Goal: Task Accomplishment & Management: Manage account settings

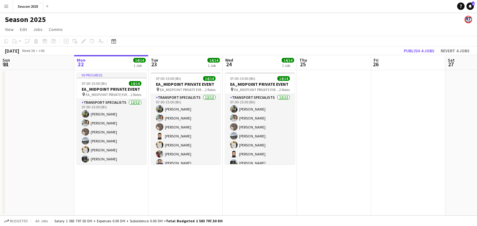
click at [197, 177] on app-date-cell "07:00-15:00 (8h) 14/14 EA_MIDPOINT PRIVATE EVENT pin EA_MIDPOINT PRIVATE EVENT …" at bounding box center [185, 143] width 74 height 146
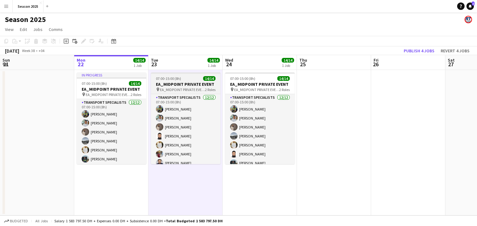
click at [191, 85] on h3 "EA_MIDPOINT PRIVATE EVENT" at bounding box center [185, 85] width 69 height 6
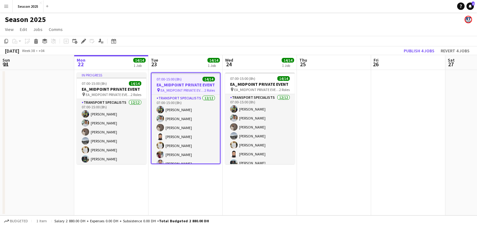
click at [191, 177] on app-date-cell "07:00-15:00 (8h) 14/14 EA_MIDPOINT PRIVATE EVENT pin EA_MIDPOINT PRIVATE EVENT …" at bounding box center [185, 143] width 74 height 146
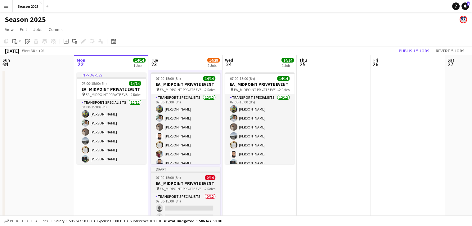
click at [195, 184] on h3 "EA_MIDPOINT PRIVATE EVENT" at bounding box center [185, 184] width 69 height 6
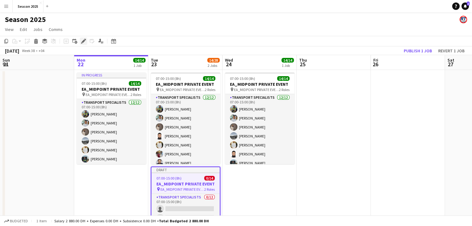
click at [82, 41] on icon "Edit" at bounding box center [83, 41] width 5 height 5
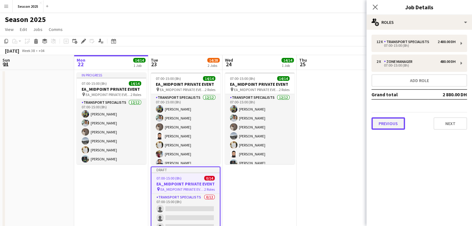
click at [392, 123] on button "Previous" at bounding box center [388, 124] width 34 height 12
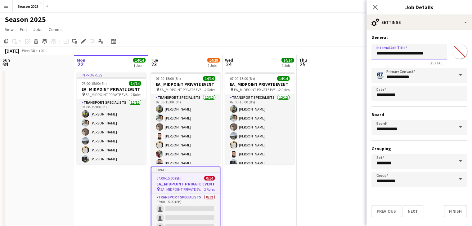
drag, startPoint x: 439, startPoint y: 53, endPoint x: 361, endPoint y: 47, distance: 78.4
click at [361, 47] on body "Menu Boards Boards Boards All jobs Status Workforce Workforce My Workforce Recr…" at bounding box center [236, 141] width 472 height 282
type input "*"
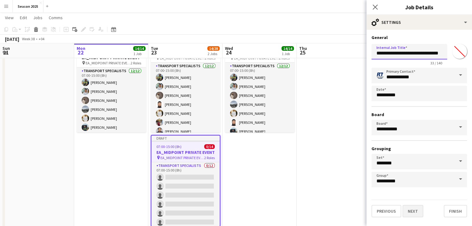
type input "**********"
click at [416, 208] on button "Next" at bounding box center [412, 211] width 21 height 12
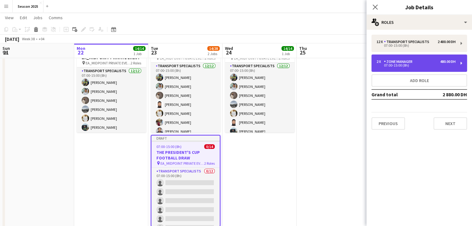
click at [408, 66] on div "07:00-15:00 (8h)" at bounding box center [415, 65] width 79 height 3
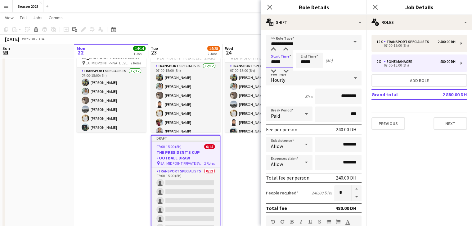
drag, startPoint x: 275, startPoint y: 62, endPoint x: 271, endPoint y: 62, distance: 4.7
click at [271, 62] on input "*****" at bounding box center [279, 61] width 27 height 16
type input "*****"
drag, startPoint x: 302, startPoint y: 62, endPoint x: 297, endPoint y: 60, distance: 5.0
click at [297, 60] on input "*****" at bounding box center [309, 61] width 27 height 16
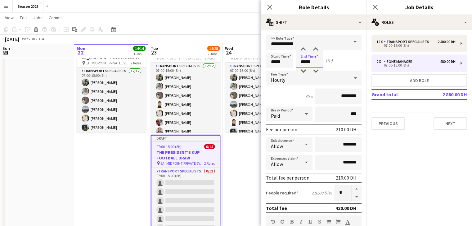
type input "*****"
click at [350, 62] on div "Start Time ***** End Time ***** (7h)" at bounding box center [314, 61] width 96 height 16
drag, startPoint x: 340, startPoint y: 189, endPoint x: 333, endPoint y: 189, distance: 7.2
click at [334, 189] on input "*" at bounding box center [342, 194] width 17 height 16
type input "*"
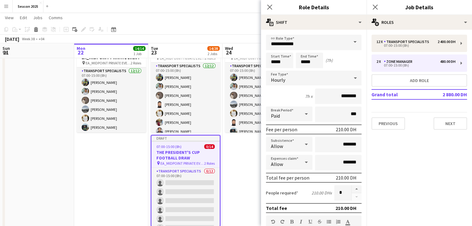
click at [343, 58] on div "Start Time ***** End Time ***** (7h)" at bounding box center [314, 61] width 96 height 16
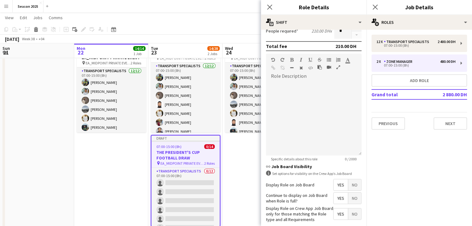
scroll to position [192, 0]
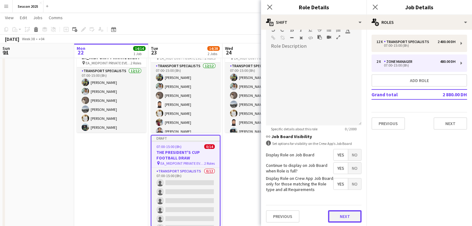
click at [341, 215] on button "Next" at bounding box center [345, 217] width 34 height 12
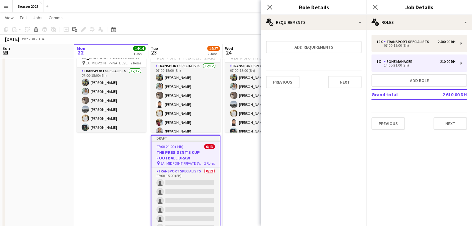
scroll to position [0, 0]
click at [342, 81] on button "Next" at bounding box center [345, 82] width 34 height 12
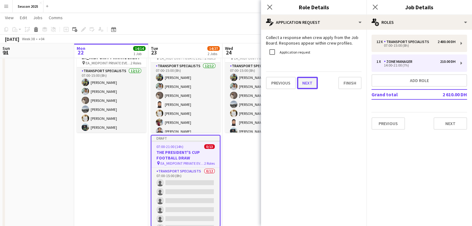
click at [309, 82] on button "Next" at bounding box center [307, 83] width 21 height 12
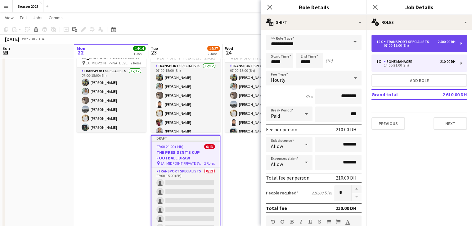
click at [412, 47] on div "12 x Transport Specialists 2 400.00 DH 07:00-15:00 (8h)" at bounding box center [419, 43] width 96 height 17
type input "**********"
type input "*****"
type input "********"
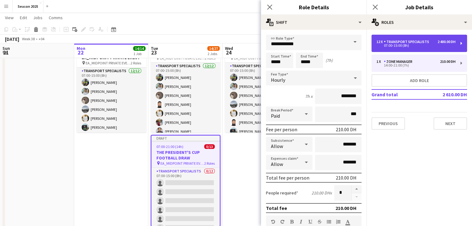
type input "**"
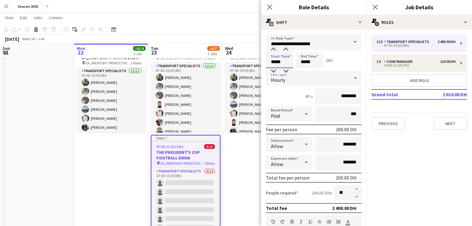
drag, startPoint x: 276, startPoint y: 61, endPoint x: 266, endPoint y: 60, distance: 10.4
click at [266, 60] on form "**********" at bounding box center [313, 228] width 105 height 386
type input "*****"
drag, startPoint x: 306, startPoint y: 61, endPoint x: 297, endPoint y: 61, distance: 8.4
click at [297, 61] on input "*****" at bounding box center [309, 61] width 27 height 16
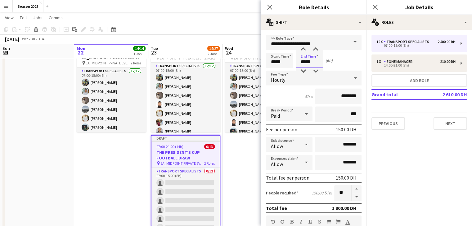
type input "*****"
click at [348, 66] on div "Start Time ***** End Time ***** (6h)" at bounding box center [314, 61] width 96 height 16
drag, startPoint x: 340, startPoint y: 194, endPoint x: 329, endPoint y: 190, distance: 10.7
click at [334, 190] on input "**" at bounding box center [342, 194] width 17 height 16
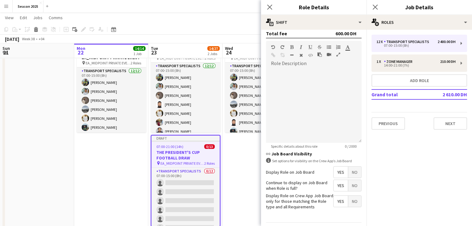
scroll to position [192, 0]
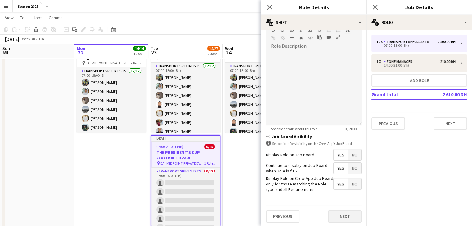
type input "*"
click at [344, 213] on button "Next" at bounding box center [345, 217] width 34 height 12
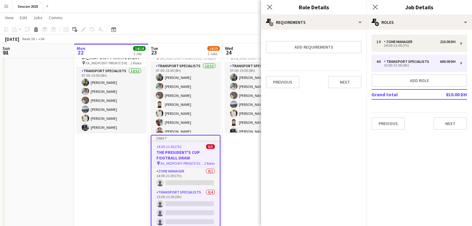
scroll to position [0, 0]
click at [332, 82] on button "Next" at bounding box center [345, 82] width 34 height 12
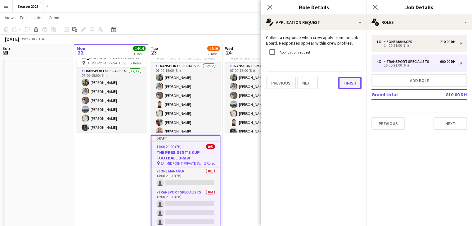
click at [339, 83] on button "Finish" at bounding box center [349, 83] width 23 height 12
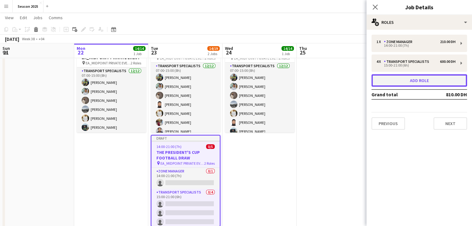
click at [408, 83] on button "Add role" at bounding box center [419, 80] width 96 height 12
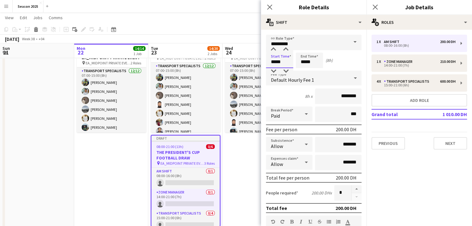
drag, startPoint x: 276, startPoint y: 61, endPoint x: 267, endPoint y: 63, distance: 9.8
click at [267, 63] on input "*****" at bounding box center [279, 61] width 27 height 16
type input "*****"
drag, startPoint x: 305, startPoint y: 62, endPoint x: 296, endPoint y: 62, distance: 9.0
click at [296, 62] on input "*****" at bounding box center [309, 61] width 27 height 16
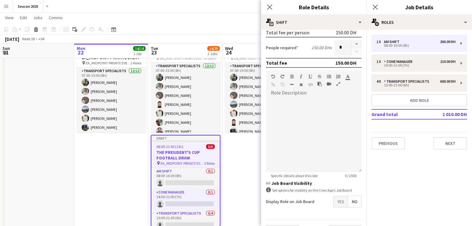
scroll to position [161, 0]
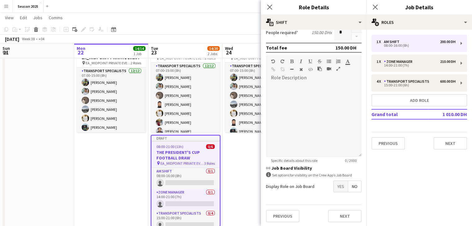
type input "*****"
click at [338, 184] on span "Yes" at bounding box center [341, 186] width 14 height 11
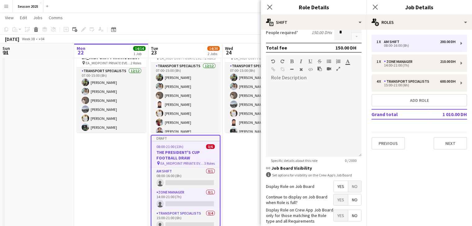
scroll to position [192, 0]
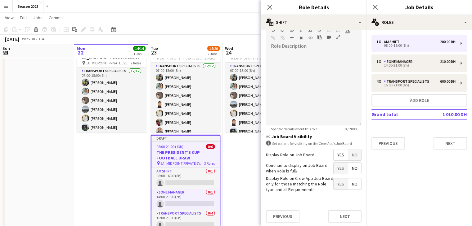
click at [335, 168] on span "Yes" at bounding box center [341, 168] width 14 height 11
click at [337, 183] on span "Yes" at bounding box center [341, 184] width 14 height 11
click at [339, 214] on button "Next" at bounding box center [345, 217] width 34 height 12
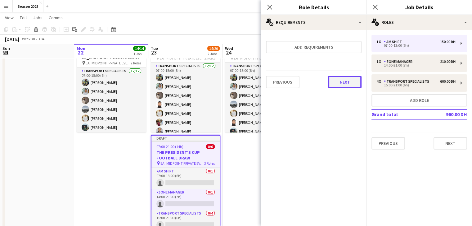
click at [350, 85] on button "Next" at bounding box center [345, 82] width 34 height 12
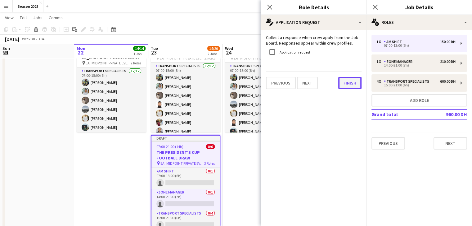
click at [350, 85] on button "Finish" at bounding box center [349, 83] width 23 height 12
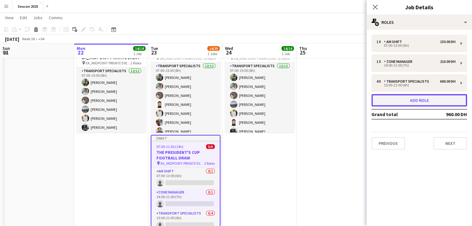
click at [413, 103] on button "Add role" at bounding box center [419, 100] width 96 height 12
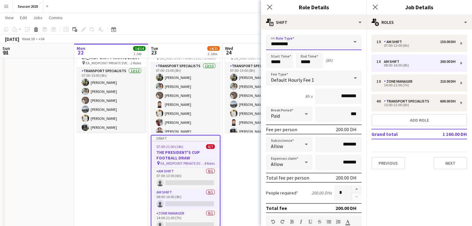
click at [328, 43] on input "********" at bounding box center [314, 43] width 96 height 16
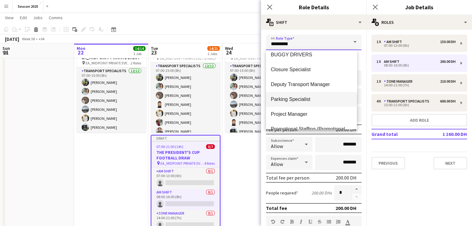
scroll to position [62, 0]
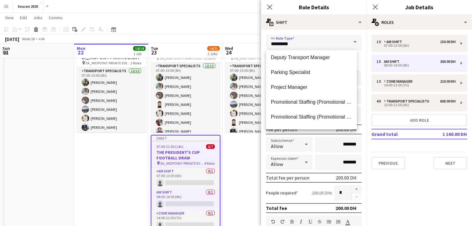
click at [319, 91] on mat-option "Project Manager" at bounding box center [311, 87] width 91 height 15
type input "**********"
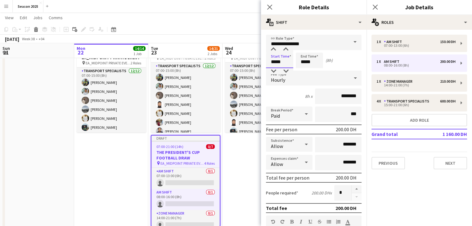
drag, startPoint x: 275, startPoint y: 60, endPoint x: 267, endPoint y: 58, distance: 8.7
click at [267, 58] on input "*****" at bounding box center [279, 61] width 27 height 16
type input "*****"
drag, startPoint x: 305, startPoint y: 61, endPoint x: 296, endPoint y: 61, distance: 9.0
click at [296, 61] on input "*****" at bounding box center [309, 61] width 27 height 16
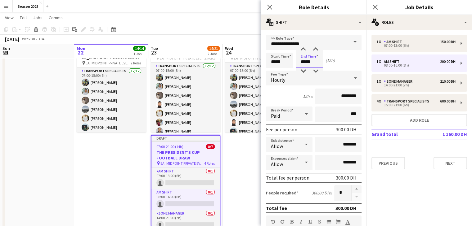
type input "*****"
click at [347, 65] on div "Start Time ***** End Time ***** (12h)" at bounding box center [314, 61] width 96 height 16
drag, startPoint x: 337, startPoint y: 97, endPoint x: 332, endPoint y: 97, distance: 5.3
click at [332, 97] on input "********" at bounding box center [338, 97] width 47 height 16
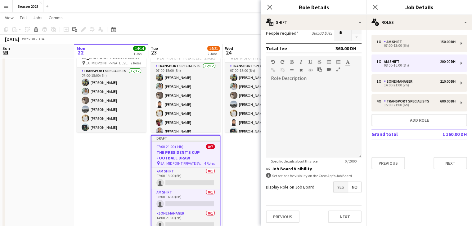
scroll to position [161, 0]
type input "********"
click at [334, 187] on span "Yes" at bounding box center [341, 186] width 14 height 11
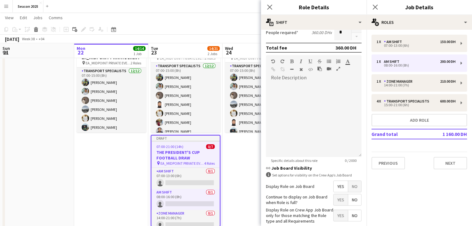
scroll to position [192, 0]
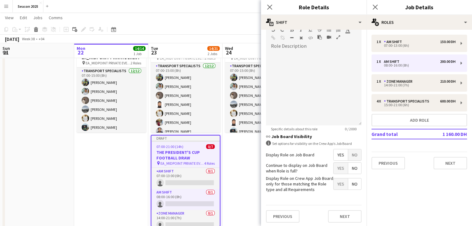
click at [334, 167] on span "Yes" at bounding box center [341, 168] width 14 height 11
click at [334, 179] on span "Yes" at bounding box center [341, 184] width 14 height 11
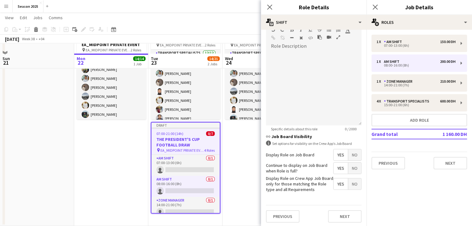
scroll to position [55, 0]
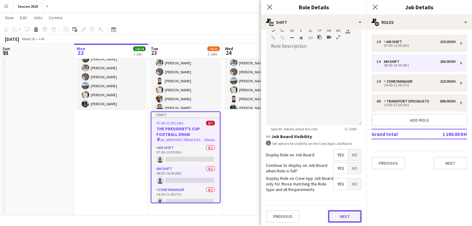
click at [339, 213] on button "Next" at bounding box center [345, 217] width 34 height 12
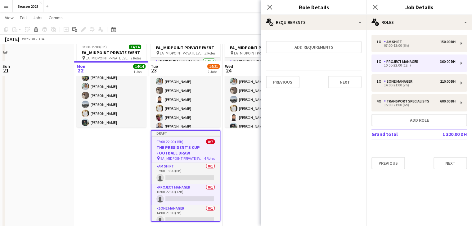
scroll to position [0, 0]
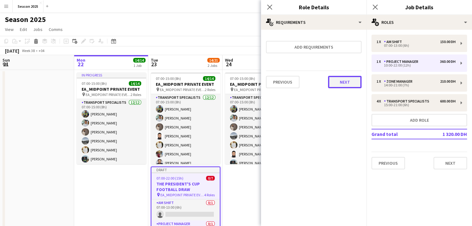
click at [331, 79] on button "Next" at bounding box center [345, 82] width 34 height 12
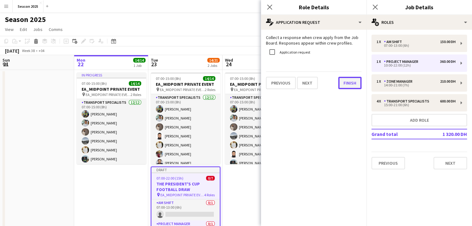
click at [343, 85] on button "Finish" at bounding box center [349, 83] width 23 height 12
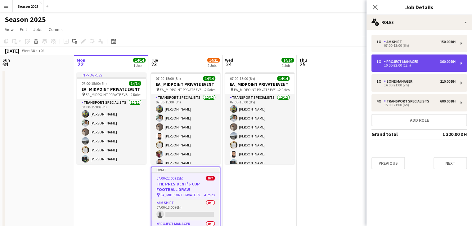
click at [400, 61] on div "Project Manager" at bounding box center [402, 62] width 37 height 4
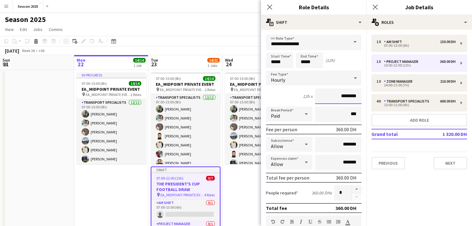
drag, startPoint x: 338, startPoint y: 96, endPoint x: 331, endPoint y: 96, distance: 6.9
click at [331, 96] on input "********" at bounding box center [338, 97] width 47 height 16
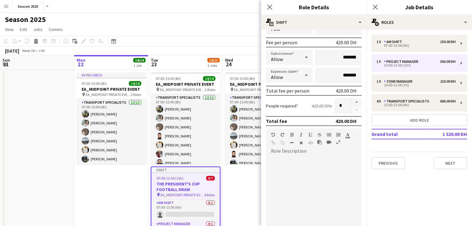
scroll to position [192, 0]
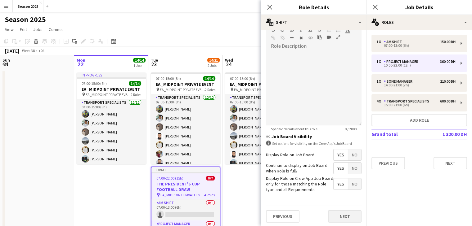
type input "********"
click at [338, 219] on button "Next" at bounding box center [345, 217] width 34 height 12
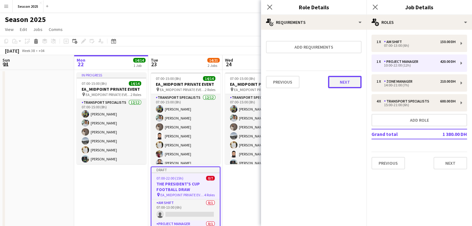
click at [345, 87] on button "Next" at bounding box center [345, 82] width 34 height 12
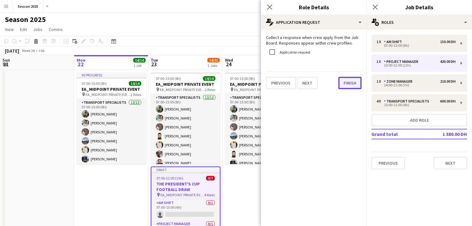
click at [347, 83] on button "Finish" at bounding box center [349, 83] width 23 height 12
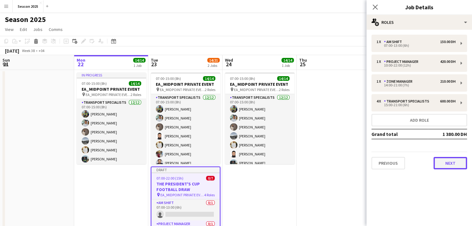
click at [441, 163] on button "Next" at bounding box center [450, 163] width 34 height 12
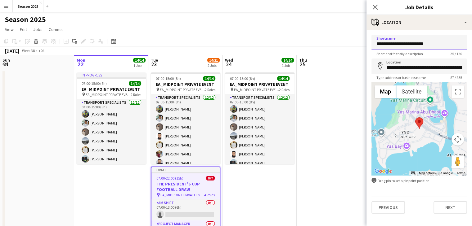
drag, startPoint x: 442, startPoint y: 43, endPoint x: 347, endPoint y: 33, distance: 95.8
click at [346, 33] on body "Menu Boards Boards Boards All jobs Status Workforce Workforce My Workforce Recr…" at bounding box center [236, 141] width 472 height 282
type input "**********"
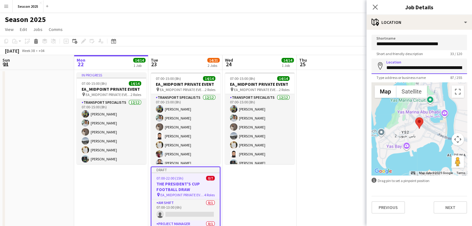
click at [393, 67] on input "**********" at bounding box center [419, 67] width 96 height 16
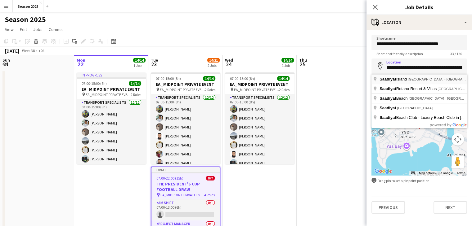
type input "**********"
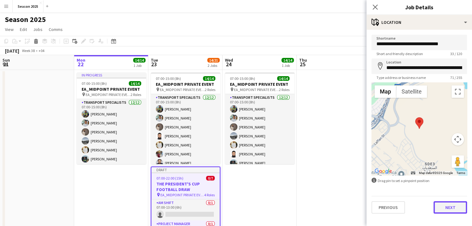
click at [445, 209] on button "Next" at bounding box center [450, 208] width 34 height 12
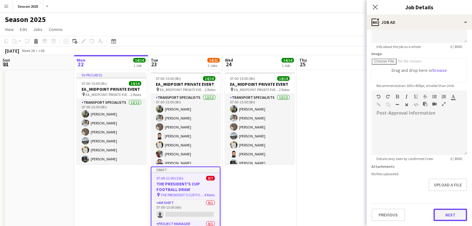
scroll to position [80, 0]
click at [442, 187] on form "**********" at bounding box center [418, 88] width 105 height 267
click at [448, 216] on button "Next" at bounding box center [450, 216] width 34 height 12
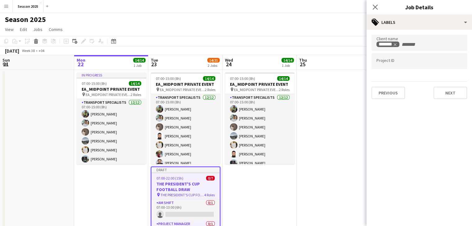
scroll to position [0, 0]
click at [396, 45] on icon "Remove tag" at bounding box center [398, 45] width 4 height 4
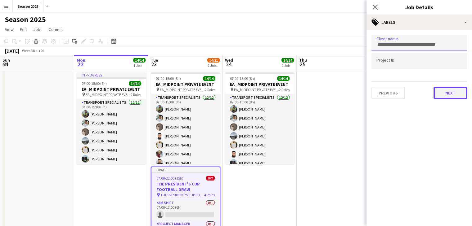
click at [444, 97] on button "Next" at bounding box center [450, 93] width 34 height 12
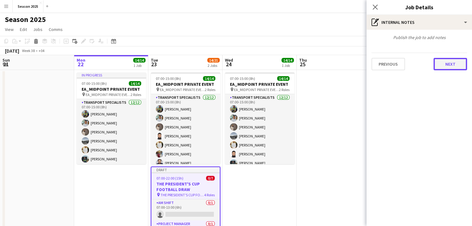
click at [448, 68] on button "Next" at bounding box center [450, 64] width 34 height 12
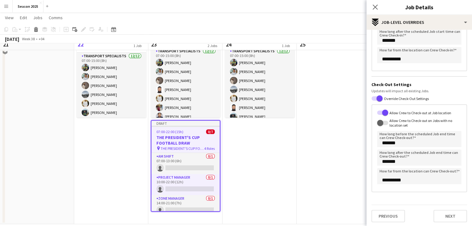
scroll to position [55, 0]
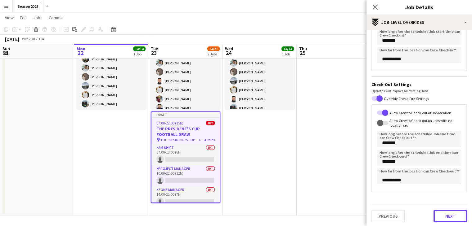
click at [435, 214] on button "Next" at bounding box center [450, 216] width 34 height 12
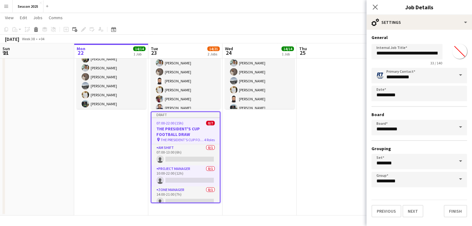
scroll to position [0, 0]
click at [458, 211] on button "Finish" at bounding box center [455, 211] width 23 height 12
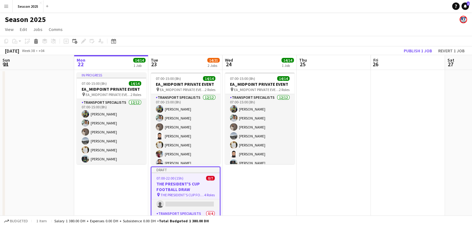
click at [181, 181] on app-job-card "Draft 07:00-22:00 (15h) 0/7 THE PRESIDENT'S CUP FOOTBALL DRAW pin THE PRESIDENT…" at bounding box center [185, 213] width 69 height 92
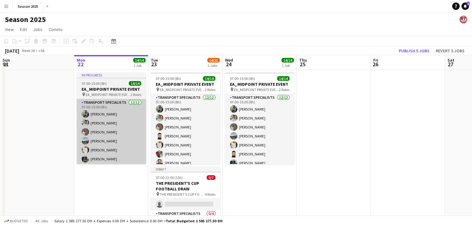
scroll to position [52, 0]
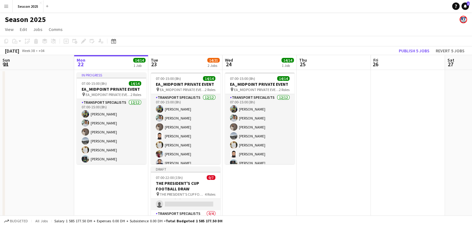
click at [235, 191] on app-date-cell "07:00-15:00 (8h) 14/14 EA_MIDPOINT PRIVATE EVENT pin EA_MIDPOINT PRIVATE EVENT …" at bounding box center [259, 170] width 74 height 201
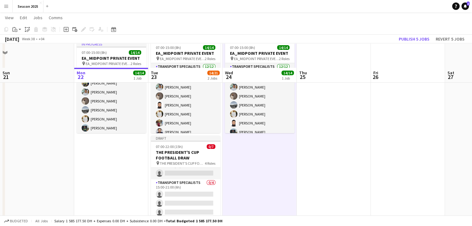
scroll to position [55, 0]
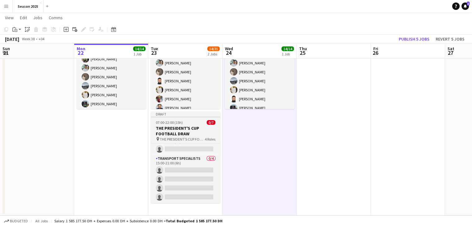
click at [156, 129] on h3 "THE PRESIDENT'S CUP FOOTBALL DRAW" at bounding box center [185, 131] width 69 height 11
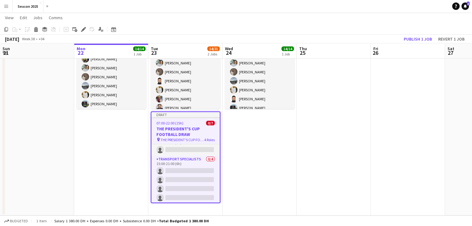
scroll to position [52, 0]
click at [84, 30] on icon "Edit" at bounding box center [83, 29] width 5 height 5
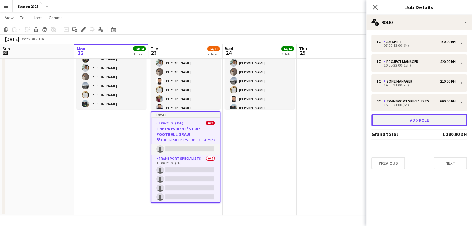
click at [429, 121] on button "Add role" at bounding box center [419, 120] width 96 height 12
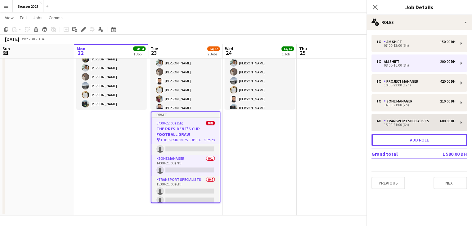
scroll to position [74, 0]
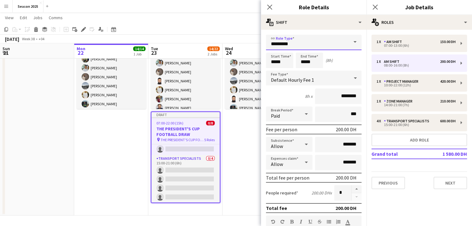
click at [334, 44] on input "********" at bounding box center [314, 43] width 96 height 16
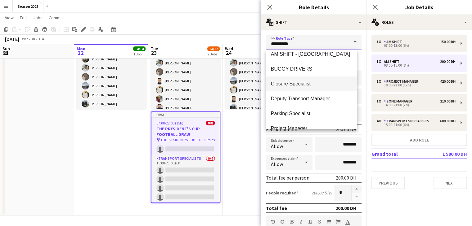
scroll to position [31, 0]
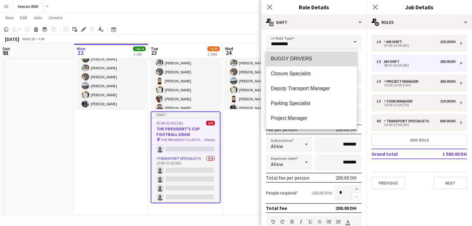
click at [315, 61] on span "BUGGY DRIVERS" at bounding box center [311, 59] width 81 height 6
type input "**********"
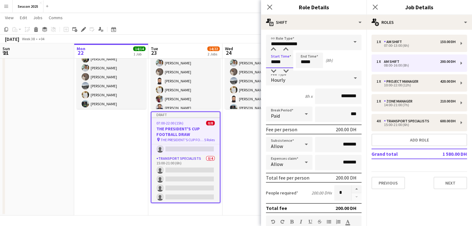
drag, startPoint x: 275, startPoint y: 62, endPoint x: 269, endPoint y: 62, distance: 6.5
click at [269, 62] on input "*****" at bounding box center [279, 61] width 27 height 16
type input "*****"
drag, startPoint x: 305, startPoint y: 64, endPoint x: 296, endPoint y: 64, distance: 9.0
click at [296, 64] on input "*****" at bounding box center [309, 61] width 27 height 16
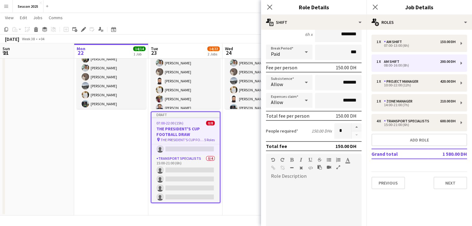
scroll to position [155, 0]
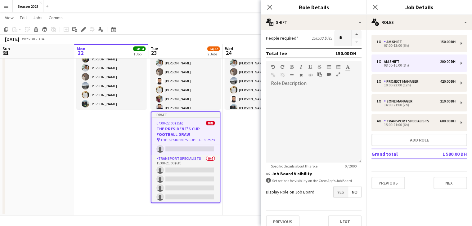
type input "*****"
click at [339, 193] on span "Yes" at bounding box center [341, 192] width 14 height 11
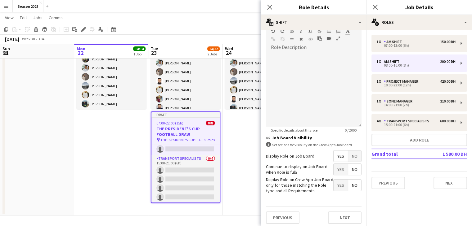
scroll to position [192, 0]
drag, startPoint x: 334, startPoint y: 167, endPoint x: 335, endPoint y: 181, distance: 14.0
click at [334, 168] on span "Yes" at bounding box center [341, 168] width 14 height 11
click at [335, 186] on span "Yes" at bounding box center [341, 184] width 14 height 11
click at [339, 211] on button "Next" at bounding box center [345, 217] width 34 height 12
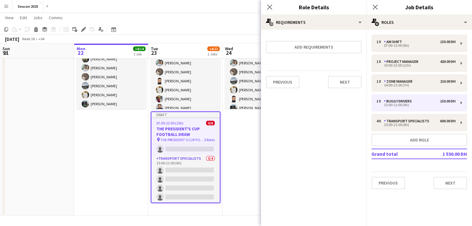
scroll to position [52, 0]
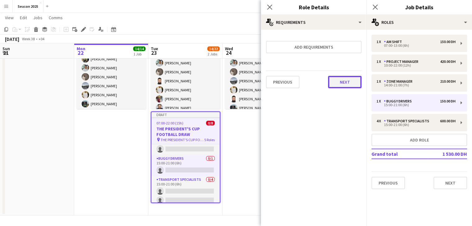
click at [347, 86] on button "Next" at bounding box center [345, 82] width 34 height 12
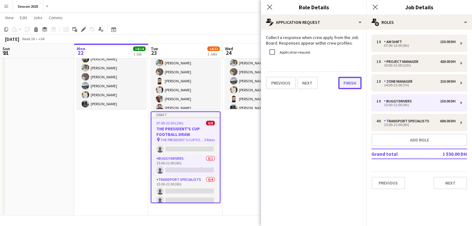
click at [347, 86] on button "Finish" at bounding box center [349, 83] width 23 height 12
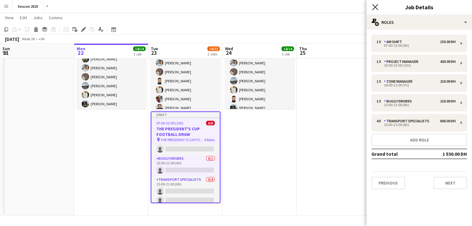
click at [376, 6] on icon at bounding box center [375, 7] width 6 height 6
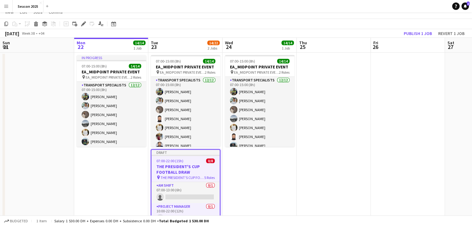
scroll to position [0, 0]
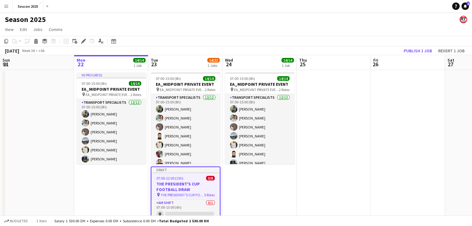
click at [284, 197] on app-date-cell "07:00-15:00 (8h) 14/14 EA_MIDPOINT PRIVATE EVENT pin EA_MIDPOINT PRIVATE EVENT …" at bounding box center [259, 170] width 74 height 201
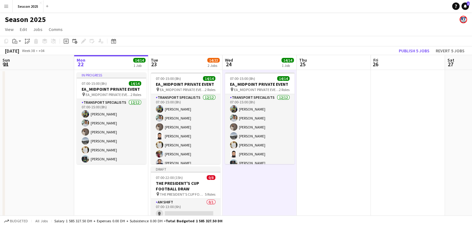
click at [316, 112] on app-date-cell at bounding box center [334, 170] width 74 height 201
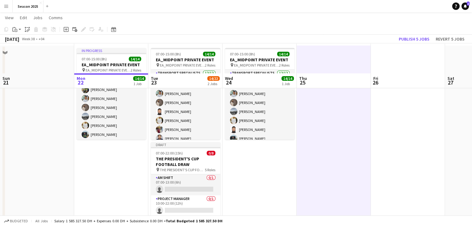
scroll to position [55, 0]
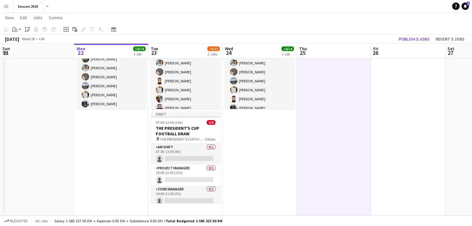
click at [269, 173] on app-date-cell "07:00-15:00 (8h) 14/14 EA_MIDPOINT PRIVATE EVENT pin EA_MIDPOINT PRIVATE EVENT …" at bounding box center [259, 115] width 74 height 201
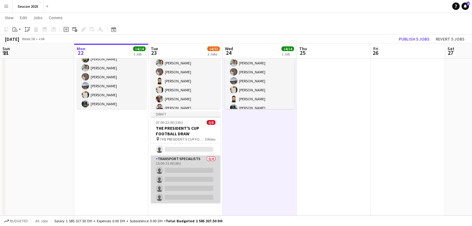
scroll to position [0, 0]
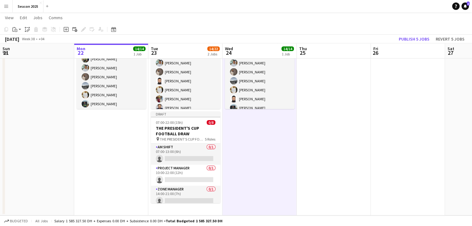
click at [256, 144] on app-date-cell "07:00-15:00 (8h) 14/14 EA_MIDPOINT PRIVATE EVENT pin EA_MIDPOINT PRIVATE EVENT …" at bounding box center [259, 115] width 74 height 201
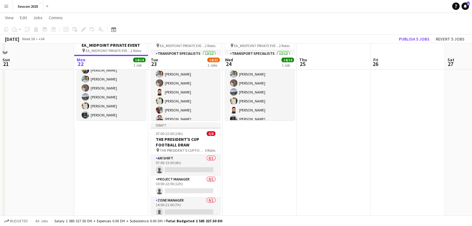
scroll to position [55, 0]
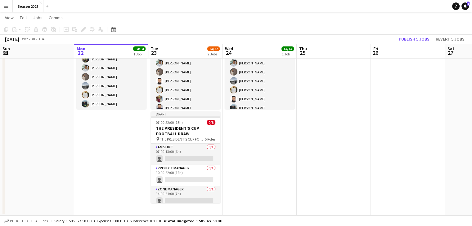
click at [244, 152] on app-date-cell "07:00-15:00 (8h) 14/14 EA_MIDPOINT PRIVATE EVENT pin EA_MIDPOINT PRIVATE EVENT …" at bounding box center [259, 115] width 74 height 201
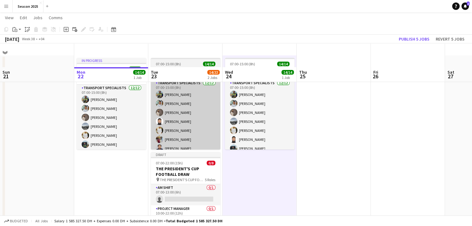
scroll to position [0, 0]
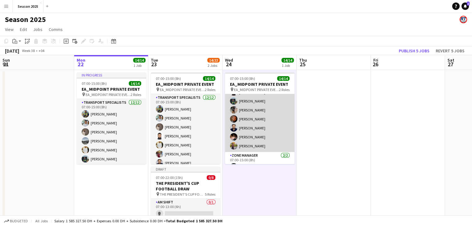
click at [247, 128] on app-card-role "Transport Specialists 12/12 07:00-15:00 (8h) Sarmad Nadeem mohammad Ahmad Albal…" at bounding box center [259, 92] width 69 height 120
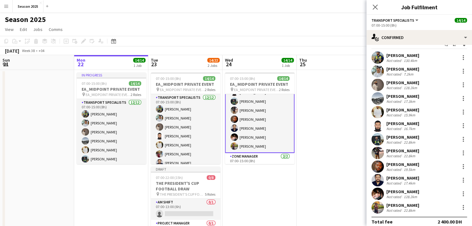
scroll to position [17, 0]
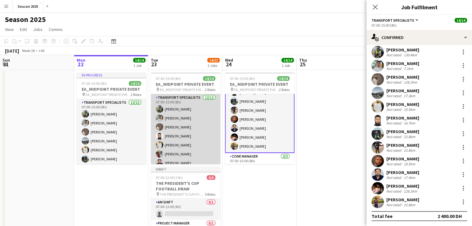
click at [186, 120] on app-card-role "Transport Specialists 12/12 07:00-15:00 (8h) Sarmad Nadeem mohammad Ahmad Albal…" at bounding box center [185, 155] width 69 height 122
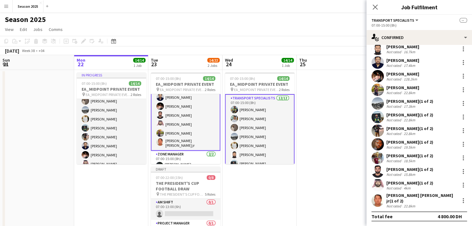
scroll to position [84, 0]
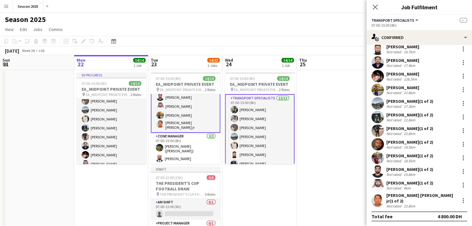
click at [252, 195] on app-date-cell "07:00-15:00 (8h) 14/14 EA_MIDPOINT PRIVATE EVENT pin EA_MIDPOINT PRIVATE EVENT …" at bounding box center [259, 170] width 74 height 201
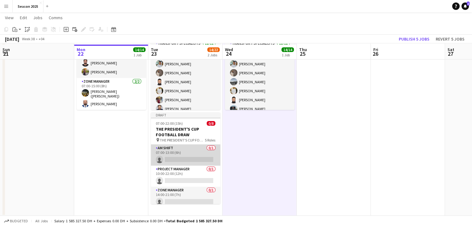
scroll to position [0, 0]
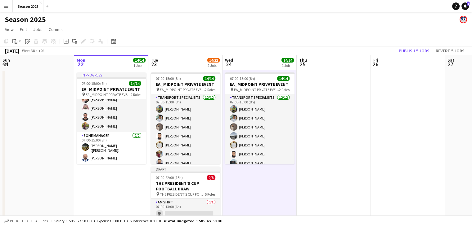
click at [331, 137] on app-date-cell at bounding box center [334, 170] width 74 height 201
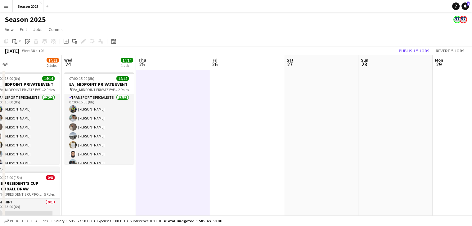
scroll to position [0, 248]
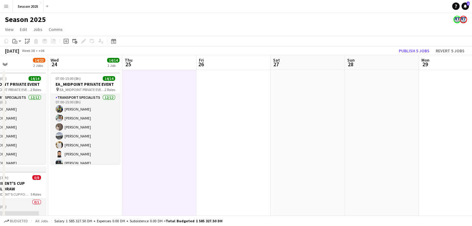
drag, startPoint x: 365, startPoint y: 144, endPoint x: 191, endPoint y: 145, distance: 174.4
click at [191, 145] on app-calendar-viewport "Sat 20 8/8 1 Job Sun 21 Mon 22 14/14 1 Job Tue 23 14/22 2 Jobs Wed 24 14/14 1 J…" at bounding box center [236, 163] width 472 height 216
click at [103, 81] on app-job-card "07:00-15:00 (8h) 14/14 EA_MIDPOINT PRIVATE EVENT pin EA_MIDPOINT PRIVATE EVENT …" at bounding box center [85, 119] width 69 height 92
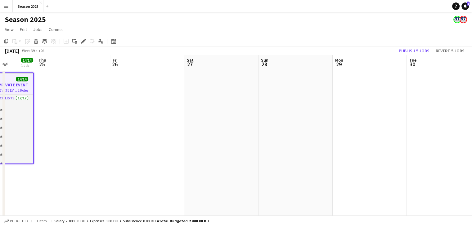
scroll to position [0, 262]
drag, startPoint x: 300, startPoint y: 133, endPoint x: 212, endPoint y: 127, distance: 88.0
click at [212, 127] on app-calendar-viewport "Sun 21 Mon 22 14/14 1 Job Tue 23 14/22 2 Jobs Wed 24 14/14 1 Job Thu 25 Fri 26 …" at bounding box center [236, 163] width 472 height 216
click at [204, 105] on app-date-cell at bounding box center [220, 170] width 74 height 201
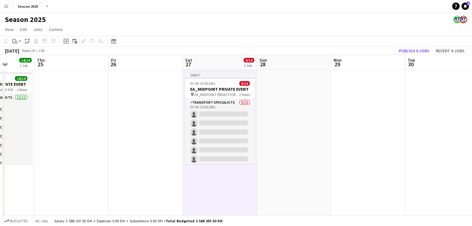
click at [300, 112] on app-date-cell at bounding box center [294, 170] width 74 height 201
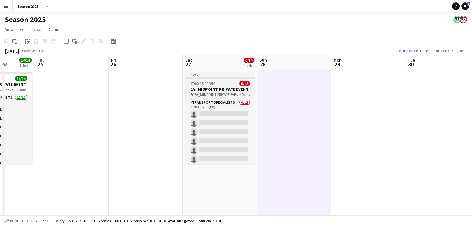
click at [238, 91] on h3 "EA_MIDPOINT PRIVATE EVENT" at bounding box center [219, 90] width 69 height 6
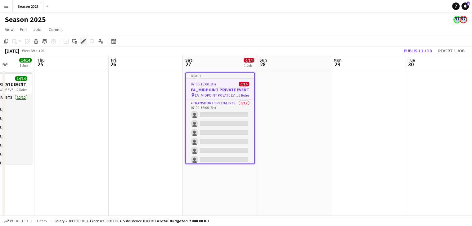
click at [82, 42] on icon at bounding box center [83, 41] width 3 height 3
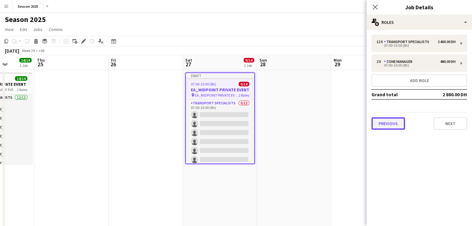
click at [379, 129] on button "Previous" at bounding box center [388, 124] width 34 height 12
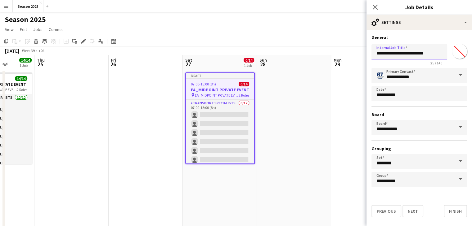
drag, startPoint x: 441, startPoint y: 52, endPoint x: 387, endPoint y: 52, distance: 54.6
click at [387, 52] on input "**********" at bounding box center [409, 52] width 76 height 16
type input "**********"
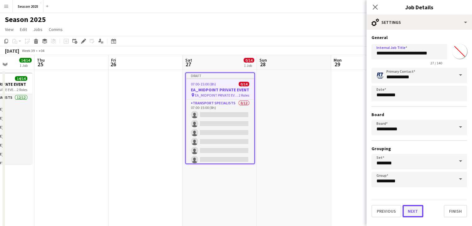
click at [418, 210] on button "Next" at bounding box center [412, 211] width 21 height 12
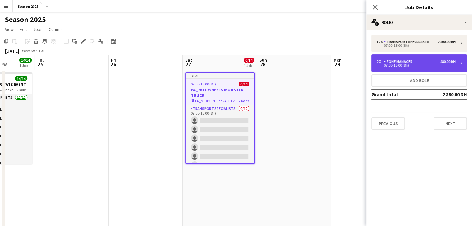
click at [410, 69] on div "2 x Zone Manager 480.00 DH 07:00-15:00 (8h)" at bounding box center [419, 63] width 96 height 17
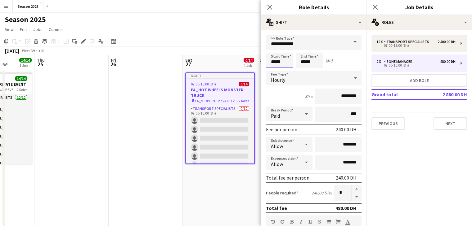
click at [279, 65] on input "*****" at bounding box center [279, 61] width 27 height 16
type input "*****"
drag, startPoint x: 305, startPoint y: 63, endPoint x: 297, endPoint y: 62, distance: 8.7
click at [297, 62] on input "*****" at bounding box center [309, 61] width 27 height 16
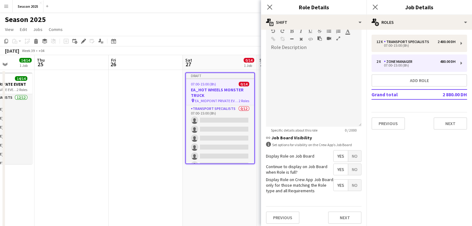
scroll to position [192, 0]
type input "*****"
drag, startPoint x: 339, startPoint y: 211, endPoint x: 339, endPoint y: 206, distance: 5.0
click at [339, 212] on button "Next" at bounding box center [345, 217] width 34 height 12
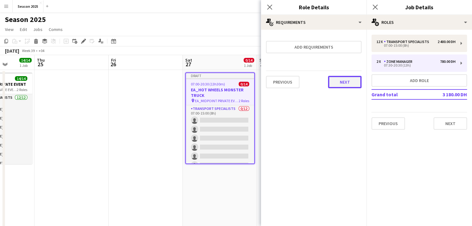
click at [341, 76] on button "Next" at bounding box center [345, 82] width 34 height 12
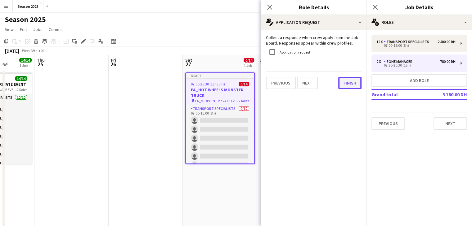
click at [347, 82] on button "Finish" at bounding box center [349, 83] width 23 height 12
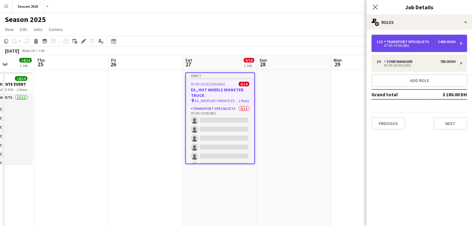
click at [395, 40] on div "Transport Specialists" at bounding box center [408, 42] width 48 height 4
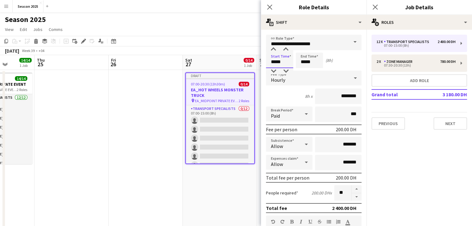
click at [278, 62] on input "*****" at bounding box center [279, 61] width 27 height 16
type input "*****"
drag, startPoint x: 305, startPoint y: 63, endPoint x: 299, endPoint y: 62, distance: 5.6
click at [299, 62] on input "*****" at bounding box center [309, 61] width 27 height 16
type input "*****"
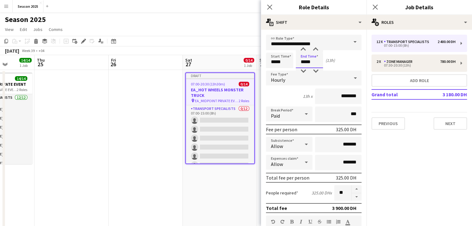
scroll to position [192, 0]
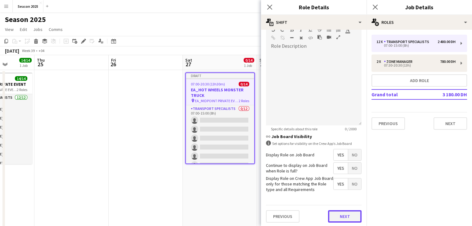
click at [339, 217] on button "Next" at bounding box center [345, 217] width 34 height 12
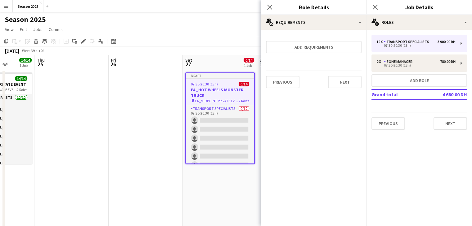
scroll to position [0, 0]
click at [345, 80] on button "Next" at bounding box center [345, 82] width 34 height 12
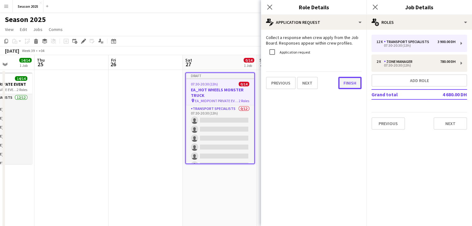
click at [346, 80] on button "Finish" at bounding box center [349, 83] width 23 height 12
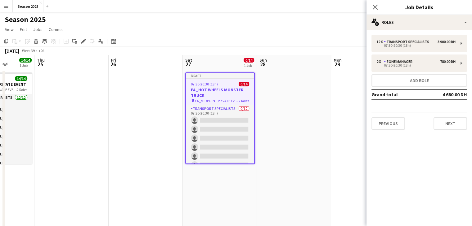
click at [448, 129] on div "12 x Transport Specialists 3 900.00 DH 07:30-20:30 (13h) 2 x Zone Manager 780.0…" at bounding box center [418, 82] width 105 height 105
click at [446, 123] on button "Next" at bounding box center [450, 124] width 34 height 12
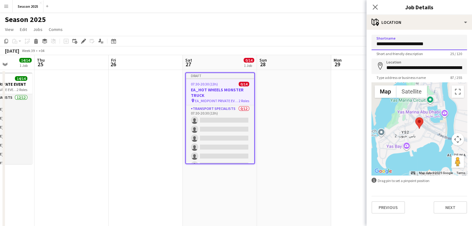
drag, startPoint x: 443, startPoint y: 45, endPoint x: 385, endPoint y: 44, distance: 58.0
click at [385, 44] on input "**********" at bounding box center [419, 43] width 96 height 16
type input "**********"
click at [445, 214] on div "**********" at bounding box center [418, 124] width 105 height 189
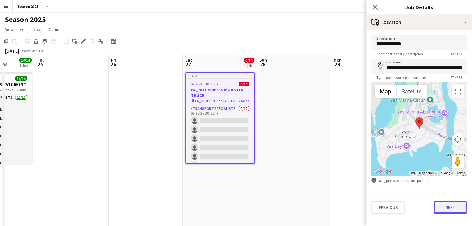
click at [445, 212] on button "Next" at bounding box center [450, 208] width 34 height 12
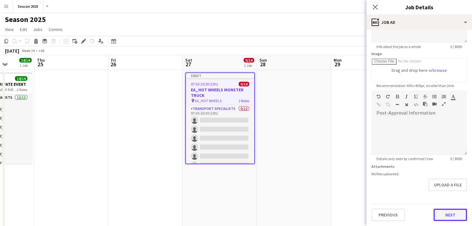
click at [436, 196] on form "**********" at bounding box center [418, 87] width 105 height 267
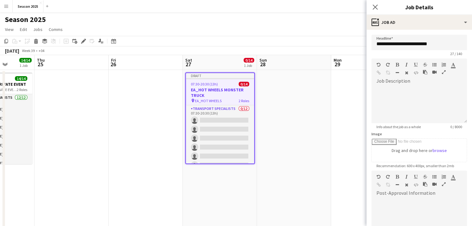
scroll to position [80, 0]
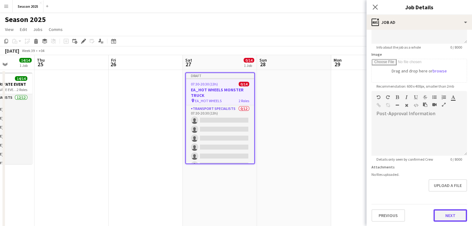
click at [443, 215] on button "Next" at bounding box center [450, 216] width 34 height 12
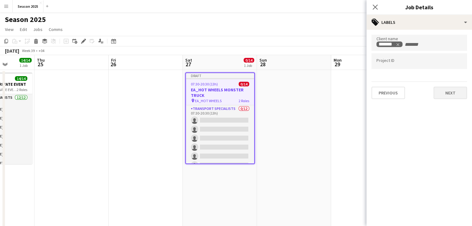
drag, startPoint x: 448, startPoint y: 79, endPoint x: 447, endPoint y: 89, distance: 10.0
click at [448, 81] on form "Client name ******* Project ID Previous Next" at bounding box center [418, 67] width 105 height 65
click at [447, 90] on button "Next" at bounding box center [450, 93] width 34 height 12
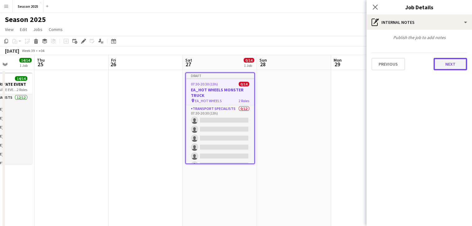
click at [448, 66] on button "Next" at bounding box center [450, 64] width 34 height 12
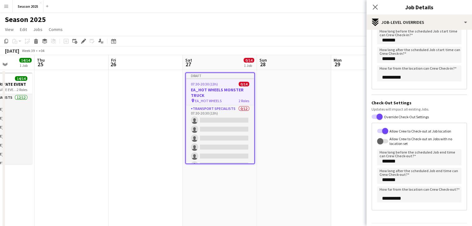
scroll to position [94, 0]
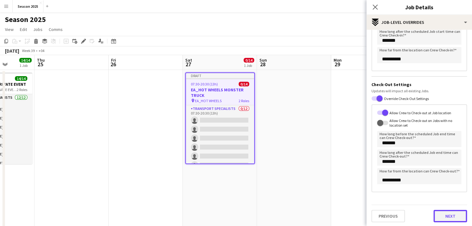
click at [446, 215] on button "Next" at bounding box center [450, 216] width 34 height 12
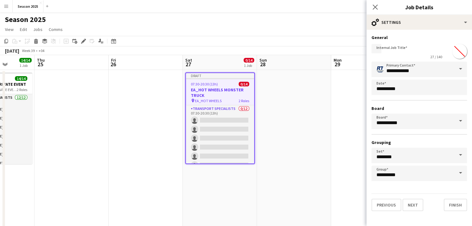
scroll to position [0, 0]
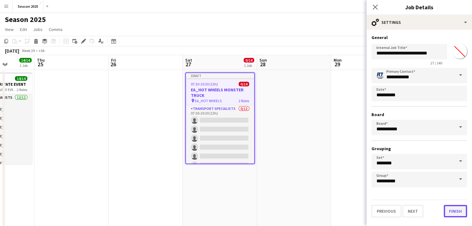
click at [457, 215] on button "Finish" at bounding box center [455, 211] width 23 height 12
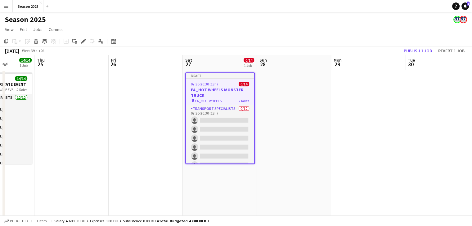
click at [279, 106] on app-date-cell at bounding box center [294, 170] width 74 height 201
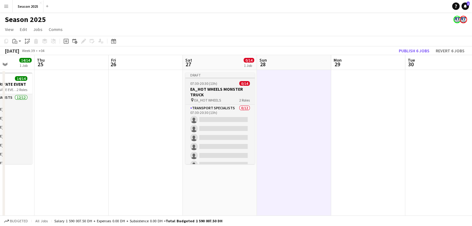
click at [199, 95] on h3 "EA_HOT WHEELS MONSTER TRUCK" at bounding box center [219, 92] width 69 height 11
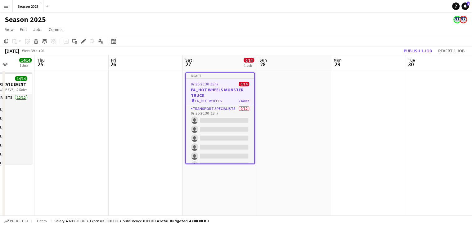
click at [275, 87] on app-date-cell at bounding box center [294, 170] width 74 height 201
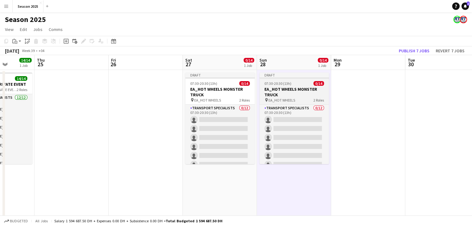
click at [293, 88] on h3 "EA_HOT WHEELS MONSTER TRUCK" at bounding box center [293, 92] width 69 height 11
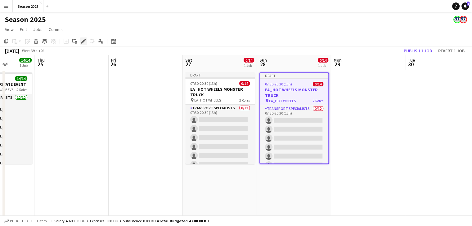
click at [81, 43] on icon at bounding box center [82, 43] width 2 height 2
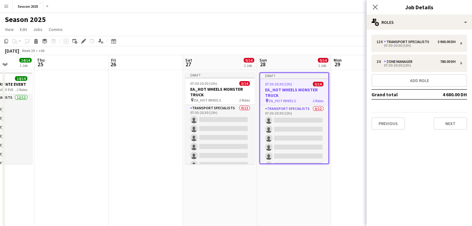
click at [144, 145] on app-date-cell at bounding box center [146, 170] width 74 height 201
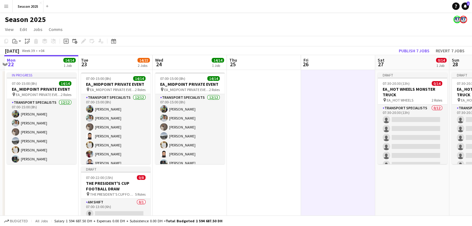
scroll to position [0, 136]
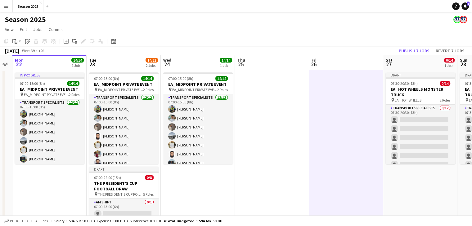
drag, startPoint x: 96, startPoint y: 148, endPoint x: 296, endPoint y: 143, distance: 200.5
click at [296, 143] on app-calendar-viewport "Sat 20 8/8 1 Job Sun 21 Mon 22 14/14 1 Job Tue 23 14/22 2 Jobs Wed 24 14/14 1 J…" at bounding box center [236, 163] width 472 height 216
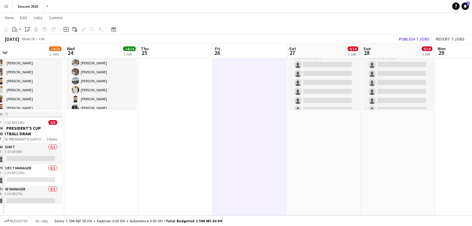
scroll to position [0, 281]
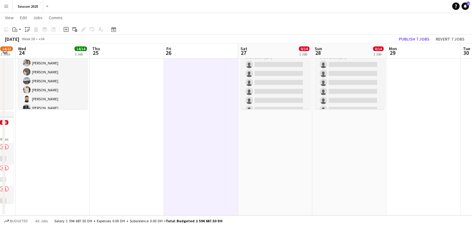
drag, startPoint x: 374, startPoint y: 140, endPoint x: 251, endPoint y: 140, distance: 122.5
click at [251, 140] on app-calendar-viewport "Sat 20 8/8 1 Job Sun 21 Mon 22 14/14 1 Job Tue 23 14/22 2 Jobs Wed 24 14/14 1 J…" at bounding box center [236, 93] width 472 height 246
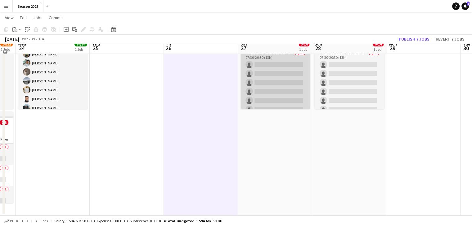
scroll to position [0, 0]
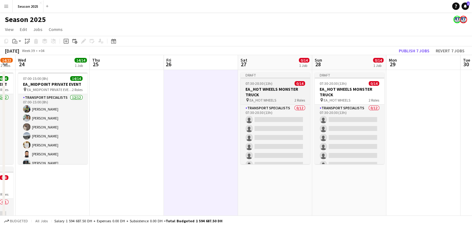
click at [287, 92] on h3 "EA_HOT WHEELS MONSTER TRUCK" at bounding box center [274, 92] width 69 height 11
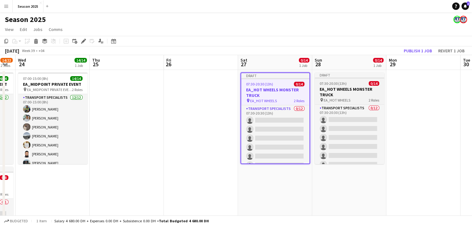
click at [335, 94] on h3 "EA_HOT WHEELS MONSTER TRUCK" at bounding box center [349, 92] width 69 height 11
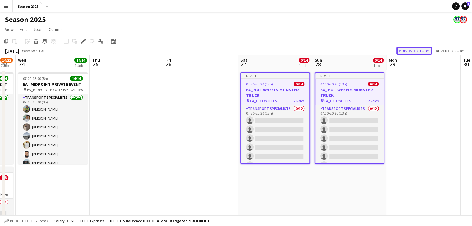
click at [415, 52] on button "Publish 2 jobs" at bounding box center [414, 51] width 36 height 8
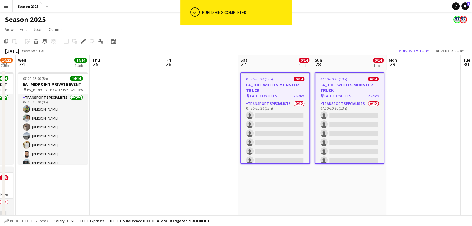
click at [347, 90] on h3 "EA_HOT WHEELS MONSTER TRUCK" at bounding box center [349, 87] width 68 height 11
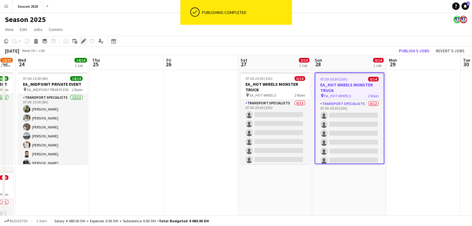
click at [82, 41] on icon "Edit" at bounding box center [83, 41] width 5 height 5
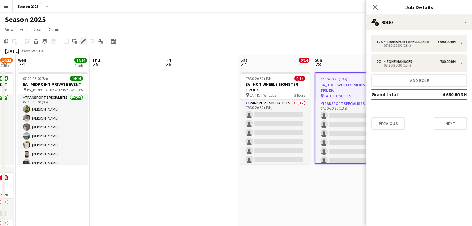
click at [83, 41] on icon at bounding box center [83, 41] width 3 height 3
click at [214, 63] on app-board-header-date "Fri 26" at bounding box center [201, 62] width 74 height 15
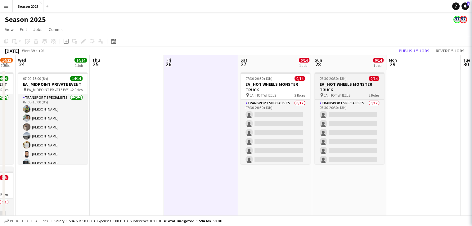
click at [338, 83] on h3 "EA_HOT WHEELS MONSTER TRUCK" at bounding box center [349, 87] width 69 height 11
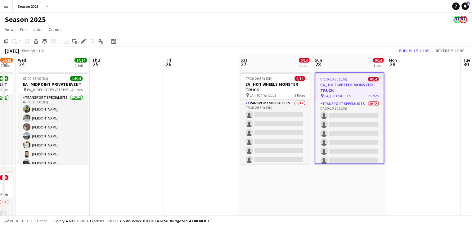
drag, startPoint x: 83, startPoint y: 42, endPoint x: 147, endPoint y: 44, distance: 64.6
click at [82, 42] on icon at bounding box center [83, 41] width 3 height 3
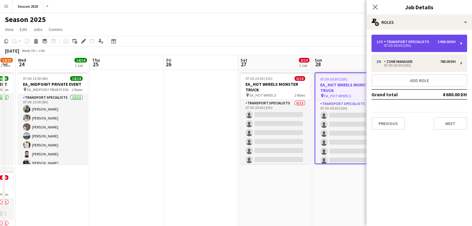
click at [395, 43] on div "Transport Specialists" at bounding box center [408, 42] width 48 height 4
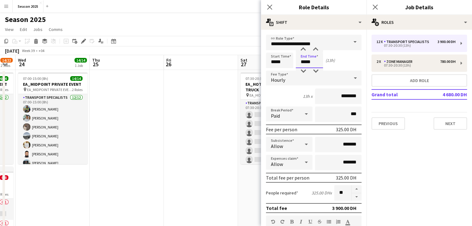
drag, startPoint x: 305, startPoint y: 63, endPoint x: 299, endPoint y: 63, distance: 5.9
click at [299, 63] on input "*****" at bounding box center [309, 61] width 27 height 16
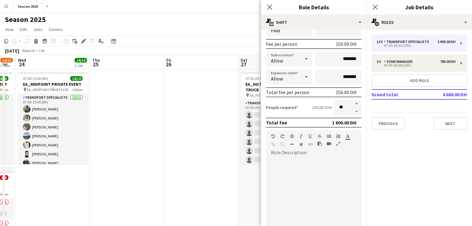
scroll to position [192, 0]
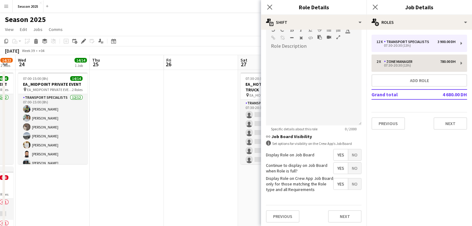
type input "*****"
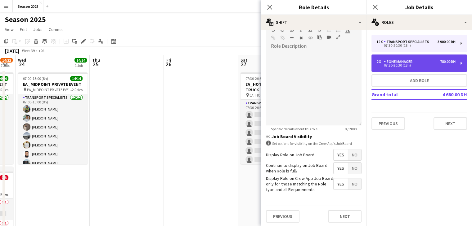
click at [420, 68] on div "2 x Zone Manager 780.00 DH 07:30-20:30 (13h)" at bounding box center [419, 63] width 96 height 17
type input "**********"
type input "*****"
type input "********"
type input "*"
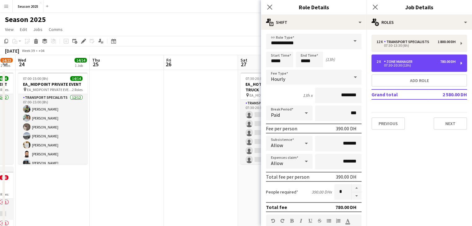
scroll to position [0, 0]
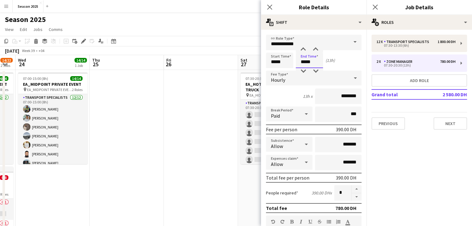
drag, startPoint x: 305, startPoint y: 61, endPoint x: 297, endPoint y: 60, distance: 7.8
click at [297, 60] on input "*****" at bounding box center [309, 61] width 27 height 16
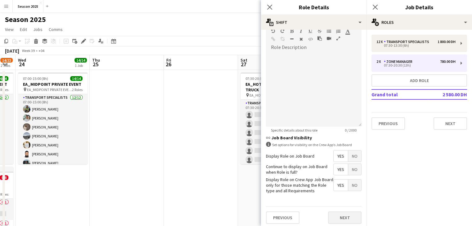
scroll to position [192, 0]
type input "*****"
click at [345, 211] on button "Next" at bounding box center [345, 217] width 34 height 12
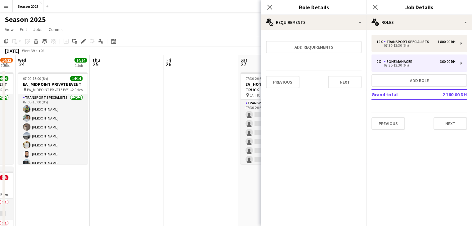
scroll to position [0, 0]
click at [346, 82] on button "Next" at bounding box center [345, 82] width 34 height 12
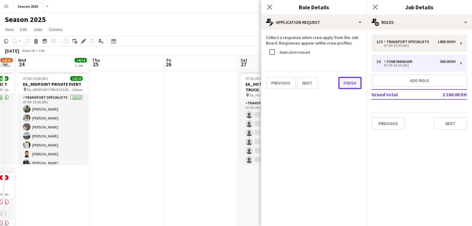
click at [351, 87] on button "Finish" at bounding box center [349, 83] width 23 height 12
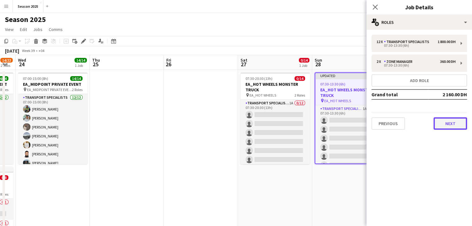
click at [451, 128] on button "Next" at bounding box center [450, 124] width 34 height 12
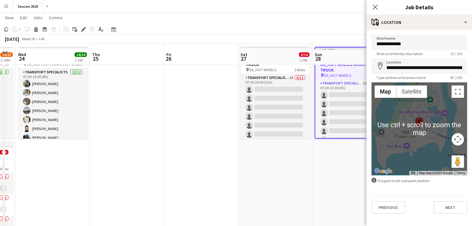
scroll to position [31, 0]
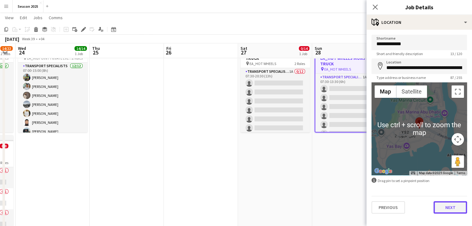
click at [454, 209] on button "Next" at bounding box center [450, 208] width 34 height 12
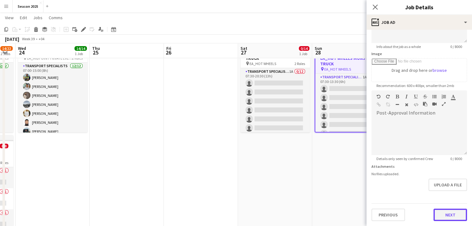
click at [452, 195] on form "**********" at bounding box center [418, 87] width 105 height 267
click at [454, 213] on button "Next" at bounding box center [450, 216] width 34 height 12
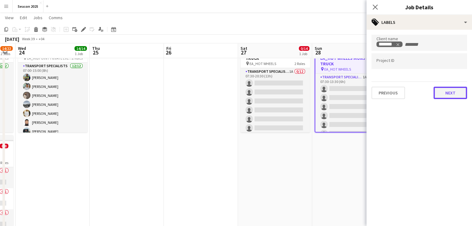
click at [447, 91] on button "Next" at bounding box center [450, 93] width 34 height 12
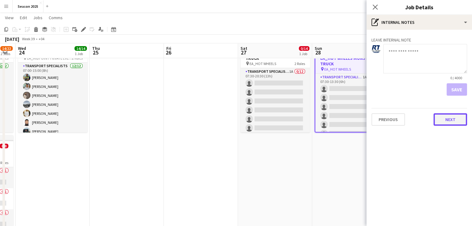
click at [450, 117] on button "Next" at bounding box center [450, 120] width 34 height 12
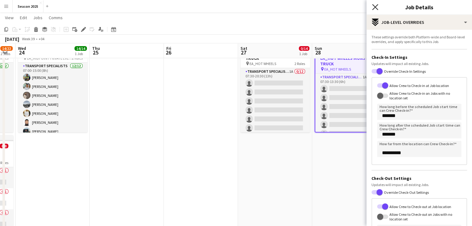
click at [372, 5] on icon "Close pop-in" at bounding box center [375, 7] width 6 height 6
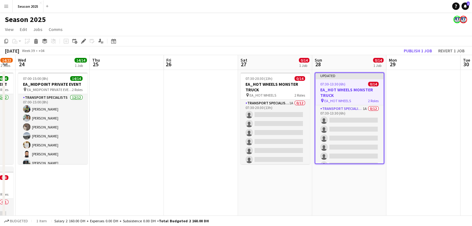
click at [197, 115] on app-date-cell at bounding box center [201, 170] width 74 height 201
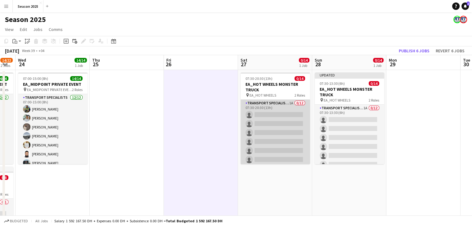
click at [265, 114] on app-card-role "Transport Specialists 1A 0/12 07:30-20:30 (13h) single-neutral-actions single-n…" at bounding box center [274, 160] width 69 height 120
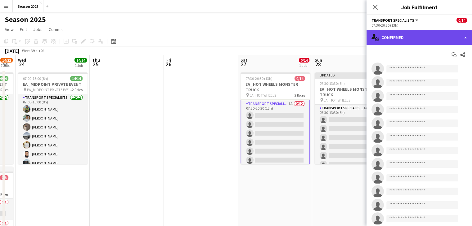
click at [395, 36] on div "single-neutral-actions-check-2 Confirmed" at bounding box center [418, 37] width 105 height 15
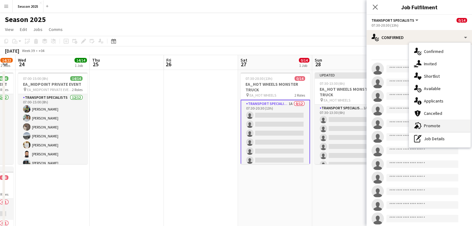
click at [430, 128] on span "Promote" at bounding box center [432, 126] width 16 height 6
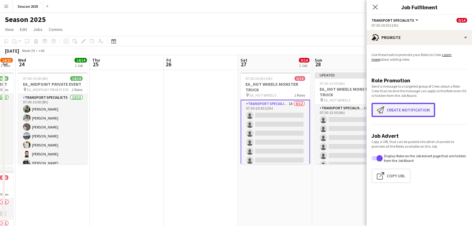
click at [418, 114] on button "Create notification Create notification" at bounding box center [403, 110] width 64 height 14
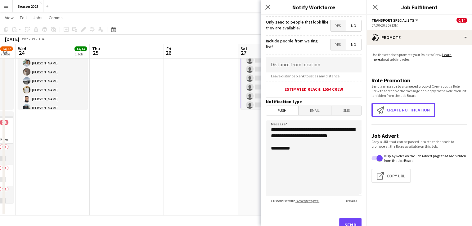
scroll to position [93, 0]
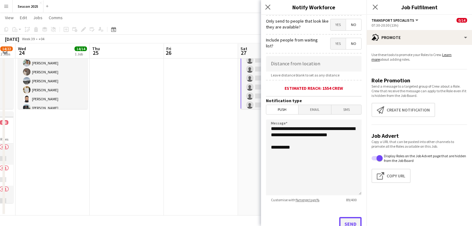
click at [345, 224] on button "Send" at bounding box center [350, 224] width 22 height 14
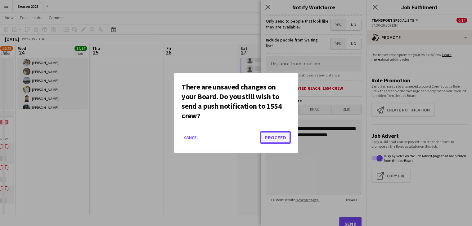
click at [284, 138] on button "Proceed" at bounding box center [275, 138] width 31 height 12
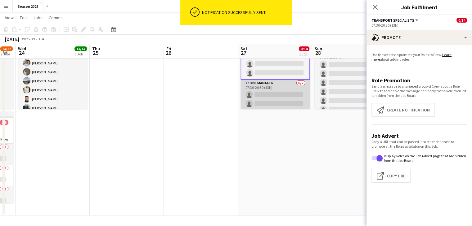
click at [278, 93] on app-card-role "Zone Manager 0/2 07:30-20:30 (13h) single-neutral-actions single-neutral-actions" at bounding box center [274, 95] width 69 height 30
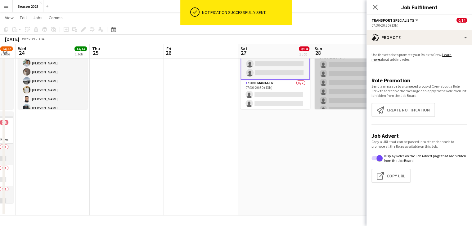
scroll to position [86, 0]
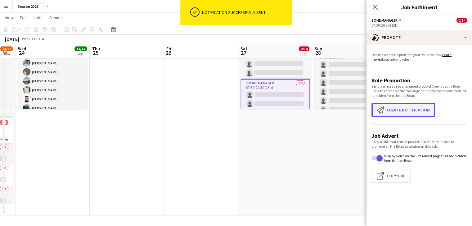
drag, startPoint x: 404, startPoint y: 111, endPoint x: 393, endPoint y: 112, distance: 10.3
click at [404, 112] on button "Create notification Create notification" at bounding box center [403, 110] width 64 height 14
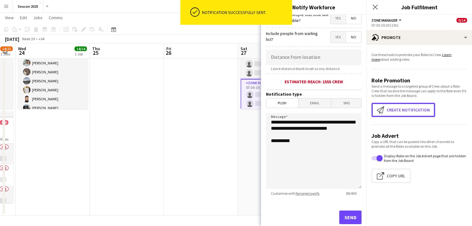
scroll to position [115, 0]
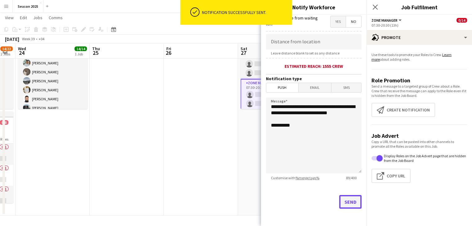
click at [345, 201] on button "Send" at bounding box center [350, 202] width 22 height 14
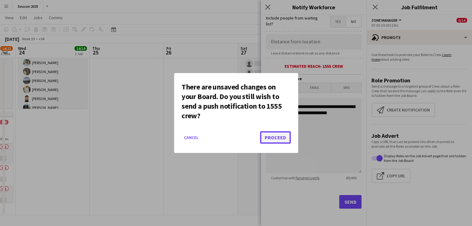
click at [281, 139] on button "Proceed" at bounding box center [275, 138] width 31 height 12
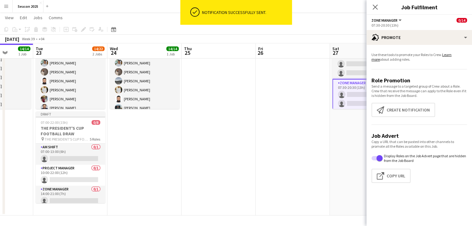
scroll to position [0, 196]
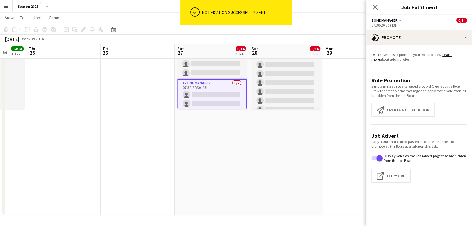
drag, startPoint x: 229, startPoint y: 132, endPoint x: 192, endPoint y: 132, distance: 36.9
click at [192, 132] on app-calendar-viewport "Mon 22 14/14 1 Job Tue 23 14/22 2 Jobs Wed 24 14/14 1 Job Thu 25 Fri 26 Sat 27 …" at bounding box center [236, 93] width 472 height 246
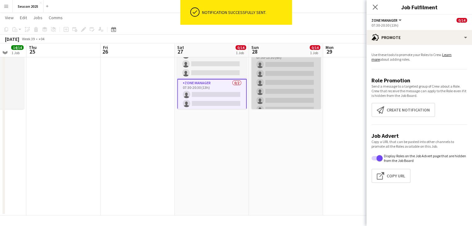
scroll to position [0, 0]
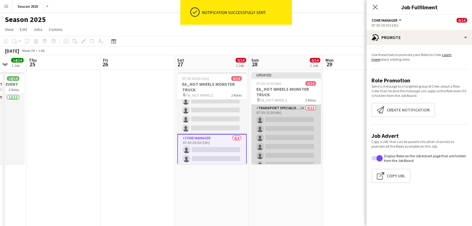
click at [311, 129] on app-card-role "Transport Specialists 1A 0/12 07:30-13:30 (6h) single-neutral-actions single-ne…" at bounding box center [285, 165] width 69 height 120
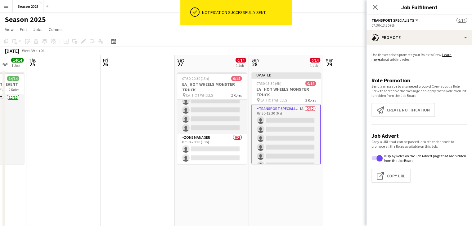
scroll to position [86, 0]
click at [398, 116] on button "Create notification Create notification" at bounding box center [403, 110] width 64 height 14
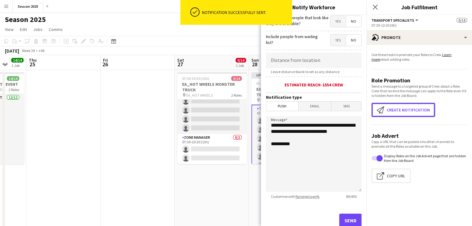
scroll to position [115, 0]
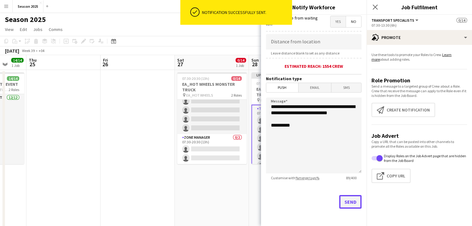
click at [347, 196] on button "Send" at bounding box center [350, 202] width 22 height 14
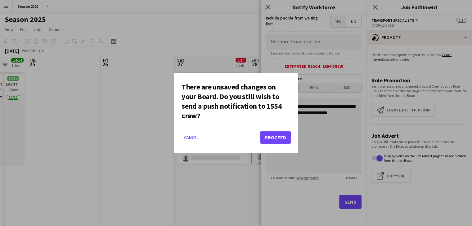
click at [259, 133] on mat-dialog-actions "Cancel Proceed" at bounding box center [235, 140] width 109 height 26
click at [266, 138] on button "Proceed" at bounding box center [275, 138] width 31 height 12
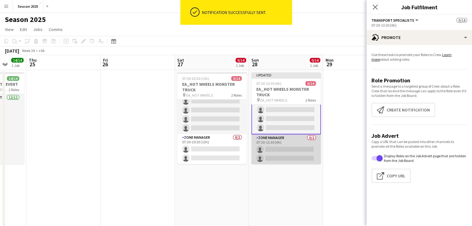
click at [297, 155] on app-card-role "Zone Manager 0/2 07:30-13:30 (6h) single-neutral-actions single-neutral-actions" at bounding box center [285, 150] width 69 height 30
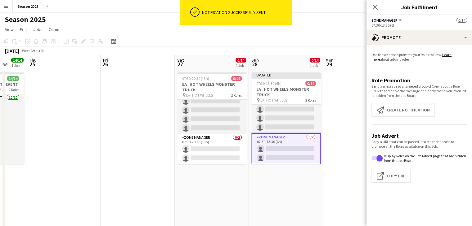
scroll to position [91, 0]
click at [397, 110] on button "Create notification Create notification" at bounding box center [403, 110] width 64 height 14
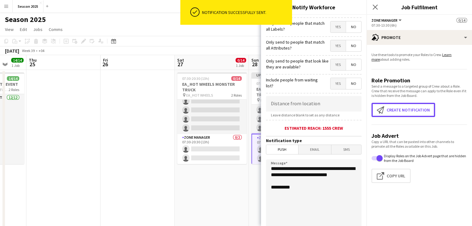
scroll to position [115, 0]
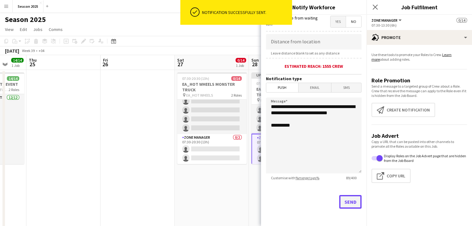
click at [344, 203] on button "Send" at bounding box center [350, 202] width 22 height 14
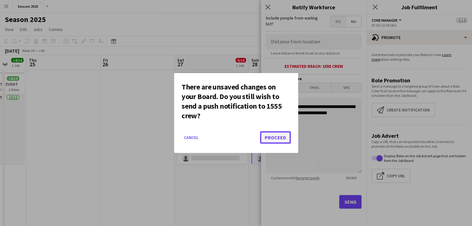
click at [281, 138] on button "Proceed" at bounding box center [275, 138] width 31 height 12
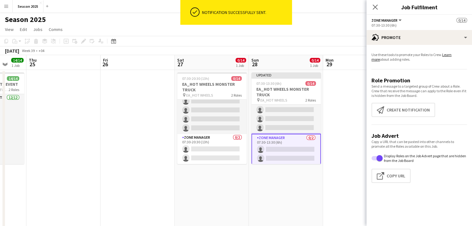
click at [156, 100] on app-date-cell at bounding box center [138, 170] width 74 height 201
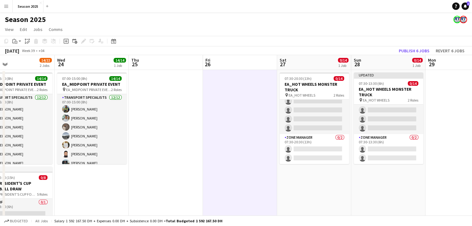
drag, startPoint x: 164, startPoint y: 110, endPoint x: 255, endPoint y: 110, distance: 91.2
click at [255, 110] on app-calendar-viewport "Sun 21 Mon 22 14/14 1 Job Tue 23 14/22 2 Jobs Wed 24 14/14 1 Job Thu 25 Fri 26 …" at bounding box center [236, 163] width 472 height 216
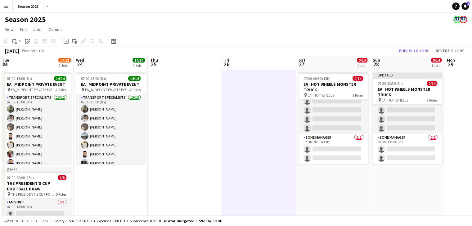
scroll to position [0, 139]
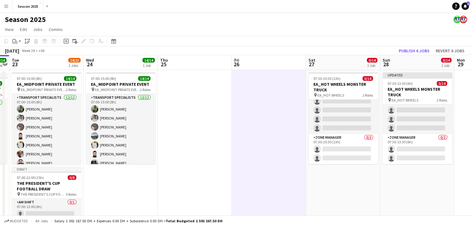
drag, startPoint x: 216, startPoint y: 124, endPoint x: 245, endPoint y: 124, distance: 29.2
click at [245, 124] on app-calendar-viewport "Sun 21 Mon 22 14/14 1 Job Tue 23 14/22 2 Jobs Wed 24 14/14 1 Job Thu 25 Fri 26 …" at bounding box center [236, 163] width 472 height 216
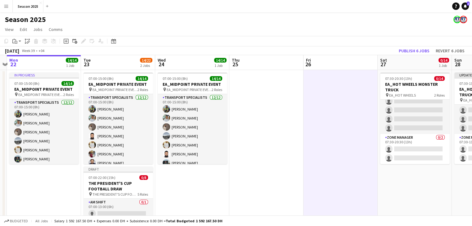
drag, startPoint x: 235, startPoint y: 119, endPoint x: 306, endPoint y: 120, distance: 71.7
click at [306, 120] on app-calendar-viewport "Sat 20 8/8 1 Job Sun 21 Mon 22 14/14 1 Job Tue 23 14/22 2 Jobs Wed 24 14/14 1 J…" at bounding box center [236, 163] width 472 height 216
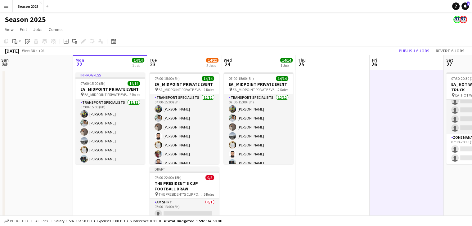
drag, startPoint x: 235, startPoint y: 124, endPoint x: 298, endPoint y: 124, distance: 63.3
click at [298, 124] on app-calendar-viewport "Fri 19 Sat 20 8/8 1 Job Sun 21 Mon 22 14/14 1 Job Tue 23 14/22 2 Jobs Wed 24 14…" at bounding box center [236, 163] width 472 height 216
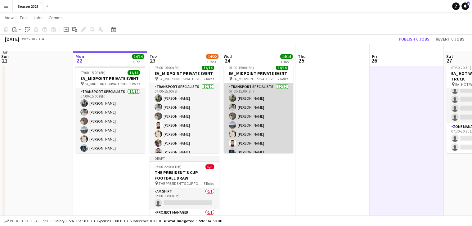
scroll to position [0, 0]
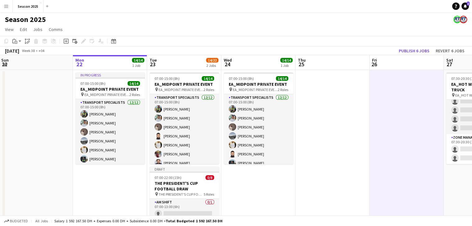
click at [344, 139] on app-date-cell at bounding box center [332, 170] width 74 height 201
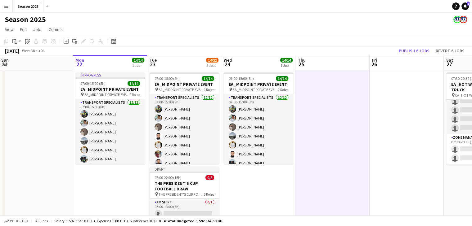
drag, startPoint x: 307, startPoint y: 111, endPoint x: 302, endPoint y: 113, distance: 5.1
click at [307, 112] on app-date-cell at bounding box center [332, 170] width 74 height 201
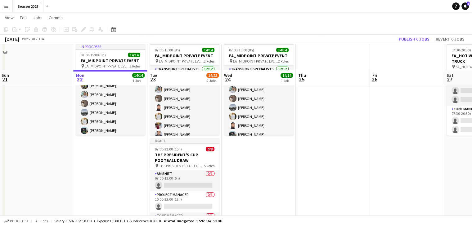
scroll to position [55, 0]
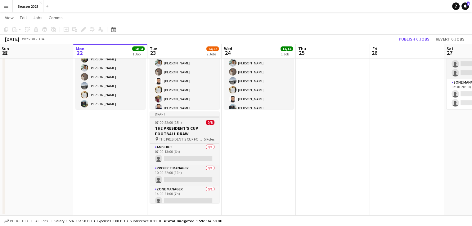
click at [197, 137] on span "THE PRESIDENT'S CUP FOOTBALL DRAW" at bounding box center [181, 139] width 45 height 5
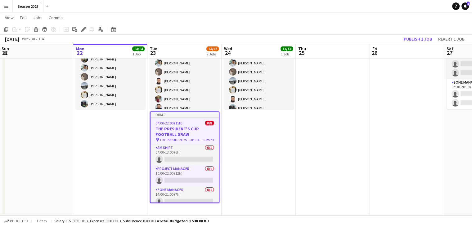
click at [348, 130] on app-date-cell at bounding box center [333, 115] width 74 height 201
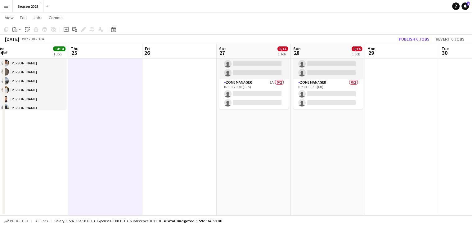
scroll to position [0, 239]
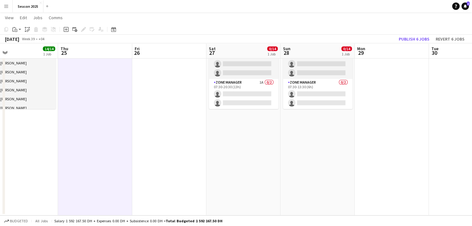
drag, startPoint x: 355, startPoint y: 125, endPoint x: 118, endPoint y: 148, distance: 238.8
click at [118, 148] on app-calendar-viewport "Sun 21 Mon 22 14/14 1 Job Tue 23 14/22 2 Jobs Wed 24 14/14 1 Job Thu 25 Fri 26 …" at bounding box center [236, 93] width 472 height 246
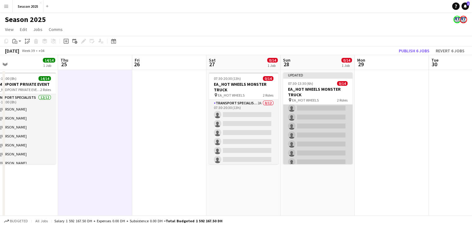
scroll to position [0, 0]
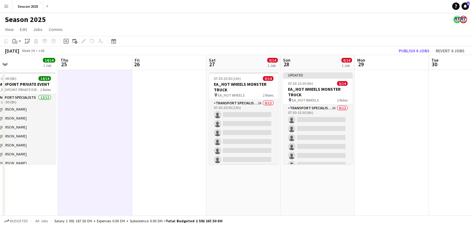
click at [189, 109] on app-date-cell at bounding box center [169, 170] width 74 height 201
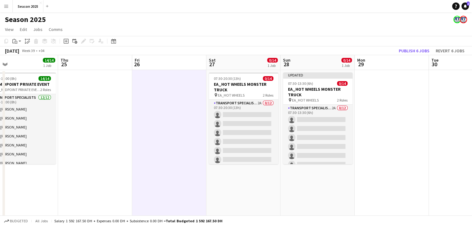
click at [403, 110] on app-date-cell at bounding box center [392, 170] width 74 height 201
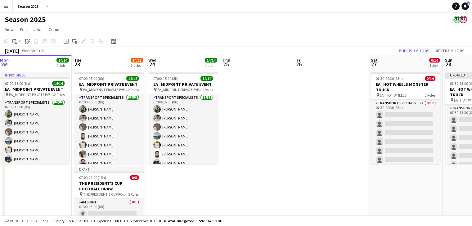
drag, startPoint x: 192, startPoint y: 114, endPoint x: 347, endPoint y: 114, distance: 155.1
click at [347, 114] on app-calendar-viewport "Sat 20 8/8 1 Job Sun 21 Mon 22 14/14 1 Job Tue 23 14/22 2 Jobs Wed 24 14/14 1 J…" at bounding box center [236, 163] width 472 height 216
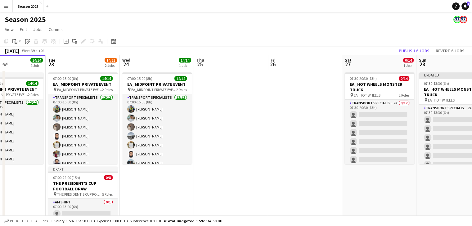
drag, startPoint x: 289, startPoint y: 117, endPoint x: 337, endPoint y: 117, distance: 48.1
click at [337, 117] on app-calendar-viewport "Sat 20 8/8 1 Job Sun 21 Mon 22 14/14 1 Job Tue 23 14/22 2 Jobs Wed 24 14/14 1 J…" at bounding box center [236, 163] width 472 height 216
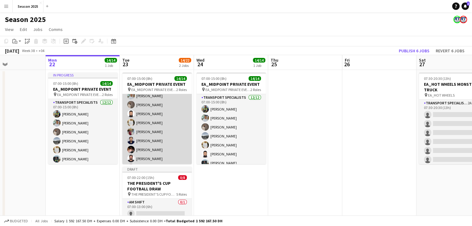
scroll to position [31, 0]
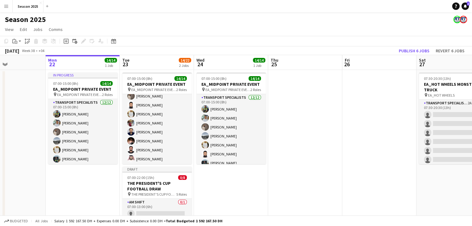
click at [334, 150] on app-date-cell at bounding box center [305, 170] width 74 height 201
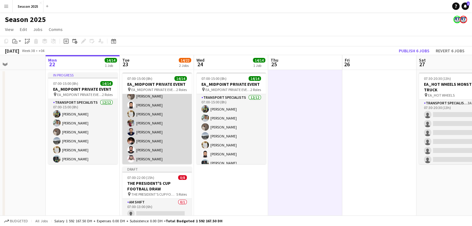
click at [153, 141] on app-card-role "Transport Specialists 12/12 07:00-15:00 (8h) Sarmad Nadeem mohammad Ahmad Albal…" at bounding box center [156, 124] width 69 height 122
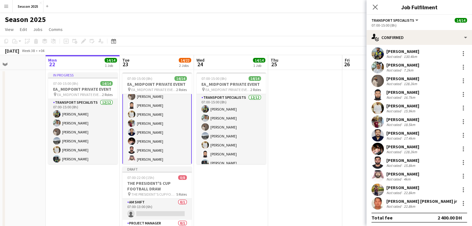
scroll to position [17, 0]
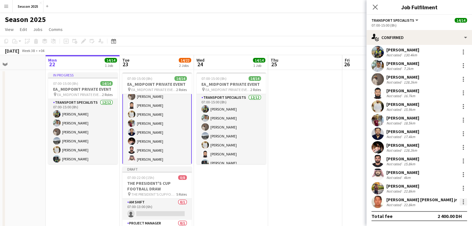
click at [459, 201] on div at bounding box center [462, 202] width 7 height 7
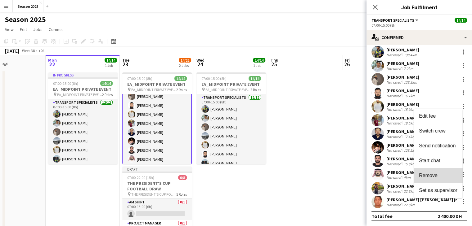
click at [444, 179] on button "Remove" at bounding box center [438, 175] width 48 height 15
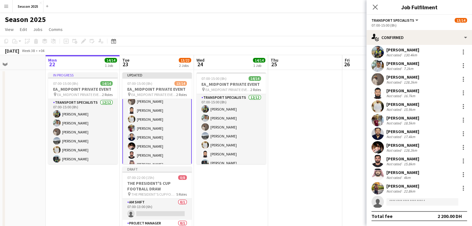
click at [378, 7] on icon "Close pop-in" at bounding box center [375, 7] width 5 height 5
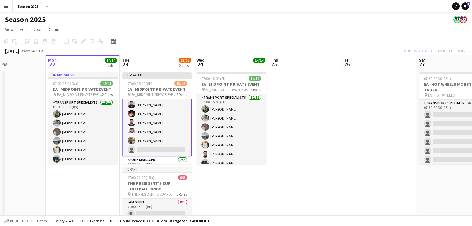
scroll to position [89, 0]
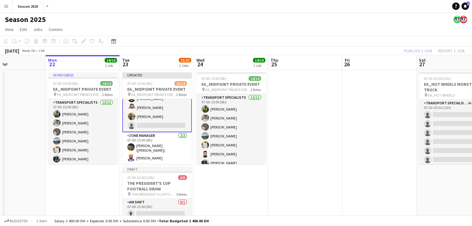
click at [293, 127] on app-date-cell at bounding box center [305, 170] width 74 height 201
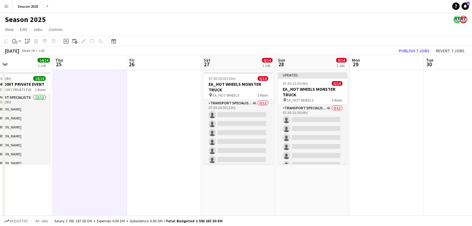
scroll to position [0, 257]
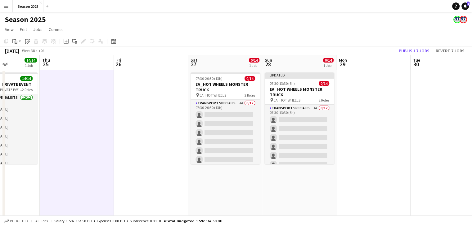
drag, startPoint x: 409, startPoint y: 116, endPoint x: 181, endPoint y: 116, distance: 228.3
click at [181, 116] on app-calendar-viewport "Sun 21 Mon 22 14/14 1 Job Tue 23 13/22 2 Jobs Wed 24 14/14 1 Job Thu 25 Fri 26 …" at bounding box center [236, 163] width 472 height 216
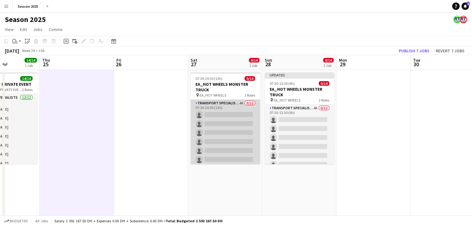
click at [230, 113] on app-card-role "Transport Specialists 4A 0/12 07:30-20:30 (13h) single-neutral-actions single-n…" at bounding box center [224, 160] width 69 height 120
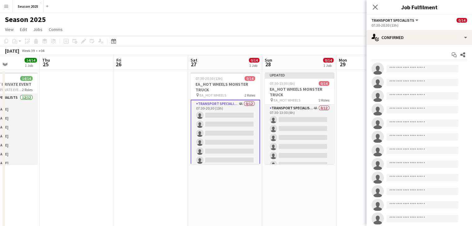
click at [353, 107] on app-date-cell at bounding box center [373, 170] width 74 height 201
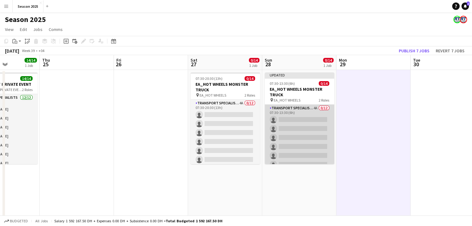
click at [294, 135] on app-card-role "Transport Specialists 4A 0/12 07:30-13:30 (6h) single-neutral-actions single-ne…" at bounding box center [299, 165] width 69 height 120
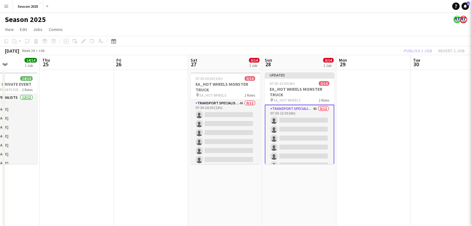
click at [354, 104] on app-date-cell at bounding box center [373, 170] width 74 height 201
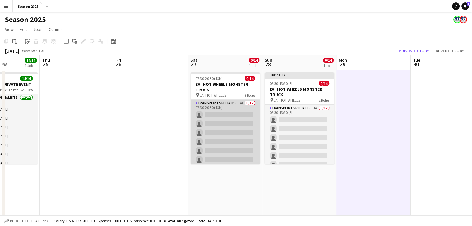
click at [232, 123] on app-card-role "Transport Specialists 4A 0/12 07:30-20:30 (13h) single-neutral-actions single-n…" at bounding box center [224, 160] width 69 height 120
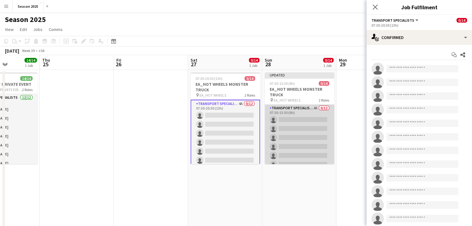
click at [289, 128] on app-card-role "Transport Specialists 4A 0/12 07:30-13:30 (6h) single-neutral-actions single-ne…" at bounding box center [299, 165] width 69 height 120
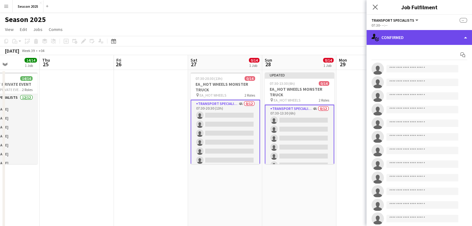
click at [392, 40] on div "single-neutral-actions-check-2 Confirmed" at bounding box center [418, 37] width 105 height 15
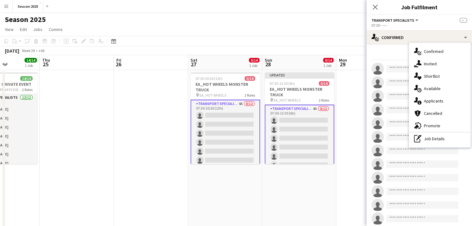
click at [448, 103] on div "single-neutral-actions-information Applicants" at bounding box center [439, 101] width 61 height 12
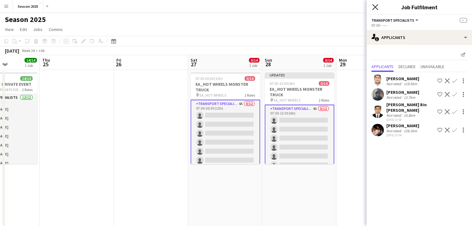
click at [374, 8] on icon at bounding box center [375, 7] width 6 height 6
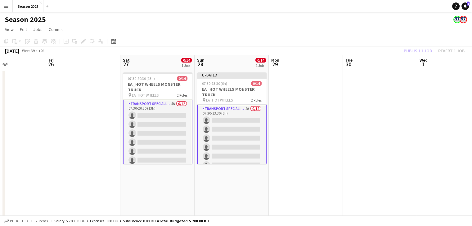
scroll to position [0, 247]
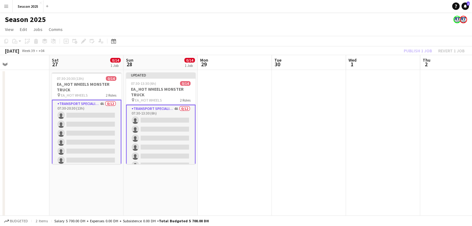
drag, startPoint x: 396, startPoint y: 145, endPoint x: 268, endPoint y: 148, distance: 127.8
click at [268, 148] on app-calendar-viewport "Tue 23 13/22 2 Jobs Wed 24 14/14 1 Job Thu 25 Fri 26 Sat 27 0/14 1 Job Sun 28 0…" at bounding box center [236, 163] width 472 height 216
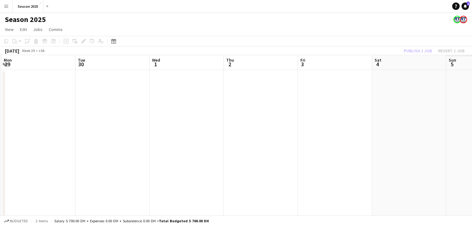
drag, startPoint x: 363, startPoint y: 142, endPoint x: 167, endPoint y: 140, distance: 196.7
click at [167, 140] on app-calendar-viewport "Fri 26 Sat 27 0/14 1 Job Sun 28 0/14 1 Job Mon 29 Tue 30 Wed 1 Thu 2 Fri 3 Sat …" at bounding box center [236, 163] width 472 height 216
drag, startPoint x: 411, startPoint y: 152, endPoint x: 169, endPoint y: 150, distance: 242.6
click at [169, 150] on app-calendar-viewport "Tue 30 Wed 1 Thu 2 Fri 3 Sat 4 Sun 5 Mon 6 Tue 7 Wed 8 Thu 9 Fri 10 Sat 11" at bounding box center [236, 163] width 472 height 216
drag, startPoint x: 325, startPoint y: 150, endPoint x: 183, endPoint y: 145, distance: 142.5
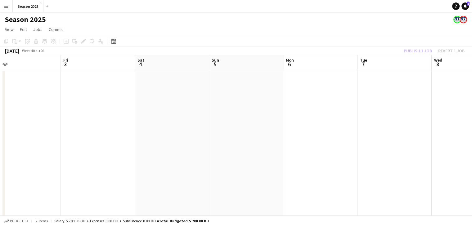
click at [183, 145] on app-calendar-viewport "Tue 30 Wed 1 Thu 2 Fri 3 Sat 4 Sun 5 Mon 6 Tue 7 Wed 8 Thu 9 Fri 10 Sat 11" at bounding box center [236, 163] width 472 height 216
drag, startPoint x: 173, startPoint y: 138, endPoint x: 424, endPoint y: 127, distance: 250.6
click at [424, 127] on app-calendar-viewport "Mon 29 Tue 30 Wed 1 Thu 2 Fri 3 Sat 4 Sun 5 Mon 6 Tue 7 Wed 8 Thu 9 Fri 10" at bounding box center [236, 163] width 472 height 216
drag, startPoint x: 383, startPoint y: 128, endPoint x: 445, endPoint y: 128, distance: 61.7
click at [445, 128] on app-calendar-viewport "Mon 29 Tue 30 Wed 1 Thu 2 Fri 3 Sat 4 Sun 5 Mon 6 Tue 7 Wed 8 Thu 9 Fri 10" at bounding box center [236, 163] width 472 height 216
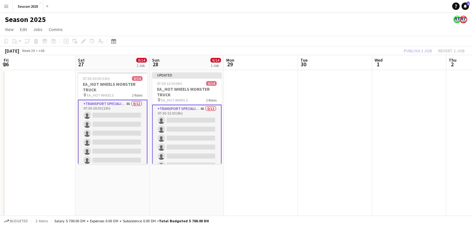
drag, startPoint x: 413, startPoint y: 124, endPoint x: 295, endPoint y: 129, distance: 118.3
click at [414, 124] on app-calendar-viewport "Wed 24 14/14 1 Job Thu 25 Fri 26 Sat 27 0/14 1 Job Sun 28 0/14 1 Job Mon 29 Tue…" at bounding box center [236, 163] width 472 height 216
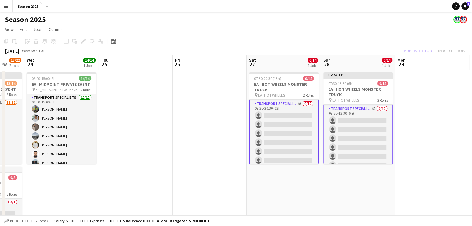
scroll to position [0, 190]
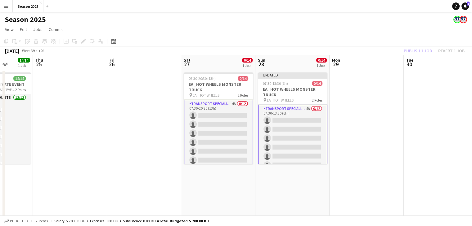
drag, startPoint x: 265, startPoint y: 129, endPoint x: 321, endPoint y: 129, distance: 56.5
click at [321, 129] on app-calendar-viewport "Mon 22 14/14 1 Job Tue 23 13/22 2 Jobs Wed 24 14/14 1 Job Thu 25 Fri 26 Sat 27 …" at bounding box center [236, 163] width 472 height 216
click at [385, 118] on app-date-cell at bounding box center [366, 170] width 74 height 201
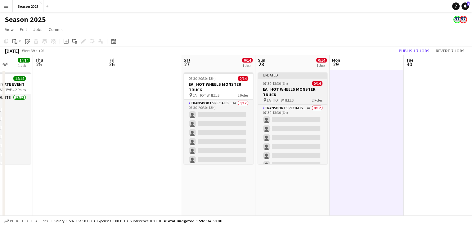
scroll to position [0, 190]
click at [301, 95] on h3 "EA_HOT WHEELS MONSTER TRUCK" at bounding box center [291, 92] width 69 height 11
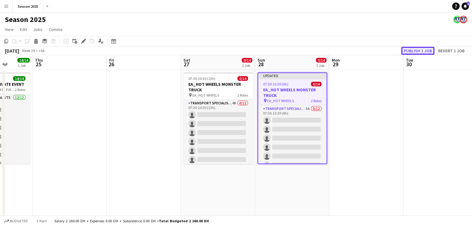
click at [410, 51] on button "Publish 1 job" at bounding box center [417, 51] width 33 height 8
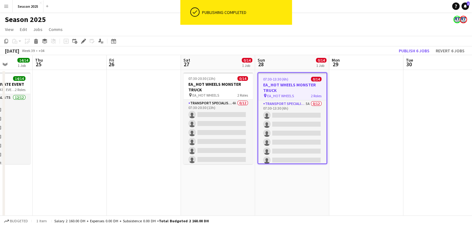
click at [364, 96] on app-date-cell at bounding box center [366, 170] width 74 height 201
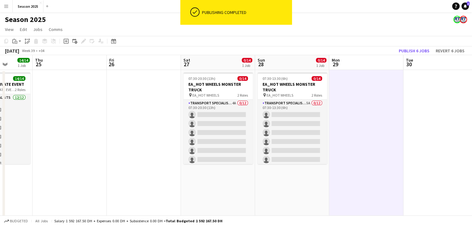
scroll to position [0, 190]
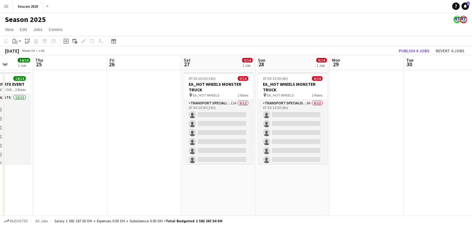
click at [375, 135] on app-date-cell at bounding box center [366, 170] width 74 height 201
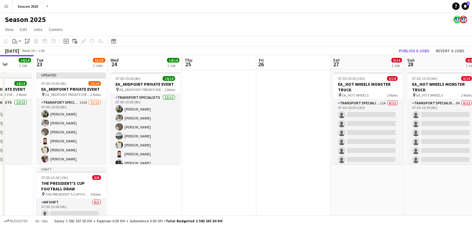
drag, startPoint x: 135, startPoint y: 135, endPoint x: 358, endPoint y: 131, distance: 222.8
click at [359, 131] on app-calendar-viewport "Sat 20 Sun 21 Mon 22 14/14 1 Job Tue 23 13/22 2 Jobs Wed 24 14/14 1 Job Thu 25 …" at bounding box center [236, 163] width 472 height 216
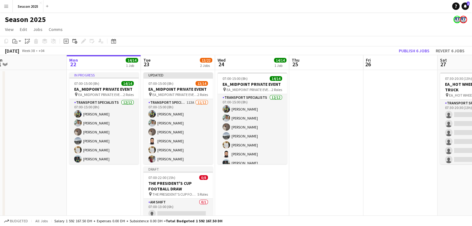
drag, startPoint x: 322, startPoint y: 149, endPoint x: 354, endPoint y: 149, distance: 31.3
click at [354, 149] on app-calendar-viewport "Fri 19 Sat 20 8/8 1 Job Sun 21 Mon 22 14/14 1 Job Tue 23 13/22 2 Jobs Wed 24 14…" at bounding box center [236, 163] width 472 height 216
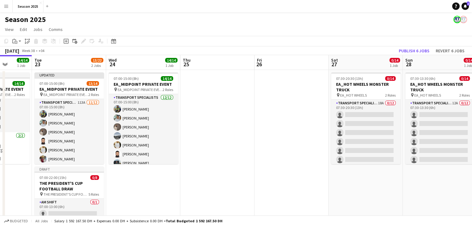
scroll to position [0, 270]
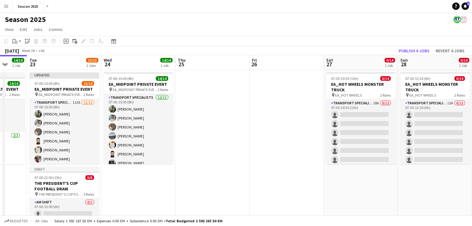
drag, startPoint x: 418, startPoint y: 127, endPoint x: 298, endPoint y: 127, distance: 120.1
click at [298, 127] on app-calendar-viewport "Fri 19 Sat 20 8/8 1 Job Sun 21 Mon 22 14/14 1 Job Tue 23 13/22 2 Jobs Wed 24 14…" at bounding box center [236, 163] width 472 height 216
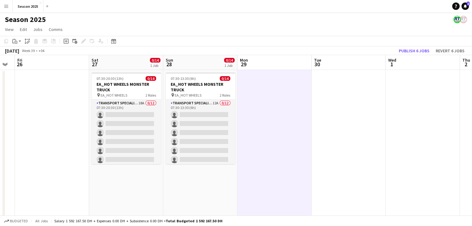
scroll to position [0, 171]
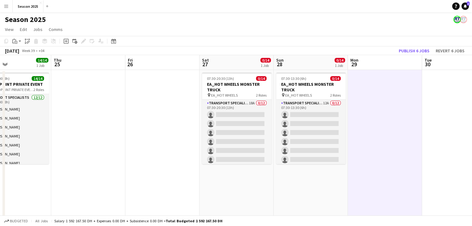
drag, startPoint x: 257, startPoint y: 113, endPoint x: 133, endPoint y: 107, distance: 124.0
click at [133, 107] on app-calendar-viewport "Mon 22 14/14 1 Job Tue 23 13/22 2 Jobs Wed 24 14/14 1 Job Thu 25 Fri 26 Sat 27 …" at bounding box center [236, 163] width 472 height 216
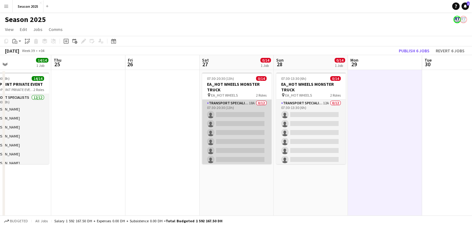
click at [254, 130] on app-card-role "Transport Specialists 18A 0/12 07:30-20:30 (13h) single-neutral-actions single-…" at bounding box center [236, 160] width 69 height 120
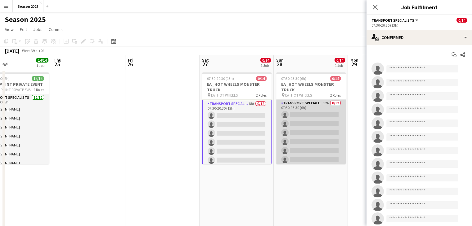
click at [297, 128] on app-card-role "Transport Specialists 12A 0/12 07:30-13:30 (6h) single-neutral-actions single-n…" at bounding box center [310, 160] width 69 height 120
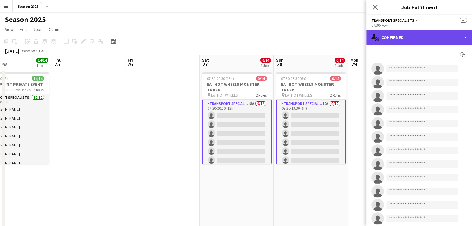
click at [411, 40] on div "single-neutral-actions-check-2 Confirmed" at bounding box center [418, 37] width 105 height 15
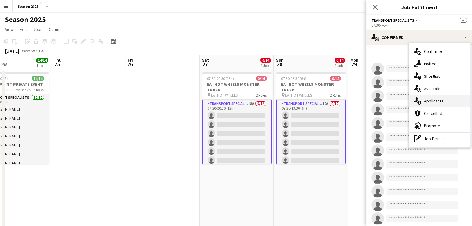
click at [440, 101] on span "Applicants" at bounding box center [434, 101] width 20 height 6
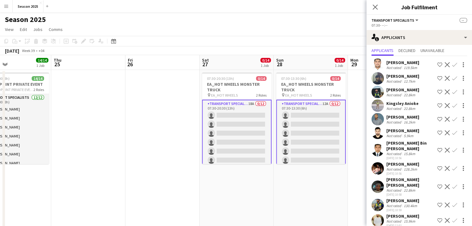
scroll to position [34, 0]
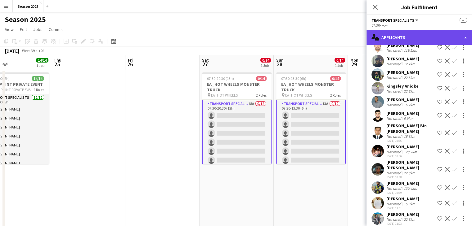
click at [398, 40] on div "single-neutral-actions-information Applicants" at bounding box center [418, 37] width 105 height 15
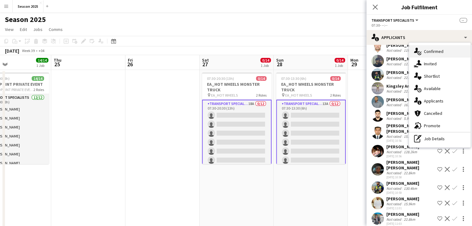
click at [430, 53] on span "Confirmed" at bounding box center [434, 52] width 20 height 6
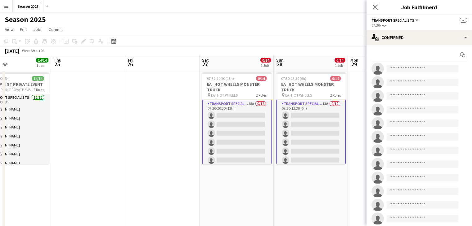
scroll to position [0, 0]
click at [404, 70] on input at bounding box center [422, 68] width 72 height 7
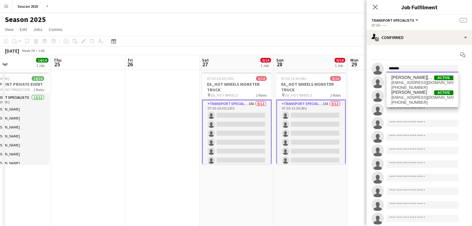
type input "*******"
click at [416, 77] on span "Richard Banan" at bounding box center [412, 77] width 43 height 5
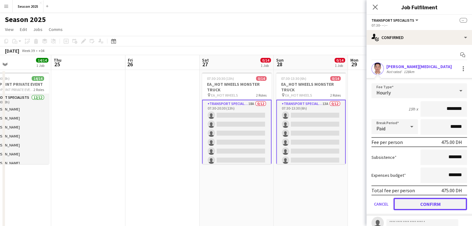
click at [440, 205] on button "Confirm" at bounding box center [430, 204] width 74 height 12
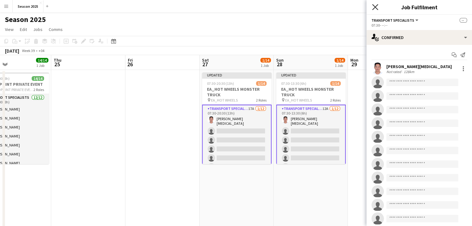
click at [374, 7] on icon at bounding box center [375, 7] width 6 height 6
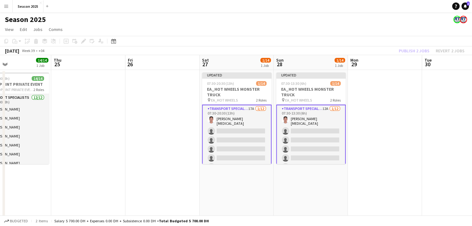
click at [98, 110] on app-date-cell at bounding box center [88, 170] width 74 height 201
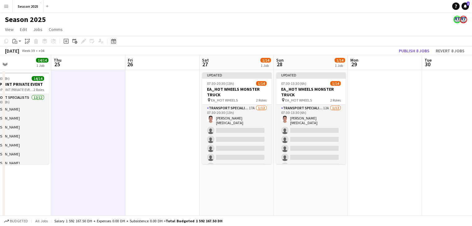
click at [115, 43] on icon "Date picker" at bounding box center [113, 41] width 5 height 5
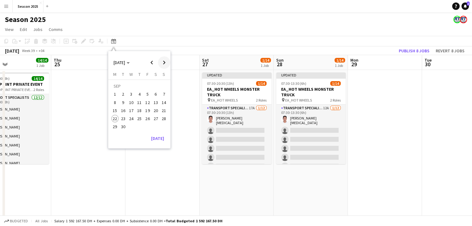
click at [161, 63] on span "Next month" at bounding box center [164, 62] width 12 height 12
click at [146, 94] on span "5" at bounding box center [147, 94] width 7 height 7
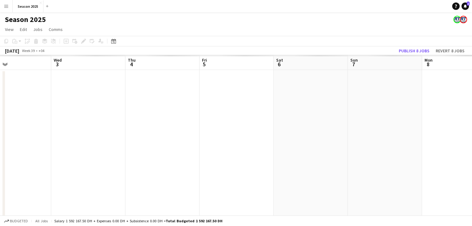
scroll to position [0, 213]
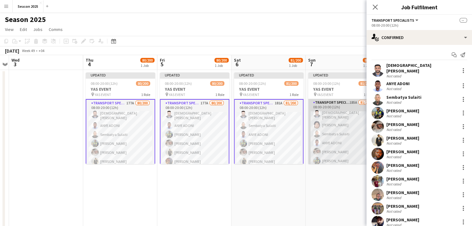
scroll to position [0, 213]
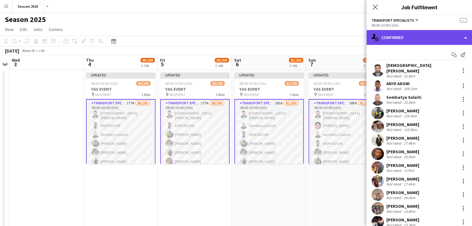
click at [434, 37] on div "single-neutral-actions-check-2 Confirmed" at bounding box center [418, 37] width 105 height 15
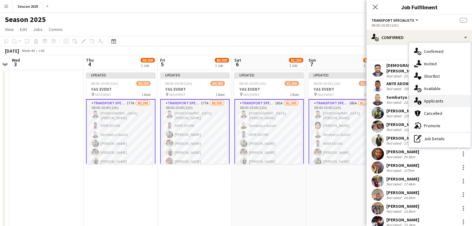
click at [437, 103] on span "Applicants" at bounding box center [434, 101] width 20 height 6
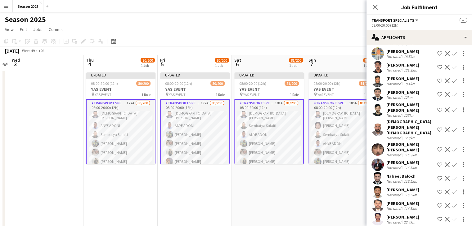
scroll to position [651, 0]
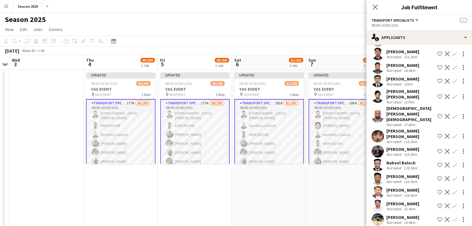
click at [415, 30] on app-options-switcher "Transport Specialists All roles Transport Specialists -- 08:00-20:00 (12h)" at bounding box center [418, 22] width 105 height 15
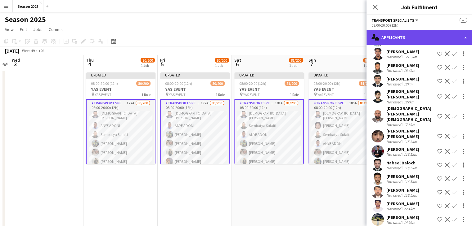
click at [415, 38] on div "single-neutral-actions-information Applicants" at bounding box center [418, 37] width 105 height 15
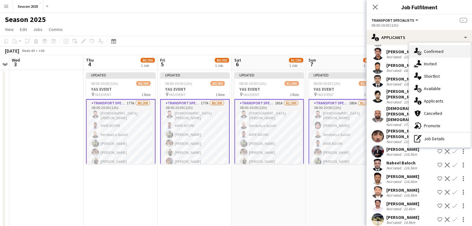
click at [433, 56] on div "single-neutral-actions-check-2 Confirmed" at bounding box center [439, 51] width 61 height 12
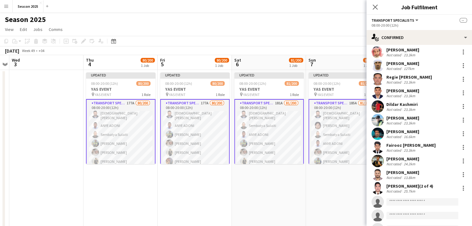
scroll to position [982, 0]
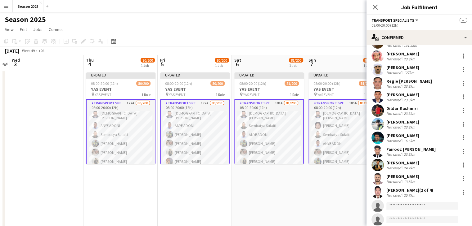
click at [411, 188] on div "Markjoseph marklakay (2 of 4)" at bounding box center [409, 191] width 47 height 6
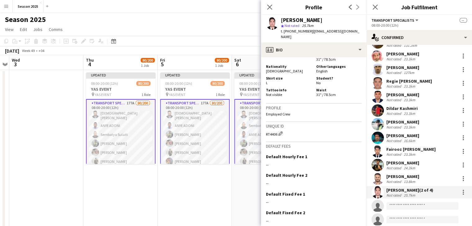
click at [414, 193] on div "25.7km" at bounding box center [409, 195] width 14 height 5
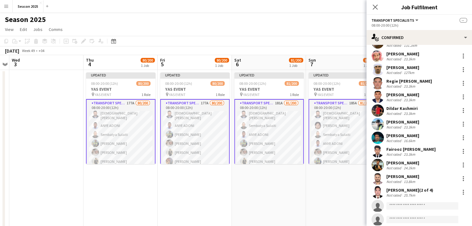
click at [419, 193] on div "Not rated 25.7km" at bounding box center [409, 195] width 47 height 5
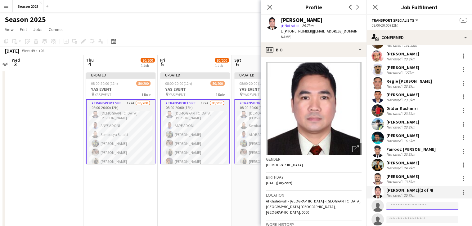
click at [432, 203] on input at bounding box center [422, 206] width 72 height 7
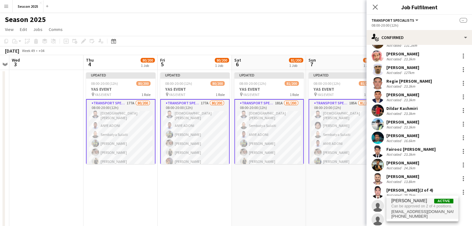
type input "*******"
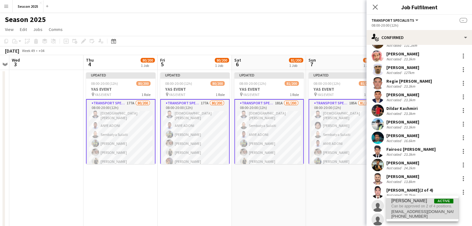
click at [424, 206] on span "Can be approved on 2 of 4 positions." at bounding box center [422, 207] width 62 height 6
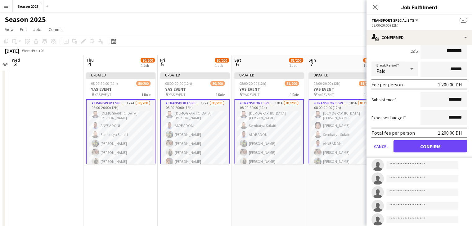
scroll to position [1168, 0]
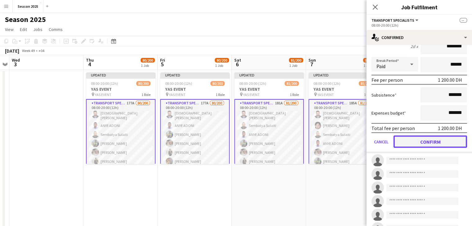
click at [422, 136] on button "Confirm" at bounding box center [430, 142] width 74 height 12
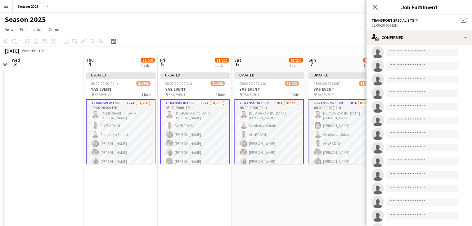
scroll to position [1086, 0]
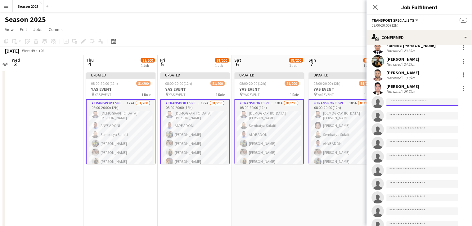
click at [422, 92] on body "Menu Boards Boards Boards All jobs Status Workforce Workforce My Workforce Recr…" at bounding box center [236, 141] width 472 height 282
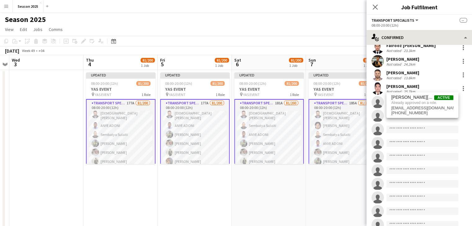
type input "**********"
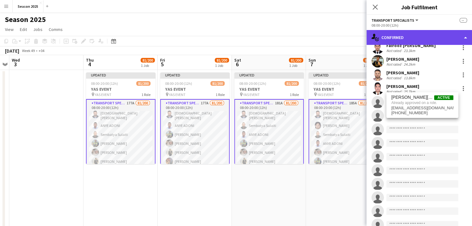
click at [390, 37] on div "single-neutral-actions-check-2 Confirmed" at bounding box center [418, 37] width 105 height 15
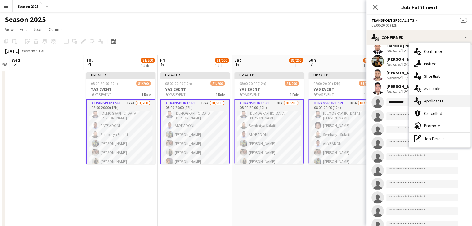
click at [441, 103] on span "Applicants" at bounding box center [434, 101] width 20 height 6
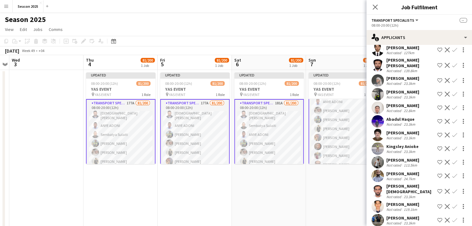
scroll to position [31, 0]
click at [452, 146] on app-icon "Confirm" at bounding box center [454, 148] width 5 height 5
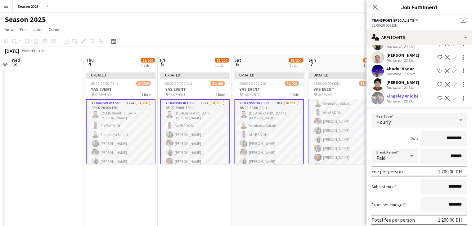
scroll to position [1640, 0]
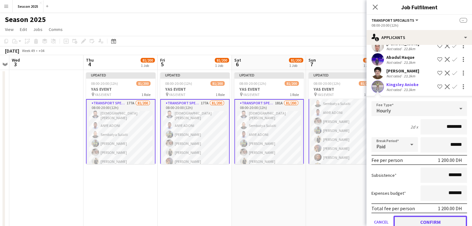
click at [440, 216] on button "Confirm" at bounding box center [430, 222] width 74 height 12
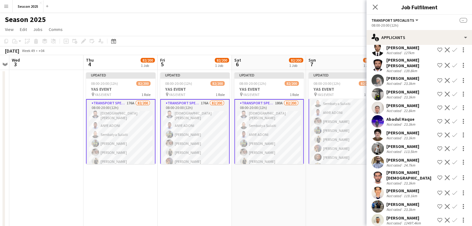
scroll to position [1547, 0]
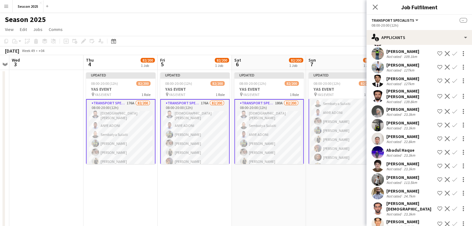
click at [452, 137] on app-icon "Confirm" at bounding box center [454, 139] width 5 height 5
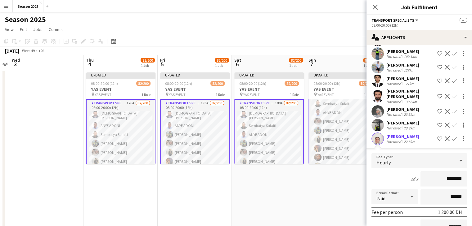
scroll to position [1609, 0]
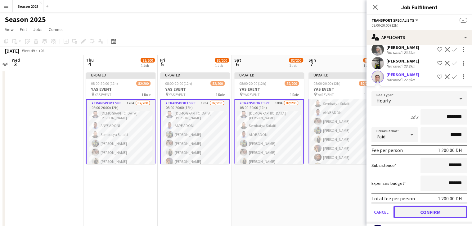
click at [436, 206] on button "Confirm" at bounding box center [430, 212] width 74 height 12
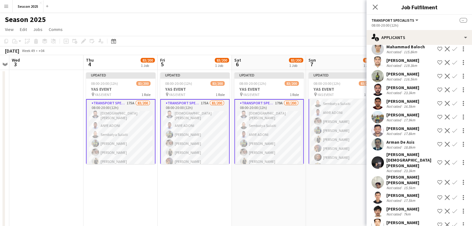
scroll to position [1361, 0]
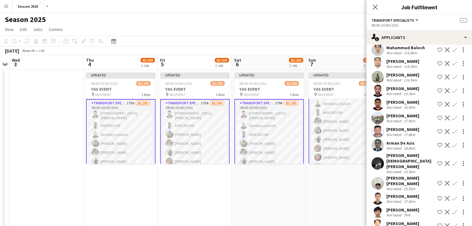
click at [452, 143] on app-icon "Confirm" at bounding box center [454, 145] width 5 height 5
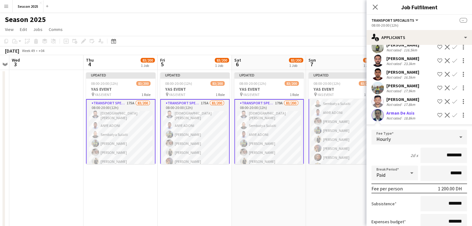
scroll to position [1423, 0]
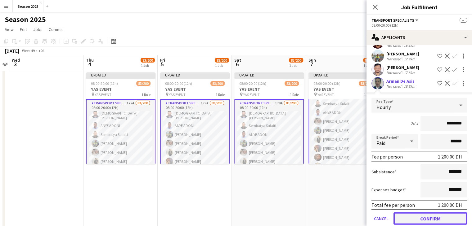
click at [434, 213] on button "Confirm" at bounding box center [430, 219] width 74 height 12
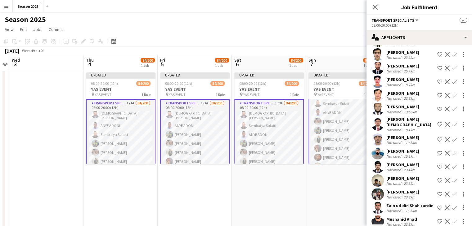
scroll to position [1081, 0]
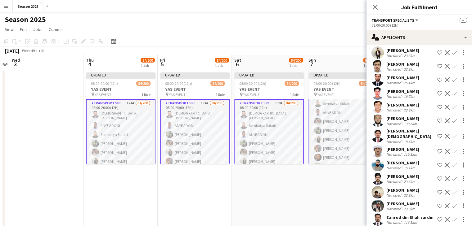
click at [452, 105] on app-icon "Confirm" at bounding box center [454, 107] width 5 height 5
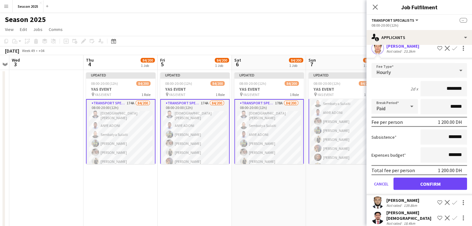
scroll to position [1144, 0]
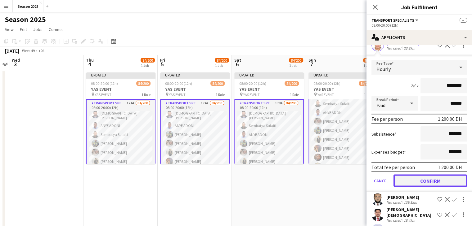
click at [443, 175] on button "Confirm" at bounding box center [430, 181] width 74 height 12
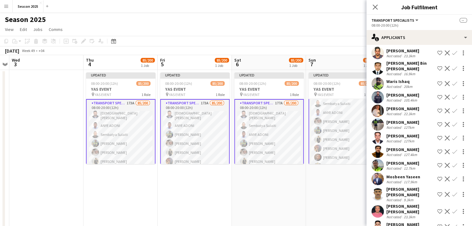
scroll to position [0, 0]
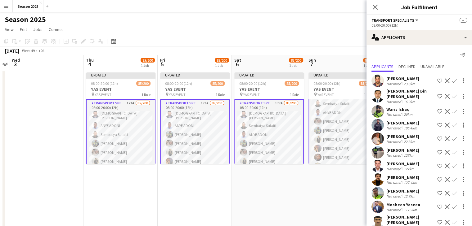
click at [451, 135] on button "Confirm" at bounding box center [454, 138] width 7 height 7
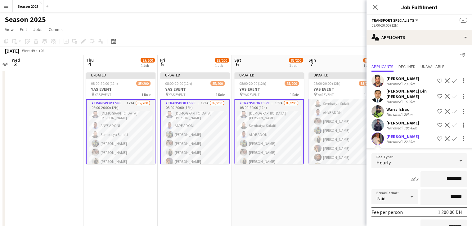
scroll to position [62, 0]
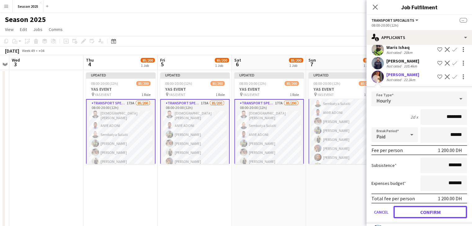
drag, startPoint x: 443, startPoint y: 206, endPoint x: 443, endPoint y: 202, distance: 4.7
click at [443, 207] on button "Confirm" at bounding box center [430, 212] width 74 height 12
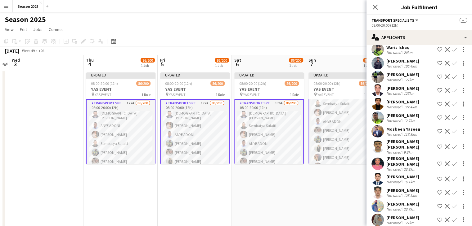
scroll to position [0, 0]
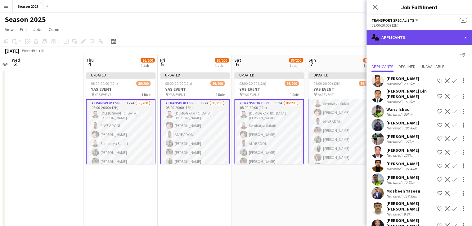
click at [414, 38] on div "single-neutral-actions-information Applicants" at bounding box center [418, 37] width 105 height 15
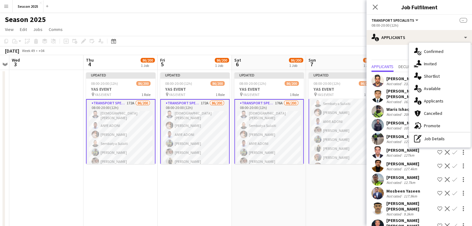
drag, startPoint x: 423, startPoint y: 48, endPoint x: 417, endPoint y: 61, distance: 14.3
click at [423, 48] on div "single-neutral-actions-check-2 Confirmed" at bounding box center [439, 51] width 61 height 12
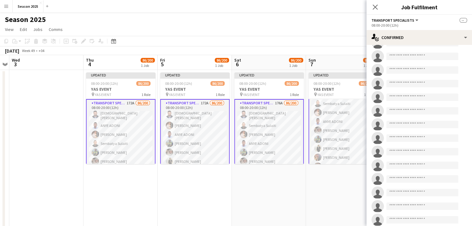
scroll to position [1117, 0]
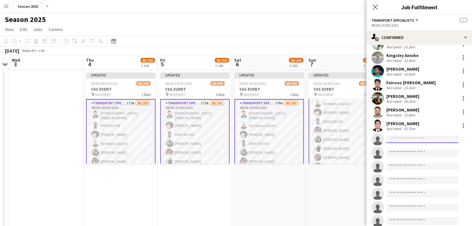
click at [415, 136] on input at bounding box center [422, 139] width 72 height 7
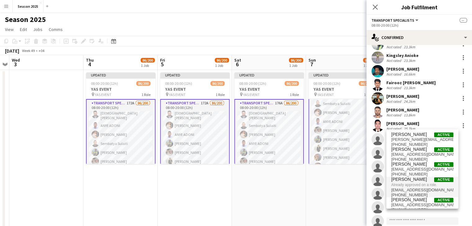
scroll to position [6, 0]
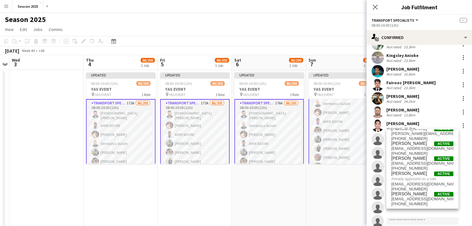
drag, startPoint x: 411, startPoint y: 123, endPoint x: 375, endPoint y: 124, distance: 35.7
click at [375, 133] on app-invite-slot "single-neutral-actions ****" at bounding box center [418, 139] width 105 height 12
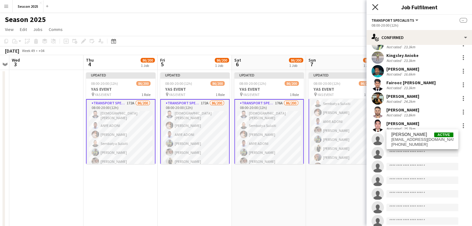
type input "******"
click at [375, 5] on icon "Close pop-in" at bounding box center [375, 7] width 6 height 6
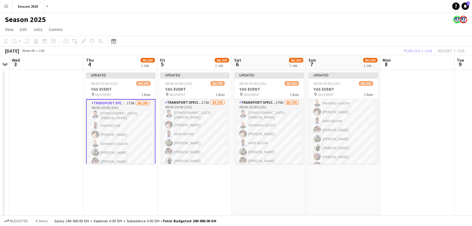
scroll to position [30, 0]
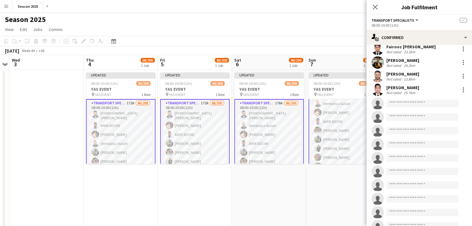
scroll to position [1120, 0]
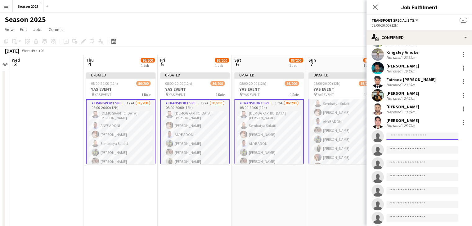
drag, startPoint x: 420, startPoint y: 123, endPoint x: 421, endPoint y: 110, distance: 13.7
click at [419, 133] on input at bounding box center [422, 136] width 72 height 7
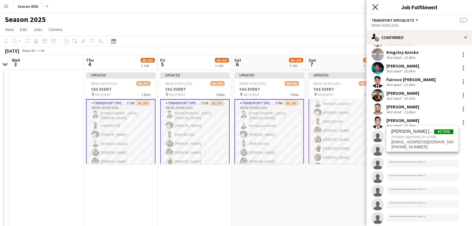
type input "****"
click at [373, 5] on icon at bounding box center [375, 7] width 6 height 6
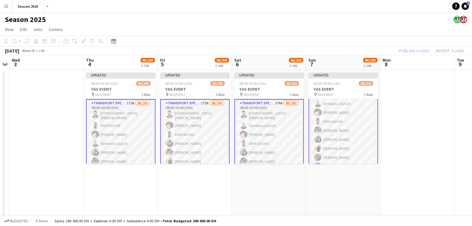
click at [55, 103] on app-date-cell at bounding box center [46, 170] width 74 height 201
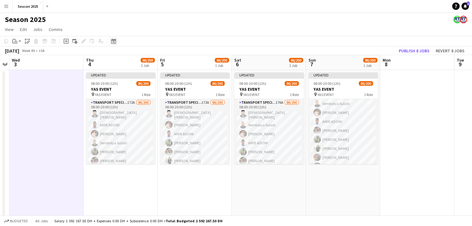
click at [114, 44] on div "Date picker" at bounding box center [113, 41] width 7 height 7
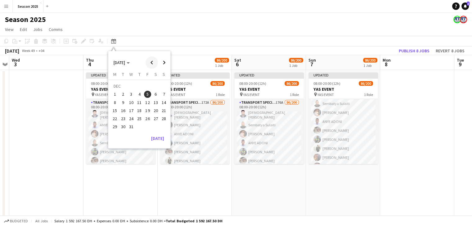
click at [150, 62] on span "Previous month" at bounding box center [151, 62] width 12 height 12
click at [115, 120] on span "22" at bounding box center [114, 118] width 7 height 7
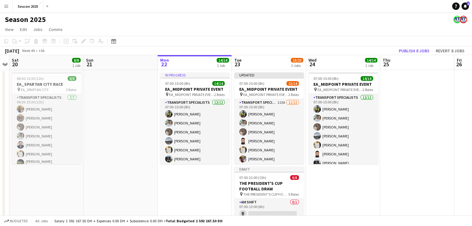
scroll to position [0, 213]
click at [142, 129] on app-date-cell at bounding box center [120, 170] width 74 height 201
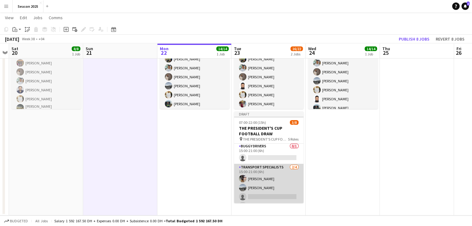
scroll to position [73, 0]
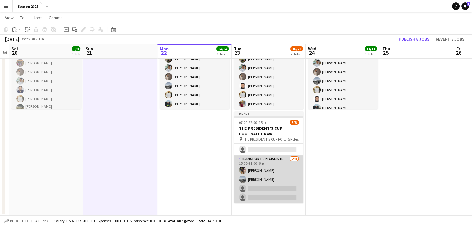
click at [287, 181] on app-card-role "Transport Specialists 2/4 15:00-21:00 (6h) Waheed Shaikh Daniyal Ahmed single-n…" at bounding box center [268, 180] width 69 height 48
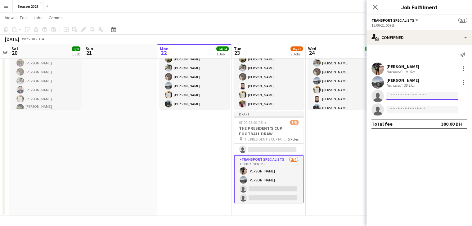
click at [434, 95] on input at bounding box center [422, 95] width 72 height 7
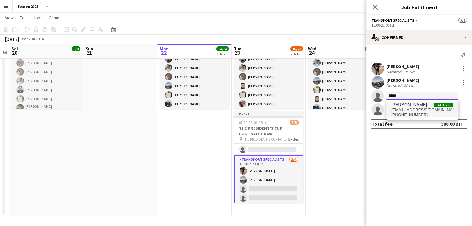
type input "*****"
click at [432, 108] on span "jericodailegcaparas80@gmail.com" at bounding box center [422, 110] width 62 height 5
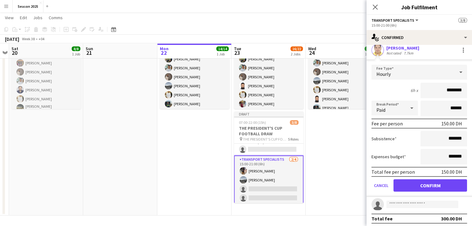
scroll to position [47, 0]
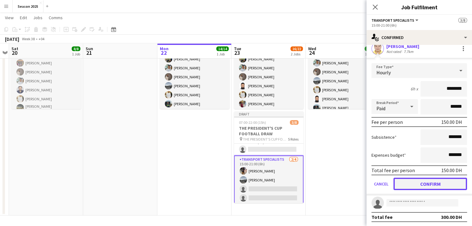
click at [433, 185] on button "Confirm" at bounding box center [430, 184] width 74 height 12
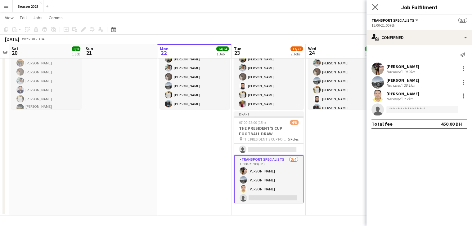
click at [374, 3] on app-icon "Close pop-in" at bounding box center [375, 7] width 9 height 9
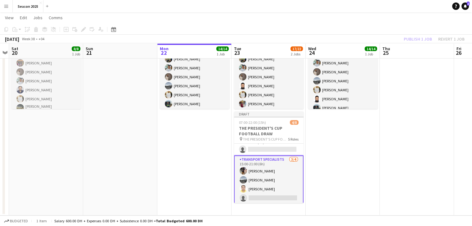
click at [280, 192] on app-card-role "Transport Specialists 3/4 15:00-21:00 (6h) Waheed Shaikh Daniyal Ahmed Jerico C…" at bounding box center [268, 180] width 69 height 49
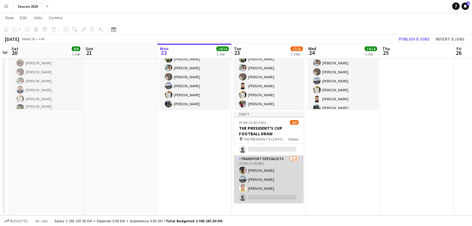
click at [287, 174] on app-card-role "Transport Specialists 3/4 15:00-21:00 (6h) Waheed Shaikh Daniyal Ahmed Jerico C…" at bounding box center [268, 180] width 69 height 48
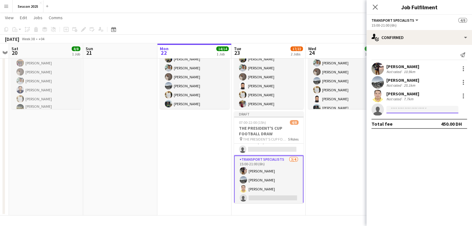
click at [394, 112] on input at bounding box center [422, 109] width 72 height 7
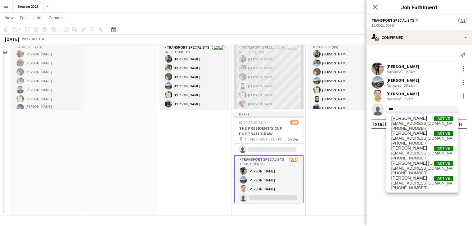
scroll to position [24, 0]
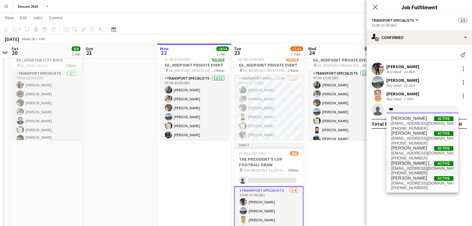
type input "***"
click at [422, 168] on span "manaooralbalooshi36@gmail.com" at bounding box center [422, 168] width 62 height 5
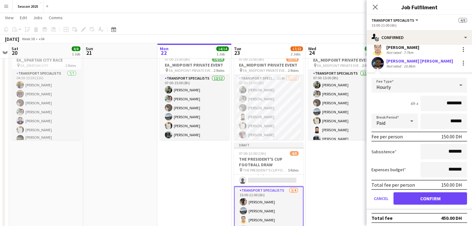
scroll to position [47, 0]
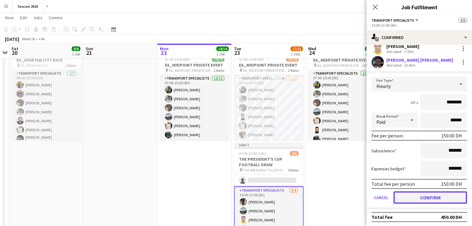
click at [436, 196] on button "Confirm" at bounding box center [430, 198] width 74 height 12
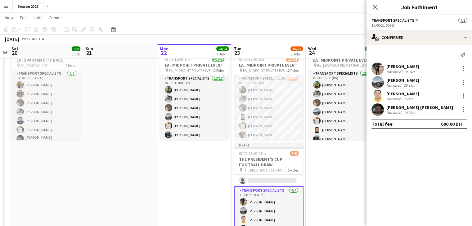
scroll to position [0, 0]
click at [373, 7] on icon "Close pop-in" at bounding box center [375, 7] width 6 height 6
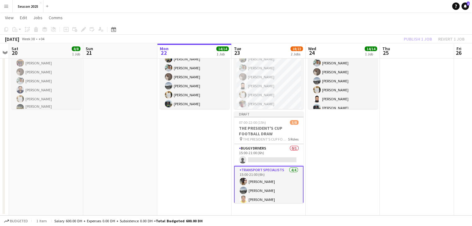
scroll to position [88, 0]
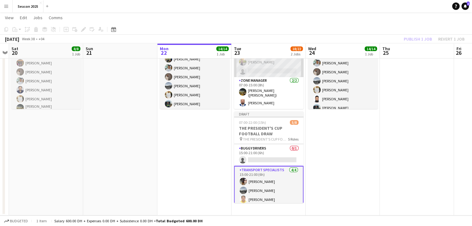
click at [274, 67] on app-card-role "Transport Specialists 114A 11/12 07:00-15:00 (8h) Sarmad Nadeem mohammad Ahmad …" at bounding box center [268, 17] width 69 height 120
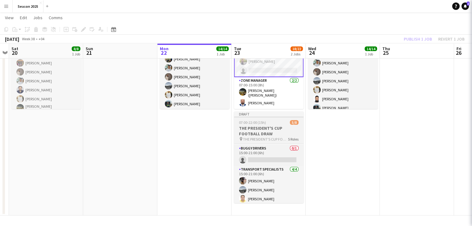
scroll to position [89, 0]
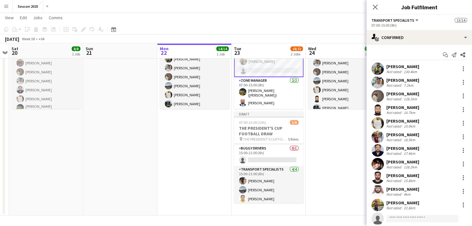
click at [333, 144] on app-date-cell "07:00-15:00 (8h) 14/14 EA_MIDPOINT PRIVATE EVENT pin EA_MIDPOINT PRIVATE EVENT …" at bounding box center [343, 115] width 74 height 201
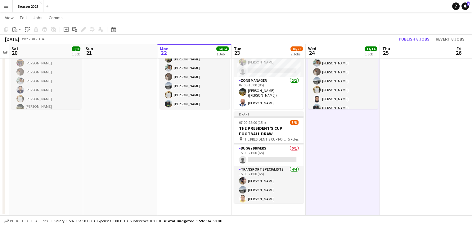
scroll to position [88, 0]
click at [333, 157] on app-date-cell "07:00-15:00 (8h) 14/14 EA_MIDPOINT PRIVATE EVENT pin EA_MIDPOINT PRIVATE EVENT …" at bounding box center [343, 115] width 74 height 201
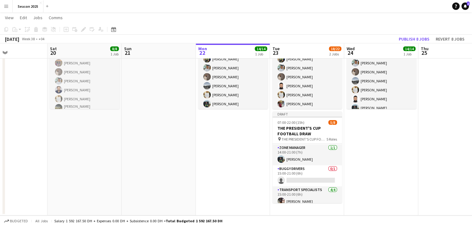
scroll to position [0, 172]
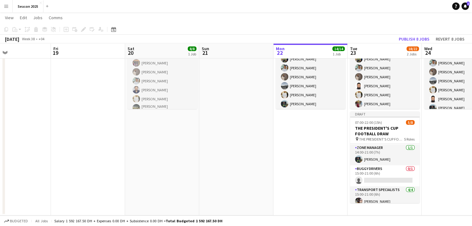
drag, startPoint x: 248, startPoint y: 157, endPoint x: 294, endPoint y: 155, distance: 45.6
click at [294, 155] on app-calendar-viewport "Tue 16 Wed 17 Thu 18 Fri 19 Sat 20 8/8 1 Job Sun 21 Mon 22 14/14 1 Job Tue 23 1…" at bounding box center [236, 93] width 472 height 246
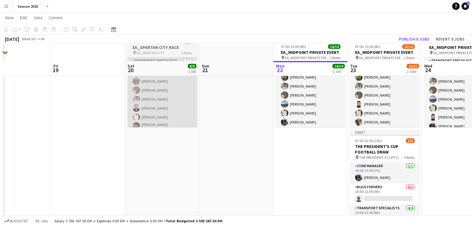
scroll to position [0, 0]
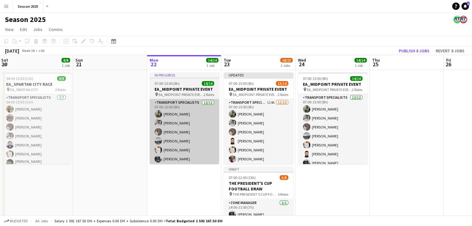
drag, startPoint x: 265, startPoint y: 136, endPoint x: 160, endPoint y: 124, distance: 105.2
click at [135, 125] on app-calendar-viewport "Wed 17 Thu 18 Fri 19 Sat 20 8/8 1 Job Sun 21 Mon 22 14/14 1 Job Tue 23 18/22 2 …" at bounding box center [236, 163] width 472 height 216
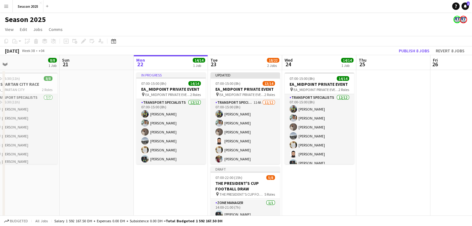
scroll to position [0, 181]
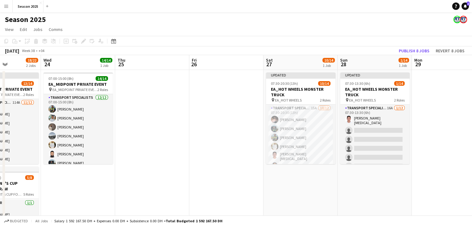
drag, startPoint x: 361, startPoint y: 132, endPoint x: 120, endPoint y: 130, distance: 241.1
click at [120, 130] on app-calendar-viewport "Sun 21 Mon 22 14/14 1 Job Tue 23 18/22 2 Jobs Wed 24 14/14 1 Job Thu 25 Fri 26 …" at bounding box center [236, 163] width 472 height 216
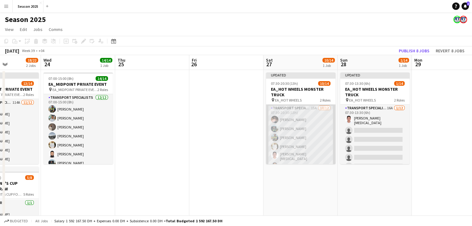
click at [316, 133] on app-card-role "Transport Specialists 15A 10/12 07:30-20:30 (13h) Hamza Nadeem Maaz Shaikh Raee…" at bounding box center [300, 166] width 69 height 122
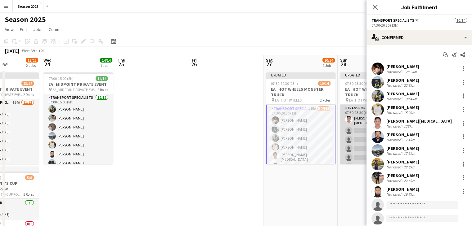
click at [360, 129] on app-card-role "Transport Specialists 16A 1/12 07:30-13:30 (6h) Richard Banan single-neutral-ac…" at bounding box center [374, 166] width 69 height 122
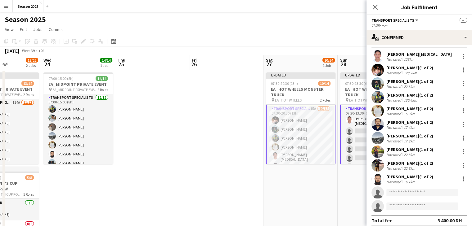
scroll to position [17, 0]
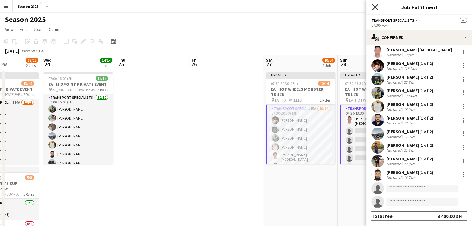
click at [374, 6] on icon at bounding box center [375, 7] width 6 height 6
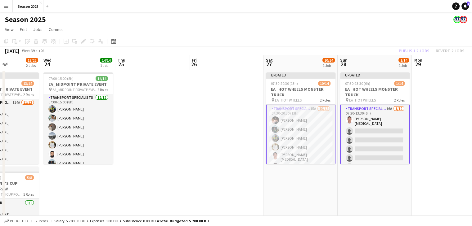
click at [303, 177] on app-date-cell "Updated 07:30-20:30 (13h) 10/14 EA_HOT WHEELS MONSTER TRUCK pin EA_HOT WHEELS 2…" at bounding box center [300, 170] width 74 height 201
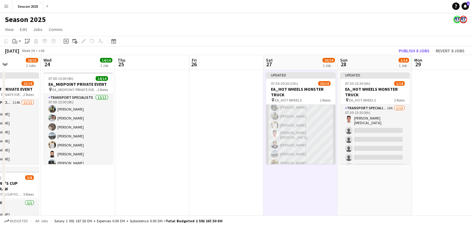
scroll to position [0, 0]
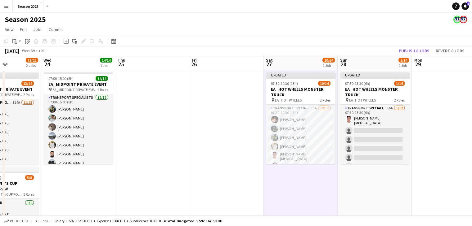
click at [223, 126] on app-date-cell at bounding box center [226, 170] width 74 height 201
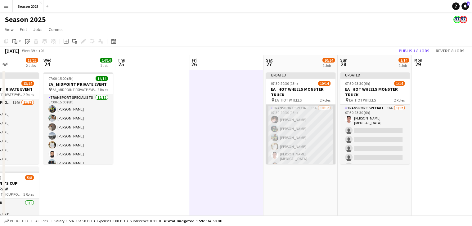
click at [302, 149] on app-card-role "Transport Specialists 15A 10/12 07:30-20:30 (13h) Hamza Nadeem Maaz Shaikh Raee…" at bounding box center [300, 166] width 69 height 122
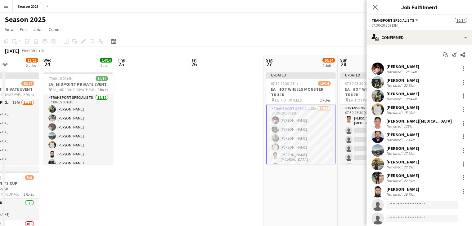
click at [334, 177] on app-date-cell "Updated 07:30-20:30 (13h) 10/14 EA_HOT WHEELS MONSTER TRUCK pin EA_HOT WHEELS 2…" at bounding box center [300, 170] width 74 height 201
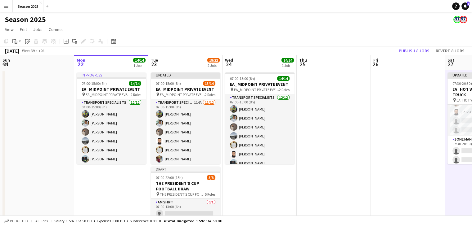
scroll to position [42, 0]
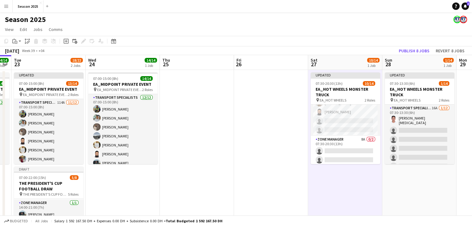
drag, startPoint x: 180, startPoint y: 162, endPoint x: 227, endPoint y: 162, distance: 46.5
click at [226, 162] on app-calendar-viewport "Sun 21 Mon 22 14/14 1 Job Tue 23 18/22 2 Jobs Wed 24 14/14 1 Job Thu 25 Fri 26 …" at bounding box center [236, 163] width 472 height 216
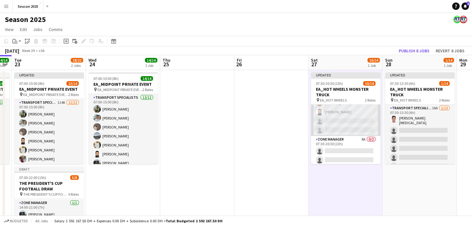
click at [333, 115] on app-card-role "Transport Specialists 15A 10/12 07:30-20:30 (13h) Hamza Nadeem Maaz Shaikh Raee…" at bounding box center [345, 75] width 69 height 122
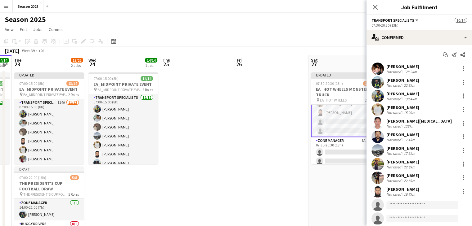
scroll to position [91, 0]
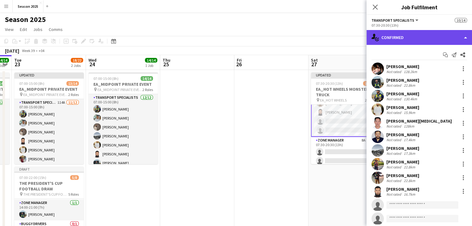
click at [431, 38] on div "single-neutral-actions-check-2 Confirmed" at bounding box center [418, 37] width 105 height 15
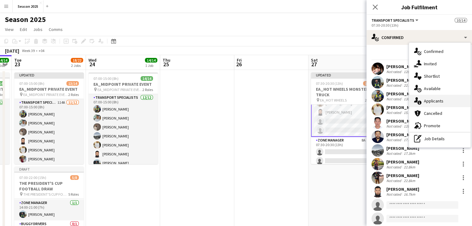
click at [452, 104] on div "single-neutral-actions-information Applicants" at bounding box center [439, 101] width 61 height 12
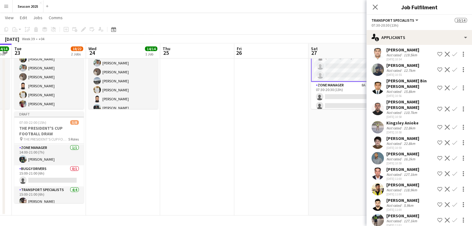
scroll to position [0, 0]
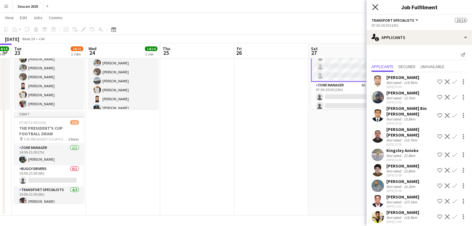
click at [375, 8] on icon "Close pop-in" at bounding box center [375, 7] width 6 height 6
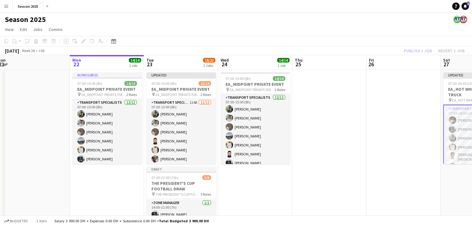
scroll to position [0, 152]
drag, startPoint x: 123, startPoint y: 159, endPoint x: 249, endPoint y: 159, distance: 126.3
click at [249, 159] on app-calendar-viewport "Fri 19 Sat 20 8/8 1 Job Sun 21 Mon 22 14/14 1 Job Tue 23 18/22 2 Jobs Wed 24 14…" at bounding box center [236, 163] width 472 height 216
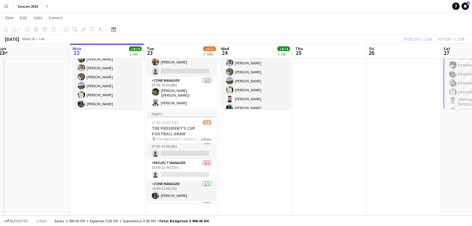
scroll to position [0, 0]
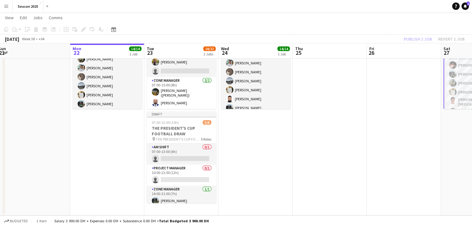
click at [243, 148] on app-date-cell "07:00-15:00 (8h) 14/14 EA_MIDPOINT PRIVATE EVENT pin EA_MIDPOINT PRIVATE EVENT …" at bounding box center [255, 115] width 74 height 201
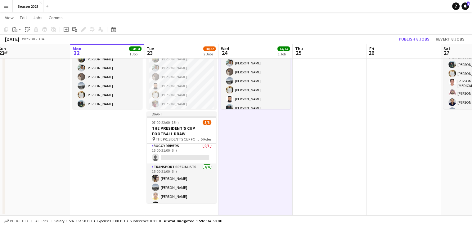
scroll to position [73, 0]
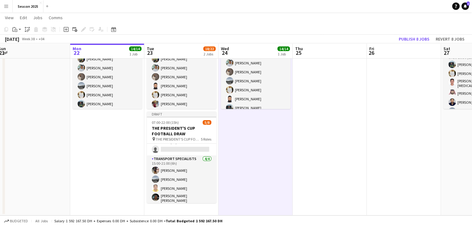
click at [252, 161] on app-date-cell "07:00-15:00 (8h) 14/14 EA_MIDPOINT PRIVATE EVENT pin EA_MIDPOINT PRIVATE EVENT …" at bounding box center [255, 115] width 74 height 201
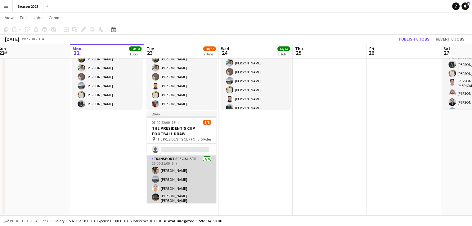
click at [202, 169] on app-card-role "Transport Specialists 4/4 15:00-21:00 (6h) Waheed Shaikh Daniyal Ahmed Jerico C…" at bounding box center [181, 181] width 69 height 50
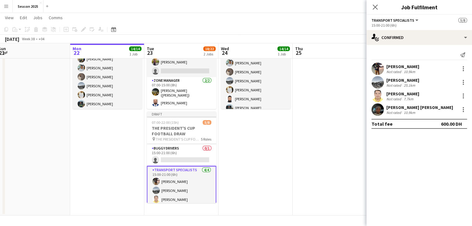
scroll to position [76, 0]
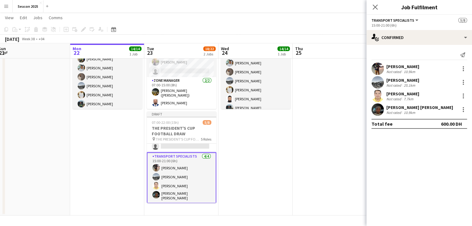
click at [350, 157] on app-date-cell at bounding box center [330, 115] width 74 height 201
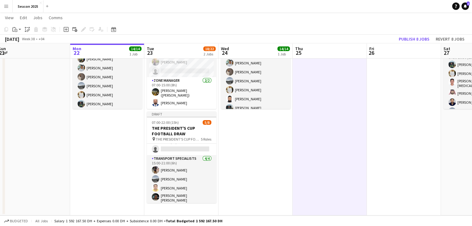
click at [269, 129] on app-date-cell "07:00-15:00 (8h) 14/14 EA_MIDPOINT PRIVATE EVENT pin EA_MIDPOINT PRIVATE EVENT …" at bounding box center [255, 115] width 74 height 201
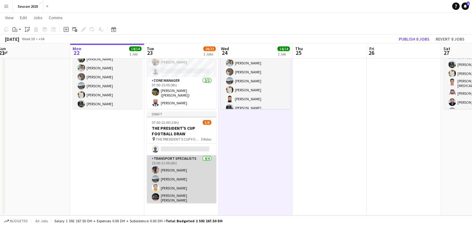
scroll to position [73, 0]
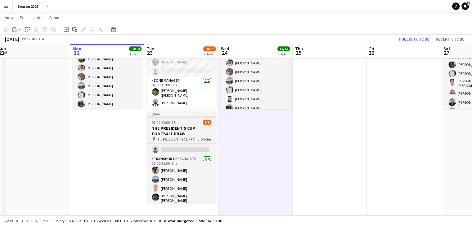
click at [197, 144] on div "AM SHIFT 0/1 07:00-13:00 (6h) single-neutral-actions Project Manager 0/1 10:00-…" at bounding box center [181, 174] width 69 height 60
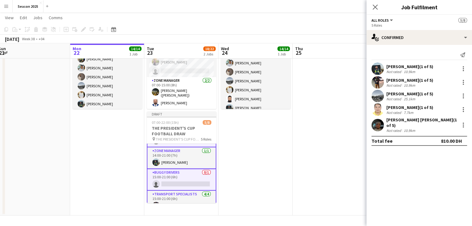
scroll to position [0, 0]
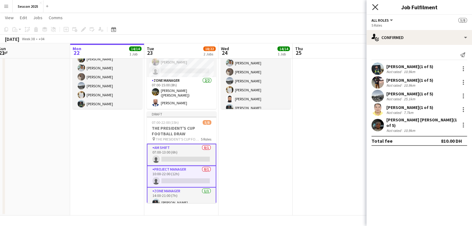
click at [378, 8] on icon "Close pop-in" at bounding box center [375, 7] width 6 height 6
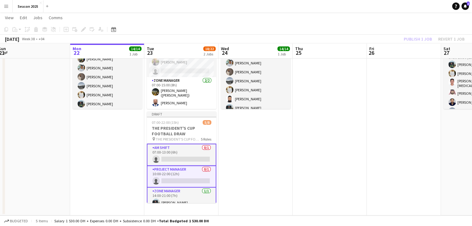
click at [378, 140] on app-date-cell at bounding box center [404, 115] width 74 height 201
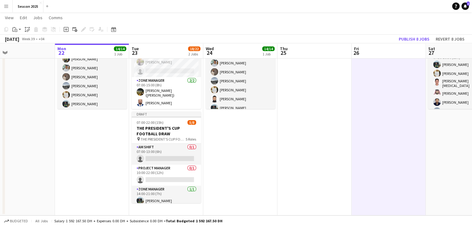
drag, startPoint x: 391, startPoint y: 141, endPoint x: 227, endPoint y: 150, distance: 163.7
click at [227, 150] on app-calendar-viewport "Fri 19 Sat 20 8/8 1 Job Sun 21 Mon 22 14/14 1 Job Tue 23 18/22 2 Jobs Wed 24 14…" at bounding box center [236, 93] width 472 height 246
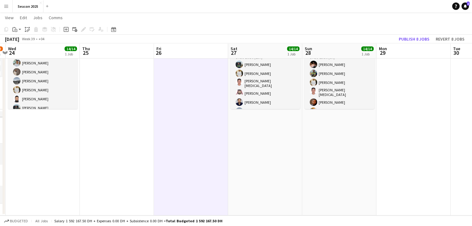
drag, startPoint x: 292, startPoint y: 146, endPoint x: 236, endPoint y: 143, distance: 55.3
click at [236, 143] on app-calendar-viewport "Sun 21 Mon 22 14/14 1 Job Tue 23 18/22 2 Jobs Wed 24 14/14 1 Job Thu 25 Fri 26 …" at bounding box center [236, 93] width 472 height 246
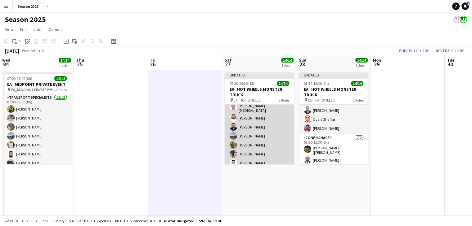
scroll to position [1, 0]
click at [272, 136] on app-card-role "Transport Specialists 12/12 07:30-20:30 (13h) Maaz Shaikh Raees Yasir Shaikh Ri…" at bounding box center [259, 165] width 69 height 122
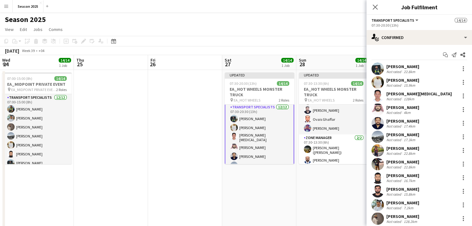
scroll to position [17, 0]
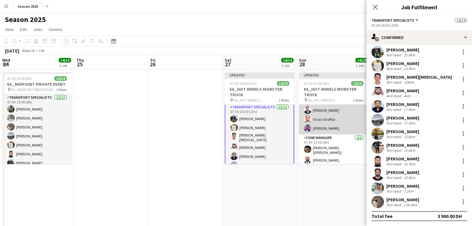
click at [316, 126] on app-card-role "Transport Specialists 12/12 07:30-13:30 (6h) Hamza Nadeem Sarmad Nadeem Yasir S…" at bounding box center [333, 74] width 69 height 122
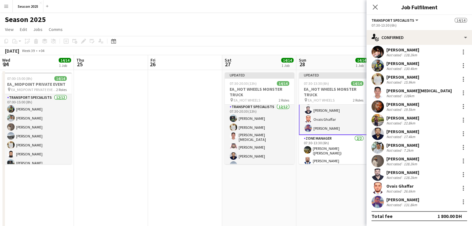
scroll to position [94, 0]
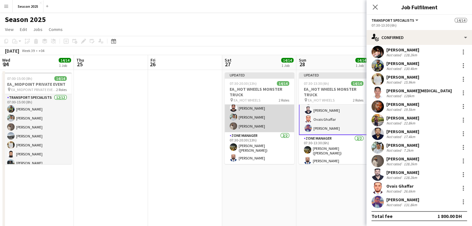
click at [278, 118] on app-card-role "Transport Specialists 12/12 07:30-20:30 (13h) Maaz Shaikh Raees Yasir Shaikh Ri…" at bounding box center [259, 72] width 69 height 122
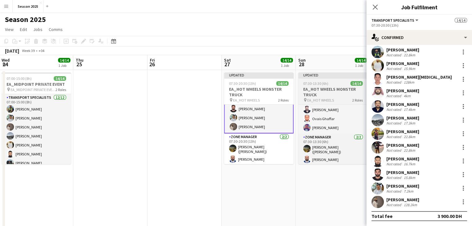
scroll to position [95, 0]
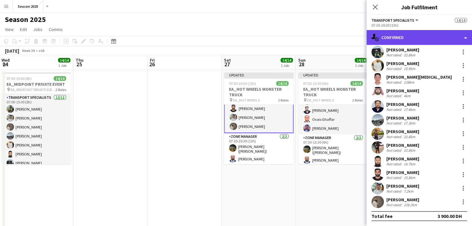
click at [388, 39] on div "single-neutral-actions-check-2 Confirmed" at bounding box center [418, 37] width 105 height 15
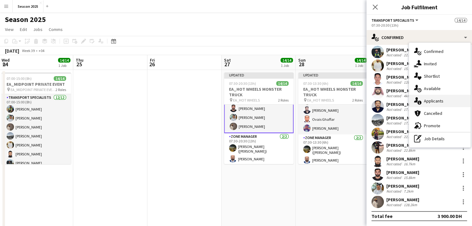
click at [438, 100] on span "Applicants" at bounding box center [434, 101] width 20 height 6
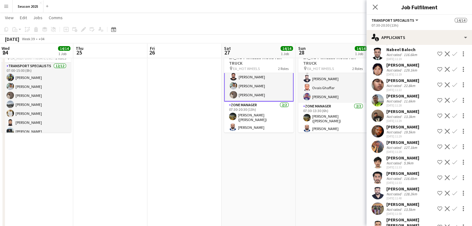
scroll to position [217, 0]
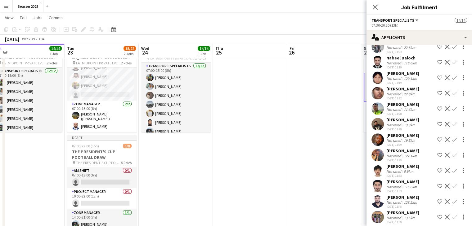
drag, startPoint x: 235, startPoint y: 163, endPoint x: 346, endPoint y: 168, distance: 110.9
click at [346, 168] on app-calendar-viewport "Sat 20 8/8 1 Job Sun 21 Mon 22 14/14 1 Job Tue 23 18/22 2 Jobs Wed 24 14/14 1 J…" at bounding box center [236, 116] width 472 height 246
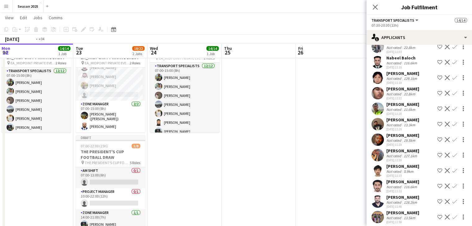
drag, startPoint x: 266, startPoint y: 160, endPoint x: 294, endPoint y: 159, distance: 27.3
click at [293, 159] on app-calendar-viewport "Sat 20 8/8 1 Job Sun 21 Mon 22 14/14 1 Job Tue 23 18/22 2 Jobs Wed 24 14/14 1 J…" at bounding box center [236, 116] width 472 height 246
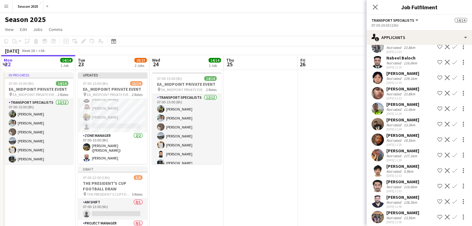
scroll to position [0, 145]
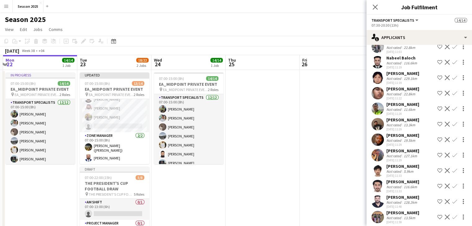
drag, startPoint x: 189, startPoint y: 192, endPoint x: 190, endPoint y: 209, distance: 17.8
click at [190, 209] on app-calendar-viewport "Sat 20 8/8 1 Job Sun 21 Mon 22 14/14 1 Job Tue 23 18/22 2 Jobs Wed 24 14/14 1 J…" at bounding box center [236, 163] width 472 height 216
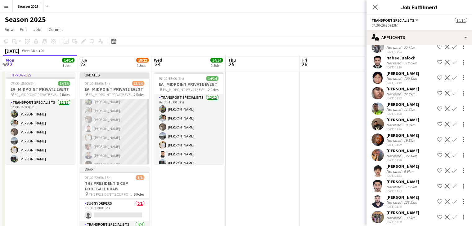
scroll to position [0, 0]
click at [133, 115] on app-card-role "Transport Specialists 114A 11/12 07:00-15:00 (8h) Sarmad Nadeem mohammad Ahmad …" at bounding box center [114, 159] width 69 height 120
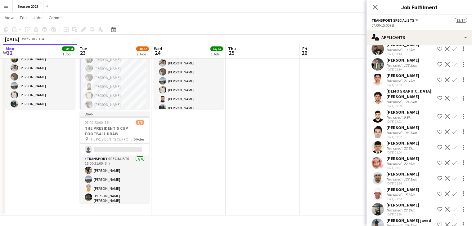
scroll to position [1659, 0]
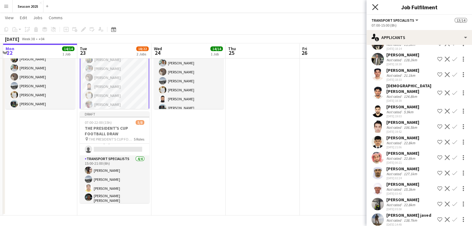
click at [374, 10] on icon "Close pop-in" at bounding box center [375, 7] width 6 height 6
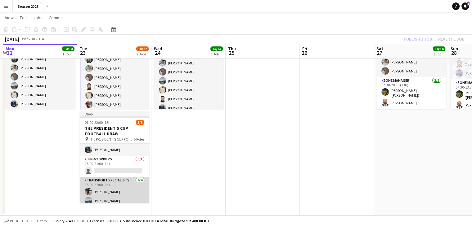
scroll to position [42, 0]
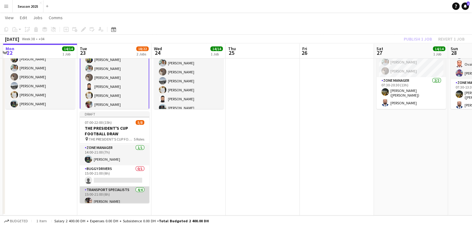
click at [116, 175] on app-card-role "BUGGY DRIVERS 0/1 15:00-21:00 (6h) single-neutral-actions" at bounding box center [114, 176] width 69 height 21
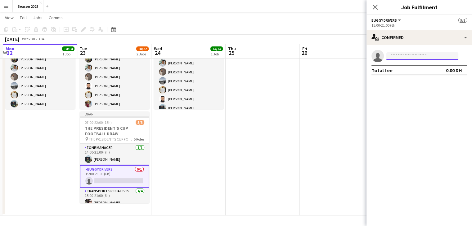
click at [409, 56] on input at bounding box center [422, 55] width 72 height 7
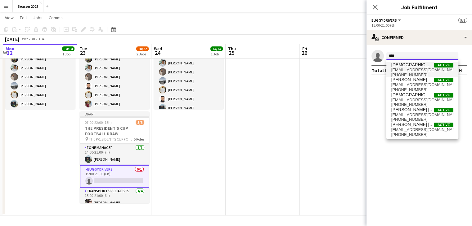
type input "****"
click at [412, 68] on span "mohasif725@gmail.com" at bounding box center [422, 70] width 62 height 5
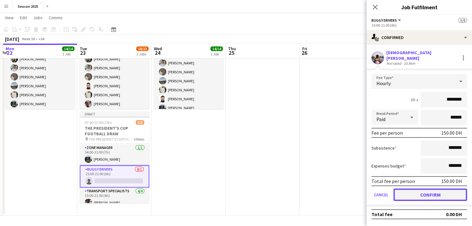
click at [426, 190] on button "Confirm" at bounding box center [430, 195] width 74 height 12
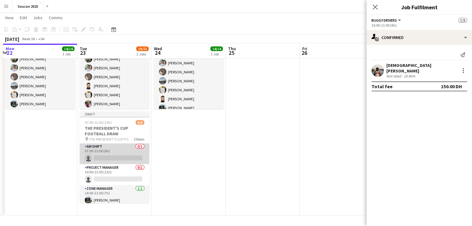
scroll to position [0, 0]
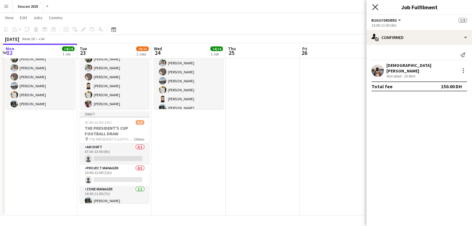
click at [373, 8] on icon "Close pop-in" at bounding box center [375, 7] width 6 height 6
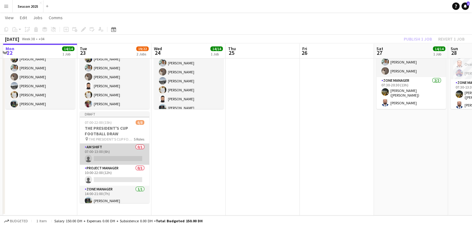
click at [119, 153] on app-card-role "AM SHIFT 0/1 07:00-13:00 (6h) single-neutral-actions" at bounding box center [114, 154] width 69 height 21
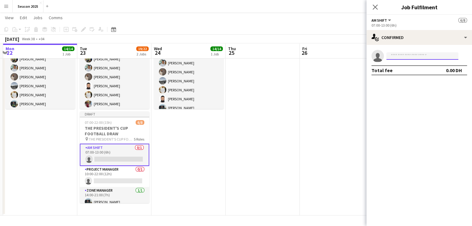
click at [427, 57] on input at bounding box center [422, 55] width 72 height 7
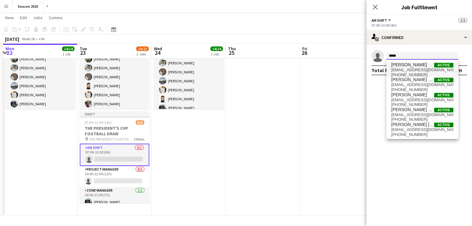
type input "*****"
click at [411, 66] on span "[PERSON_NAME]" at bounding box center [409, 64] width 36 height 5
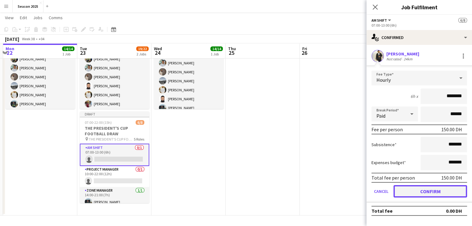
click at [422, 191] on button "Confirm" at bounding box center [430, 192] width 74 height 12
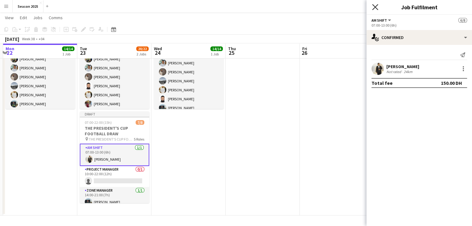
click at [372, 5] on icon at bounding box center [375, 7] width 6 height 6
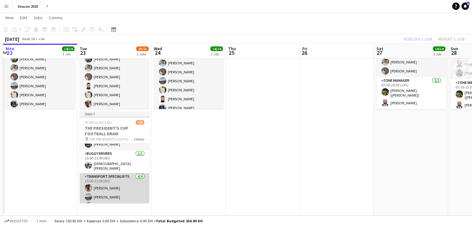
scroll to position [62, 0]
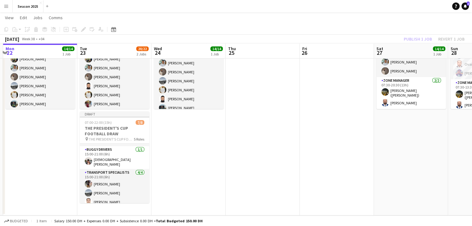
click at [187, 163] on app-date-cell "07:00-15:00 (8h) 14/14 EA_MIDPOINT PRIVATE EVENT pin EA_MIDPOINT PRIVATE EVENT …" at bounding box center [188, 115] width 74 height 201
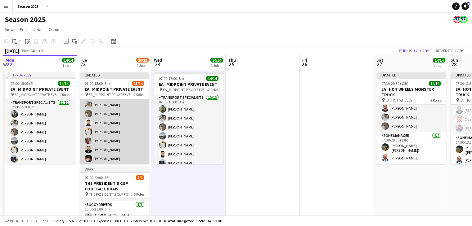
scroll to position [0, 0]
click at [134, 138] on app-card-role "Transport Specialists 114A 11/12 07:00-15:00 (8h) Sarmad Nadeem mohammad Ahmad …" at bounding box center [114, 159] width 69 height 120
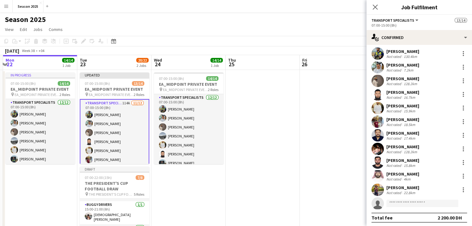
scroll to position [17, 0]
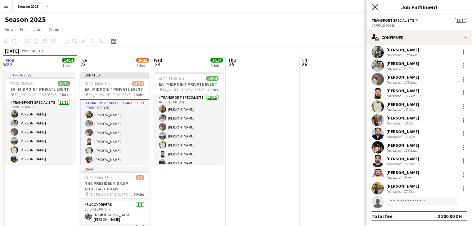
click at [376, 5] on icon at bounding box center [375, 7] width 6 height 6
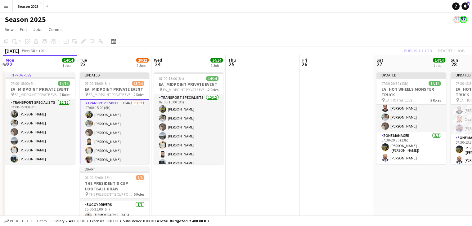
click at [268, 129] on app-date-cell at bounding box center [263, 170] width 74 height 201
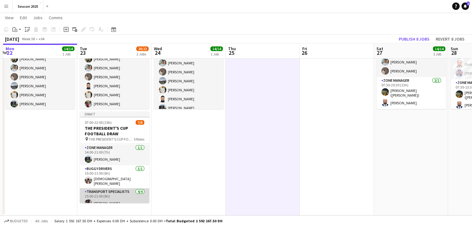
scroll to position [73, 0]
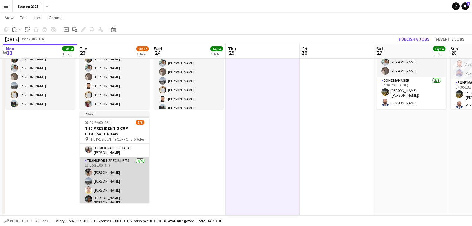
click at [128, 180] on app-card-role "Transport Specialists 4/4 15:00-21:00 (6h) Waheed Shaikh Daniyal Ahmed Jerico C…" at bounding box center [114, 183] width 69 height 50
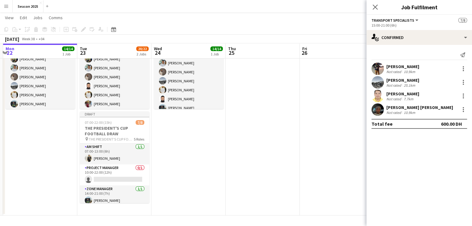
scroll to position [0, 0]
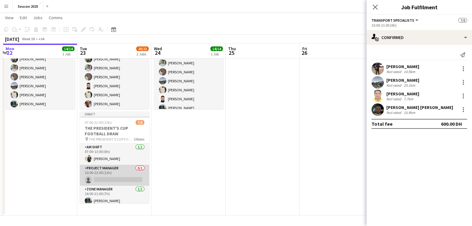
click at [112, 177] on app-card-role "Project Manager 0/1 10:00-22:00 (12h) single-neutral-actions" at bounding box center [114, 175] width 69 height 21
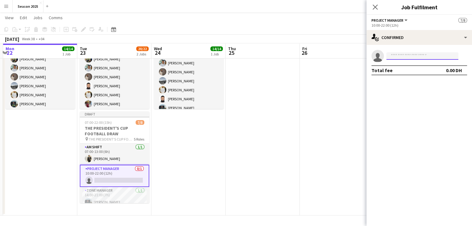
click at [410, 54] on input at bounding box center [422, 55] width 72 height 7
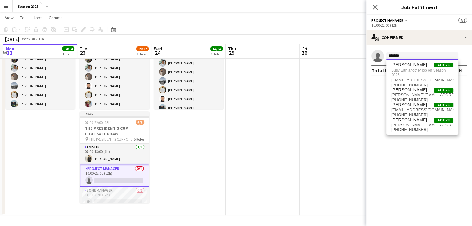
type input "*******"
click at [199, 154] on app-date-cell "07:00-15:00 (8h) 14/14 EA_MIDPOINT PRIVATE EVENT pin EA_MIDPOINT PRIVATE EVENT …" at bounding box center [188, 115] width 74 height 201
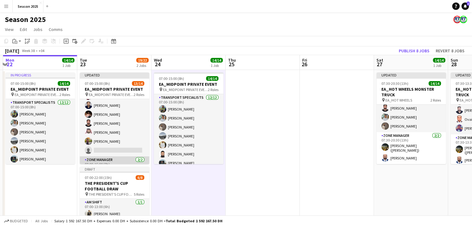
scroll to position [88, 0]
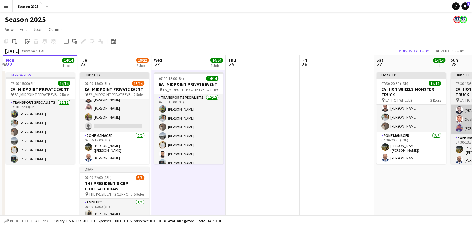
drag, startPoint x: 114, startPoint y: 150, endPoint x: 464, endPoint y: 134, distance: 350.0
click at [114, 151] on app-card-role "Zone Manager 2/2 07:00-15:00 (8h) Usman Shaikh (Abu Hamdan) Mushtaq Muhammad" at bounding box center [114, 148] width 69 height 32
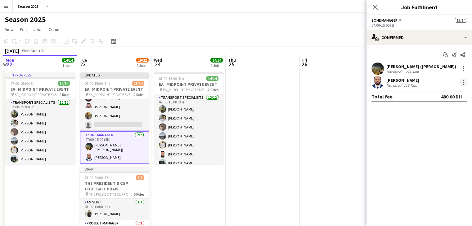
click at [464, 83] on div at bounding box center [462, 82] width 7 height 7
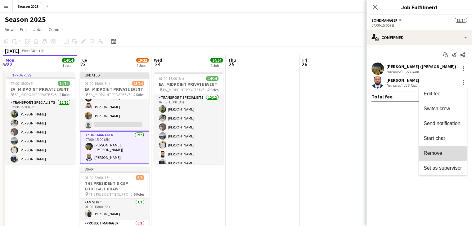
click at [447, 157] on button "Remove" at bounding box center [443, 153] width 48 height 15
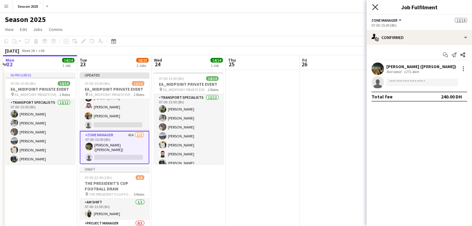
click at [375, 7] on icon at bounding box center [375, 7] width 6 height 6
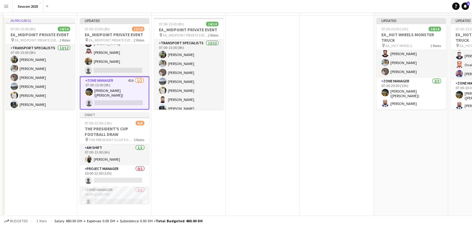
scroll to position [0, 0]
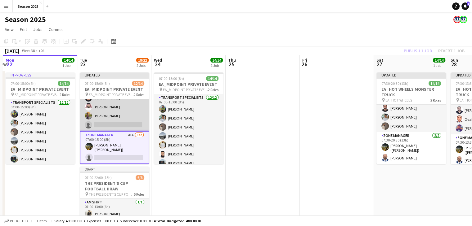
click at [120, 115] on app-card-role "Transport Specialists 114A 11/12 07:00-15:00 (8h) Sarmad Nadeem mohammad Ahmad …" at bounding box center [114, 71] width 69 height 120
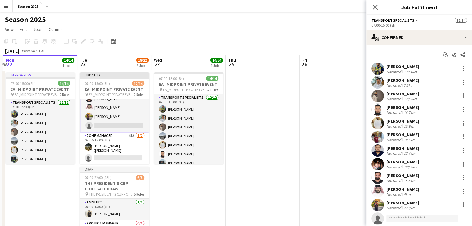
scroll to position [89, 0]
click at [459, 124] on div at bounding box center [462, 123] width 7 height 7
click at [433, 192] on span "Remove" at bounding box center [428, 194] width 19 height 5
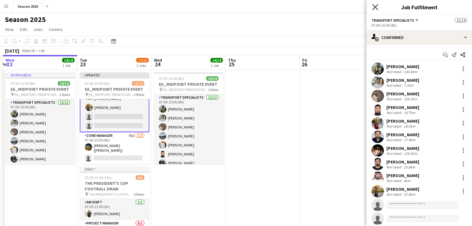
drag, startPoint x: 376, startPoint y: 6, endPoint x: 373, endPoint y: 7, distance: 3.2
click at [376, 6] on icon at bounding box center [375, 7] width 5 height 5
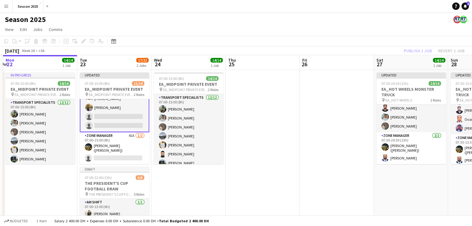
drag, startPoint x: 242, startPoint y: 186, endPoint x: 212, endPoint y: 170, distance: 34.5
click at [242, 186] on app-date-cell at bounding box center [263, 170] width 74 height 201
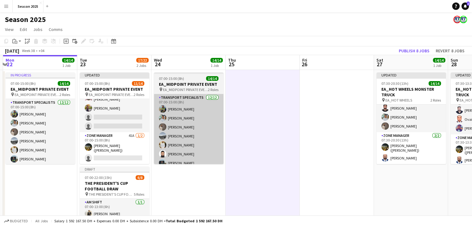
scroll to position [88, 0]
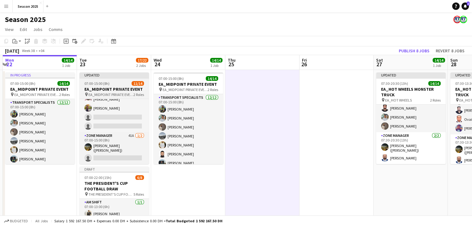
click at [126, 91] on h3 "EA_MIDPOINT PRIVATE EVENT" at bounding box center [113, 90] width 69 height 6
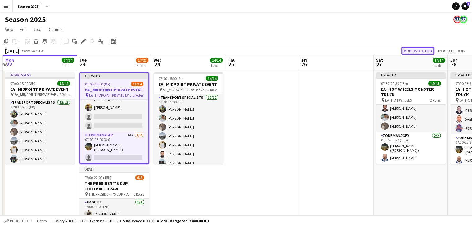
click at [410, 51] on button "Publish 1 job" at bounding box center [417, 51] width 33 height 8
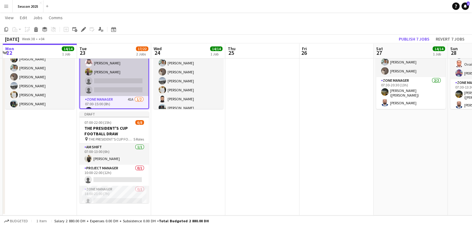
scroll to position [56, 0]
click at [117, 87] on app-card-role "Transport Specialists 115A 10/12 07:00-15:00 (8h) Sarmad Nadeem mohammad Ahmad …" at bounding box center [114, 44] width 68 height 120
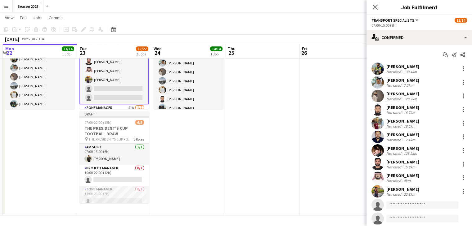
scroll to position [17, 0]
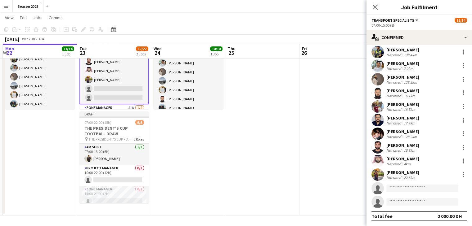
click at [298, 71] on app-date-cell at bounding box center [262, 115] width 74 height 201
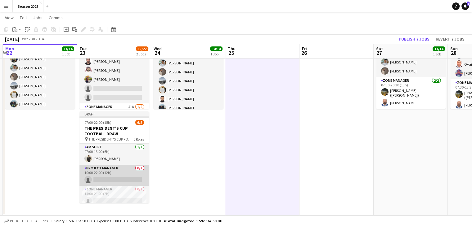
click at [120, 169] on app-card-role "Project Manager 0/1 10:00-22:00 (12h) single-neutral-actions" at bounding box center [113, 175] width 69 height 21
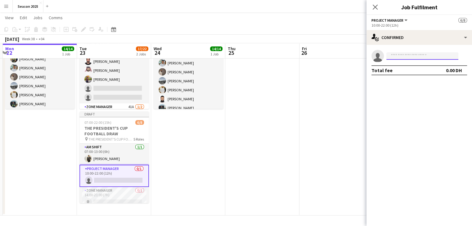
click at [430, 55] on input at bounding box center [422, 55] width 72 height 7
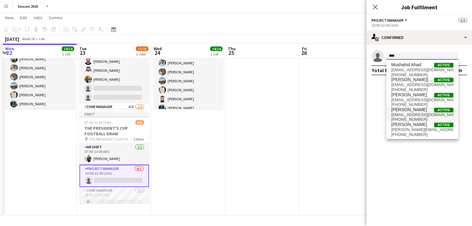
type input "****"
click at [415, 116] on span "mushtaqmuhammad00@gmail.com" at bounding box center [422, 115] width 62 height 5
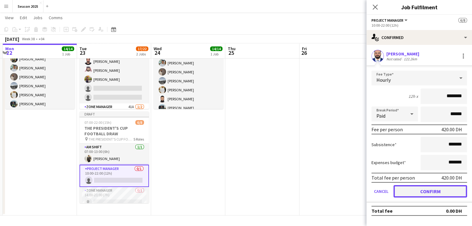
click at [414, 191] on button "Confirm" at bounding box center [430, 192] width 74 height 12
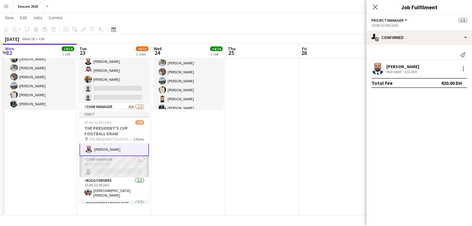
click at [119, 169] on app-card-role "Zone Manager 0/1 14:00-21:00 (7h) single-neutral-actions" at bounding box center [113, 166] width 69 height 21
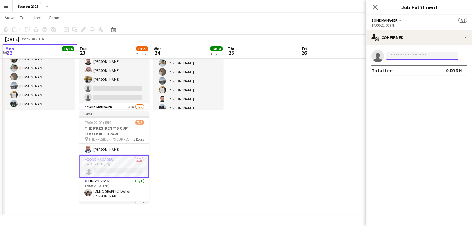
click at [410, 54] on input at bounding box center [422, 55] width 72 height 7
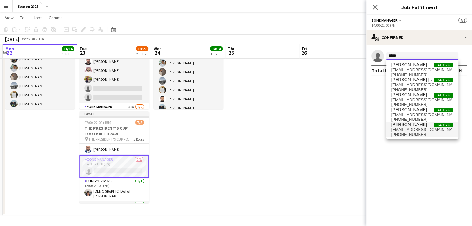
type input "*****"
click at [412, 126] on span "Yasir Shaikh" at bounding box center [409, 124] width 36 height 5
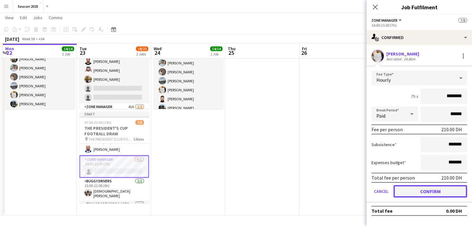
click at [416, 188] on button "Confirm" at bounding box center [430, 192] width 74 height 12
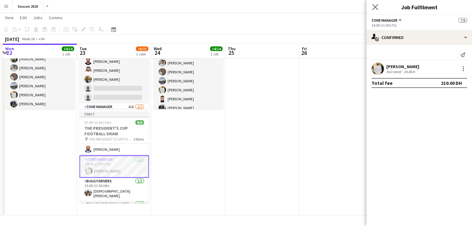
click at [374, 3] on app-icon "Close pop-in" at bounding box center [375, 7] width 9 height 9
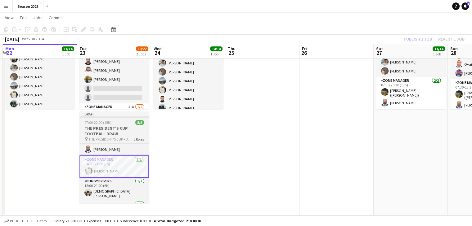
click at [119, 133] on h3 "THE PRESIDENT'S CUP FOOTBALL DRAW" at bounding box center [113, 131] width 69 height 11
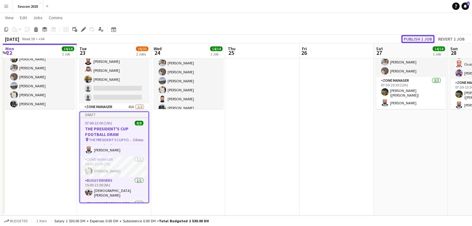
click at [416, 39] on button "Publish 1 job" at bounding box center [417, 39] width 33 height 8
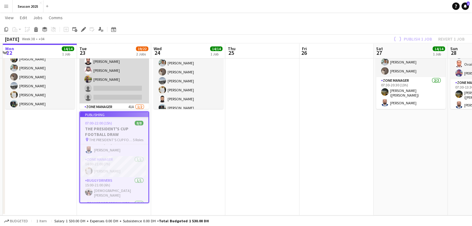
click at [121, 80] on app-card-role "Transport Specialists 115A 10/12 07:00-15:00 (8h) Sarmad Nadeem mohammad Ahmad …" at bounding box center [113, 44] width 69 height 120
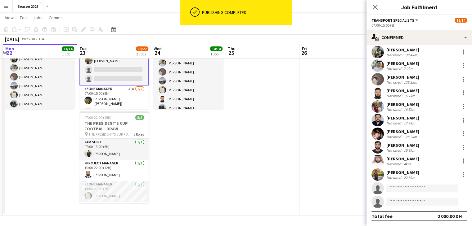
scroll to position [84, 0]
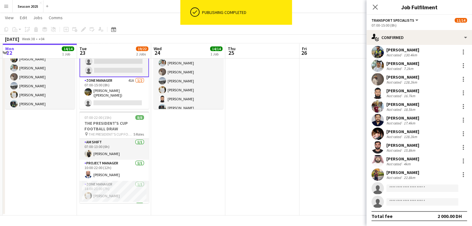
click at [123, 92] on app-card-role "Zone Manager 41A 1/2 07:00-15:00 (8h) Usman Shaikh (Abu Hamdan) single-neutral-…" at bounding box center [113, 93] width 69 height 32
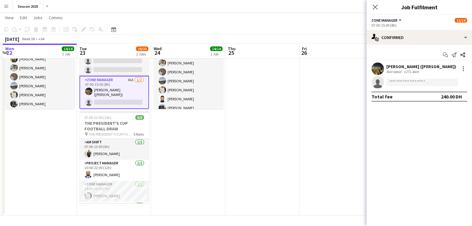
click at [406, 78] on app-invite-slot "single-neutral-actions" at bounding box center [418, 82] width 105 height 12
click at [403, 83] on input at bounding box center [422, 82] width 72 height 7
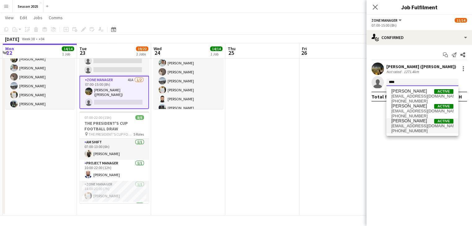
type input "****"
click at [420, 126] on span "mraees188@gmail.com" at bounding box center [422, 126] width 62 height 5
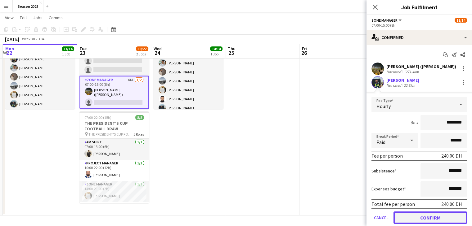
click at [431, 216] on button "Confirm" at bounding box center [430, 218] width 74 height 12
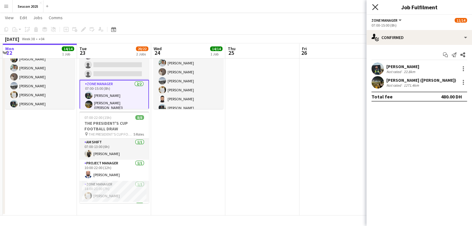
click at [377, 4] on icon "Close pop-in" at bounding box center [375, 7] width 6 height 6
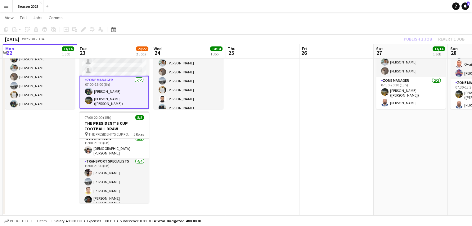
scroll to position [68, 0]
click at [169, 167] on app-date-cell "07:00-15:00 (8h) 14/14 EA_MIDPOINT PRIVATE EVENT pin EA_MIDPOINT PRIVATE EVENT …" at bounding box center [188, 115] width 74 height 201
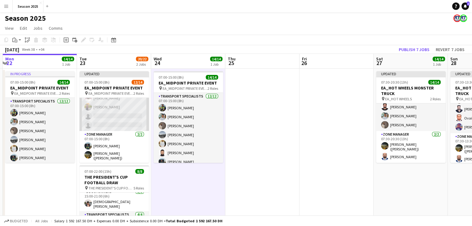
scroll to position [0, 0]
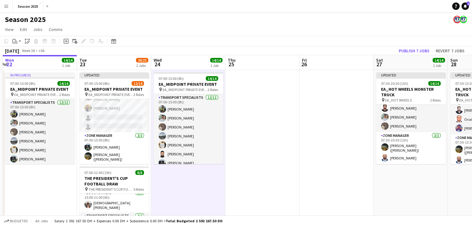
click at [264, 132] on app-date-cell at bounding box center [262, 170] width 74 height 201
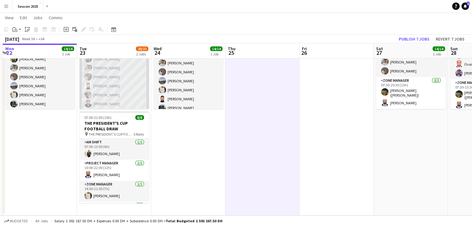
click at [109, 97] on app-card-role "Transport Specialists 115A 10/12 07:00-15:00 (8h) Sarmad Nadeem mohammad Ahmad …" at bounding box center [113, 104] width 69 height 120
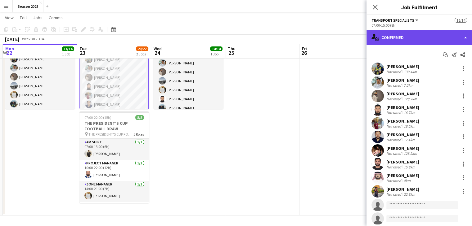
click at [450, 39] on div "single-neutral-actions-check-2 Confirmed" at bounding box center [418, 37] width 105 height 15
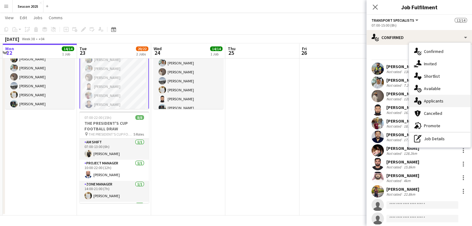
click at [433, 102] on span "Applicants" at bounding box center [434, 101] width 20 height 6
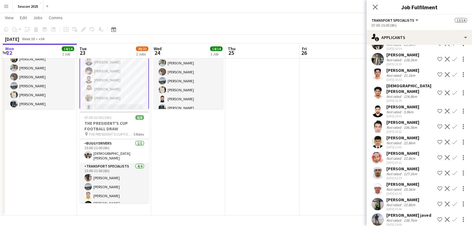
scroll to position [89, 0]
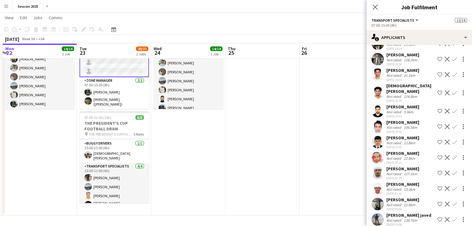
click at [117, 70] on app-card-role "Transport Specialists 115A 10/12 07:00-15:00 (8h) Sarmad Nadeem mohammad Ahmad …" at bounding box center [113, 16] width 69 height 121
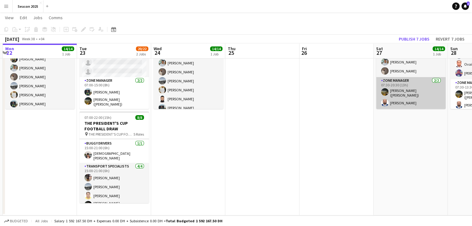
scroll to position [88, 0]
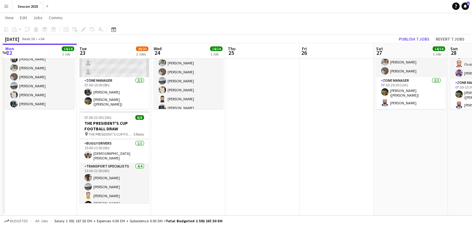
click at [134, 65] on app-card-role "Transport Specialists 115A 10/12 07:00-15:00 (8h) Sarmad Nadeem mohammad Ahmad …" at bounding box center [113, 17] width 69 height 120
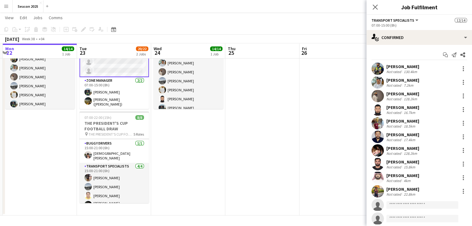
scroll to position [17, 0]
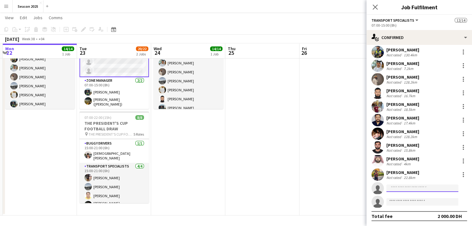
click at [432, 187] on input at bounding box center [422, 188] width 72 height 7
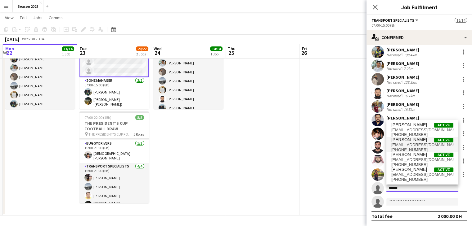
type input "******"
click at [415, 144] on span "m.ashraf8941@gmail.com" at bounding box center [422, 145] width 62 height 5
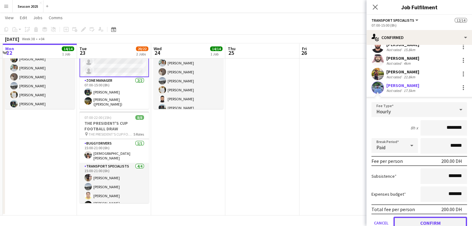
click at [438, 222] on button "Confirm" at bounding box center [430, 223] width 74 height 12
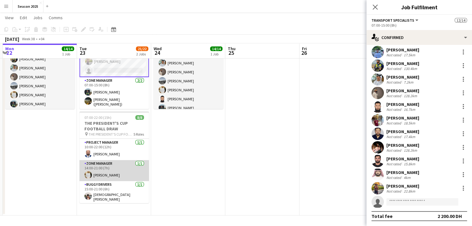
scroll to position [0, 0]
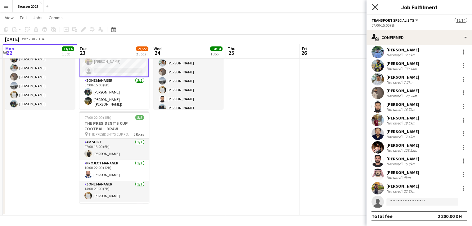
click at [375, 7] on icon at bounding box center [375, 7] width 6 height 6
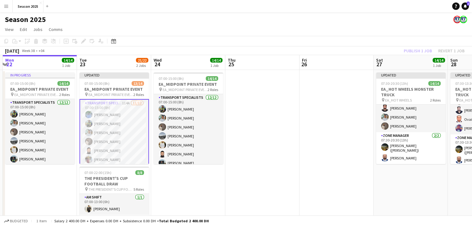
click at [263, 110] on app-date-cell at bounding box center [262, 170] width 74 height 201
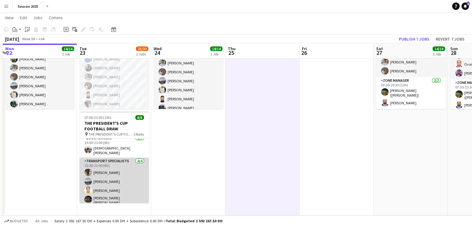
scroll to position [68, 0]
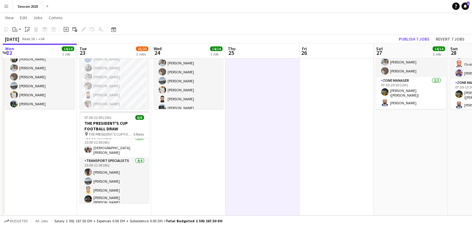
click at [330, 119] on app-date-cell at bounding box center [336, 115] width 74 height 201
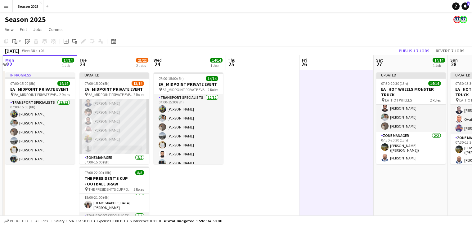
scroll to position [88, 0]
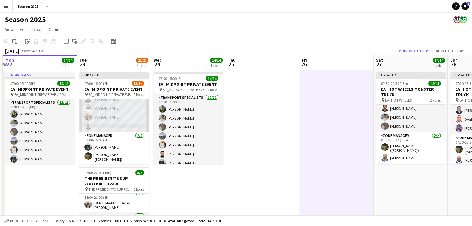
click at [118, 127] on app-card-role "Transport Specialists 114A 11/12 07:00-15:00 (8h) Muhammad Ashraf Sarmad Nadeem…" at bounding box center [113, 72] width 69 height 120
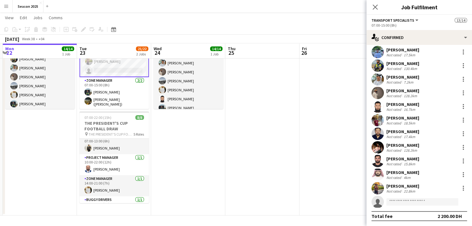
scroll to position [0, 0]
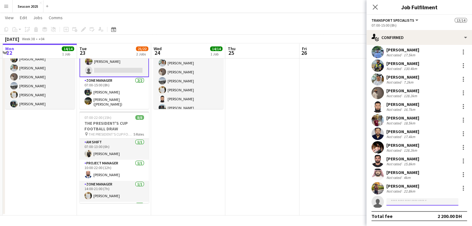
click at [406, 203] on input at bounding box center [422, 202] width 72 height 7
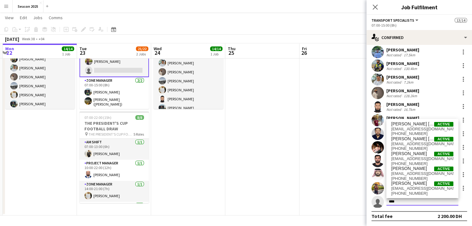
type input "****"
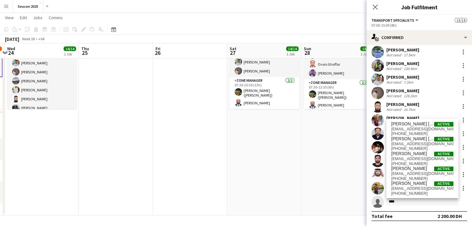
drag, startPoint x: 304, startPoint y: 155, endPoint x: 158, endPoint y: 146, distance: 146.7
click at [158, 146] on app-calendar-viewport "Sun 21 Mon 22 14/14 1 Job Tue 23 21/22 2 Jobs Wed 24 14/14 1 Job Thu 25 Fri 26 …" at bounding box center [236, 93] width 472 height 246
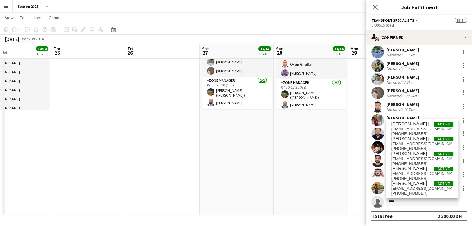
drag, startPoint x: 276, startPoint y: 146, endPoint x: 248, endPoint y: 144, distance: 27.7
click at [248, 144] on app-calendar-viewport "Sun 21 Mon 22 14/14 1 Job Tue 23 21/22 2 Jobs Wed 24 14/14 1 Job Thu 25 Fri 26 …" at bounding box center [236, 93] width 472 height 246
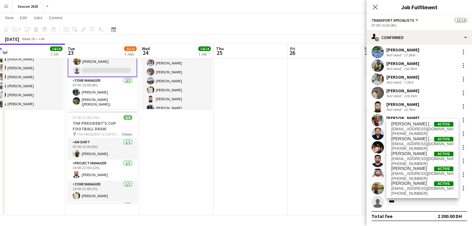
scroll to position [0, 160]
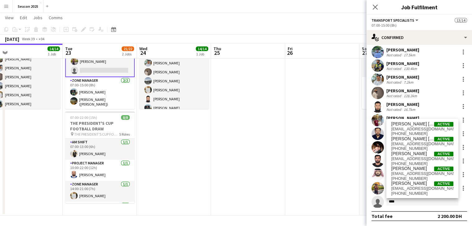
drag, startPoint x: 89, startPoint y: 87, endPoint x: 248, endPoint y: 90, distance: 158.9
click at [248, 90] on app-calendar-viewport "Sat 20 8/8 1 Job Sun 21 Mon 22 14/14 1 Job Tue 23 21/22 2 Jobs Wed 24 14/14 1 J…" at bounding box center [236, 93] width 472 height 246
click at [377, 6] on icon "Close pop-in" at bounding box center [375, 7] width 6 height 6
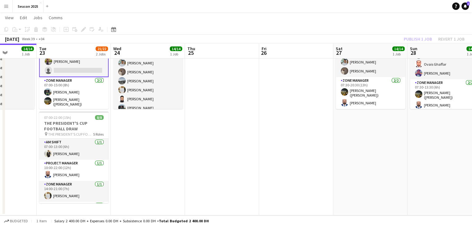
drag, startPoint x: 311, startPoint y: 86, endPoint x: 278, endPoint y: 85, distance: 33.2
click at [279, 86] on app-calendar-viewport "Sat 20 8/8 1 Job Sun 21 Mon 22 14/14 1 Job Tue 23 21/22 2 Jobs Wed 24 14/14 1 J…" at bounding box center [236, 93] width 472 height 246
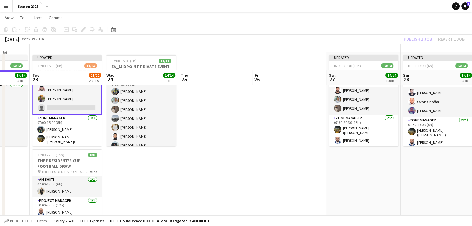
scroll to position [0, 0]
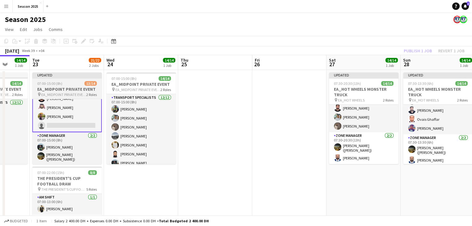
click at [74, 92] on h3 "EA_MIDPOINT PRIVATE EVENT" at bounding box center [66, 90] width 69 height 6
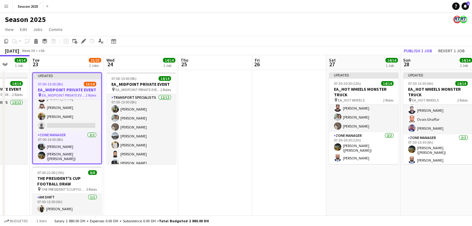
scroll to position [88, 0]
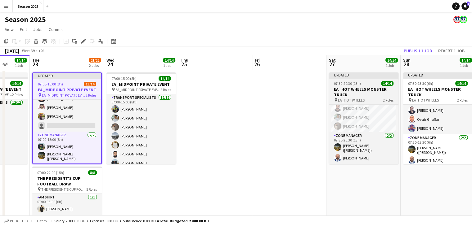
click at [371, 90] on h3 "EA_HOT WHEELS MONSTER TRUCK" at bounding box center [363, 92] width 69 height 11
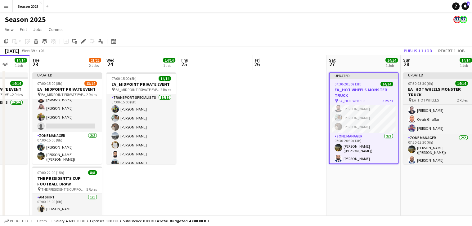
click at [417, 88] on h3 "EA_HOT WHEELS MONSTER TRUCK" at bounding box center [437, 92] width 69 height 11
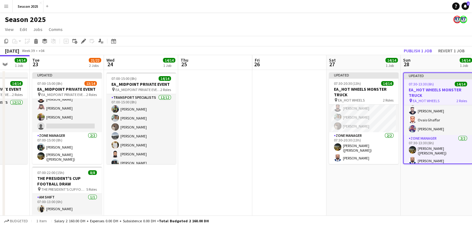
click at [191, 109] on app-date-cell at bounding box center [215, 170] width 74 height 201
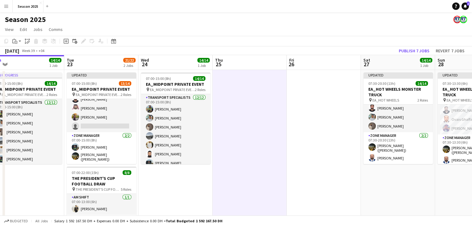
scroll to position [0, 157]
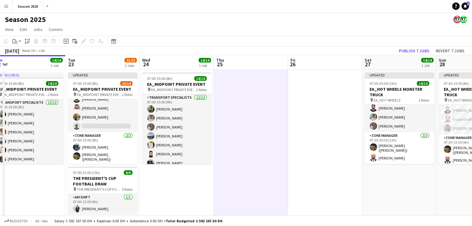
drag, startPoint x: 233, startPoint y: 107, endPoint x: 258, endPoint y: 107, distance: 24.8
click at [258, 107] on app-calendar-viewport "Sat 20 8/8 1 Job Sun 21 Mon 22 14/14 1 Job Tue 23 21/22 2 Jobs Wed 24 14/14 1 J…" at bounding box center [236, 163] width 472 height 216
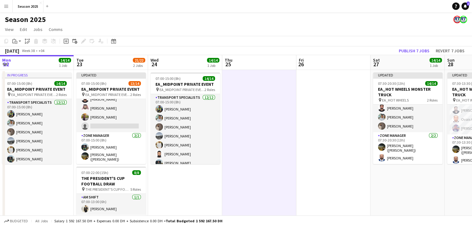
scroll to position [0, 137]
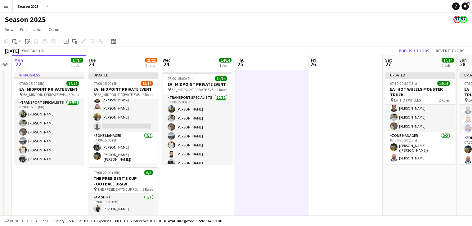
drag, startPoint x: 264, startPoint y: 111, endPoint x: 284, endPoint y: 108, distance: 20.7
click at [284, 108] on app-calendar-viewport "Sat 20 8/8 1 Job Sun 21 Mon 22 14/14 1 Job Tue 23 21/22 2 Jobs Wed 24 14/14 1 J…" at bounding box center [236, 163] width 472 height 216
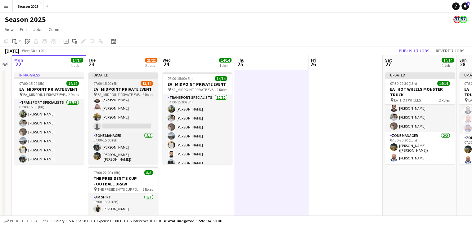
click at [116, 85] on span "07:00-15:00 (8h)" at bounding box center [105, 83] width 25 height 5
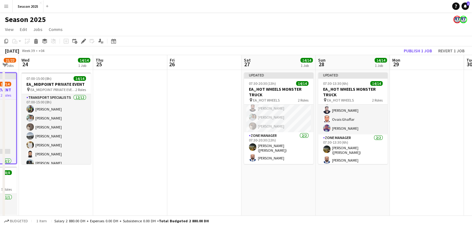
scroll to position [0, 278]
drag, startPoint x: 441, startPoint y: 175, endPoint x: 299, endPoint y: 178, distance: 141.8
click at [299, 178] on app-calendar-viewport "Sat 20 8/8 1 Job Sun 21 Mon 22 14/14 1 Job Tue 23 21/22 2 Jobs Wed 24 14/14 1 J…" at bounding box center [236, 163] width 472 height 216
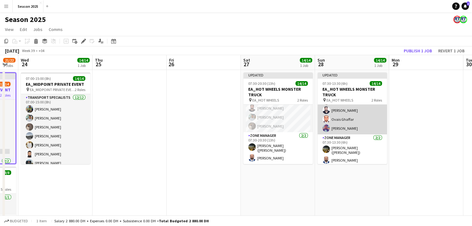
click at [346, 121] on app-card-role "Transport Specialists 12/12 07:30-13:30 (6h) Hamza Nadeem Sarmad Nadeem Yasir S…" at bounding box center [351, 74] width 69 height 122
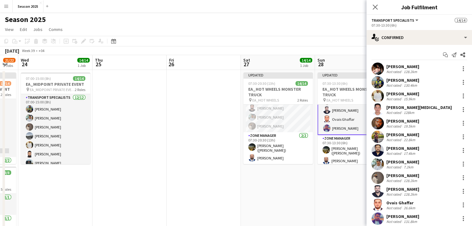
scroll to position [17, 0]
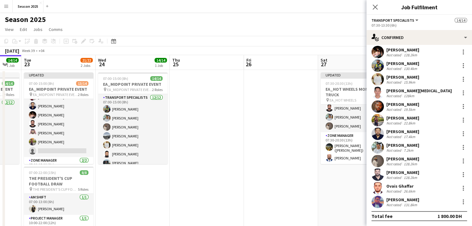
drag, startPoint x: 171, startPoint y: 134, endPoint x: 257, endPoint y: 133, distance: 85.6
click at [257, 133] on app-calendar-viewport "Sat 20 8/8 1 Job Sun 21 Mon 22 14/14 1 Job Tue 23 21/22 2 Jobs Wed 24 14/14 1 J…" at bounding box center [236, 163] width 472 height 216
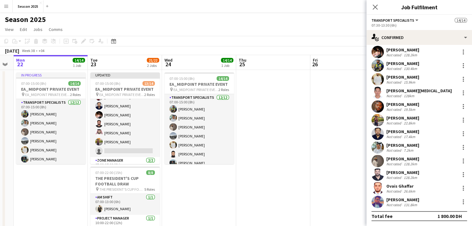
scroll to position [0, 133]
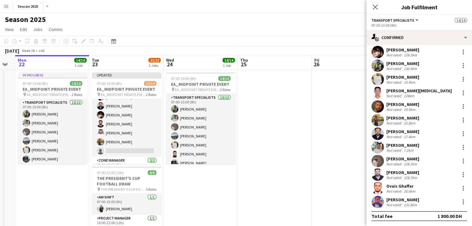
drag, startPoint x: 216, startPoint y: 139, endPoint x: 276, endPoint y: 139, distance: 60.2
click at [276, 139] on app-calendar-viewport "Sat 20 8/8 1 Job Sun 21 Mon 22 14/14 1 Job Tue 23 21/22 2 Jobs Wed 24 14/14 1 J…" at bounding box center [236, 163] width 472 height 216
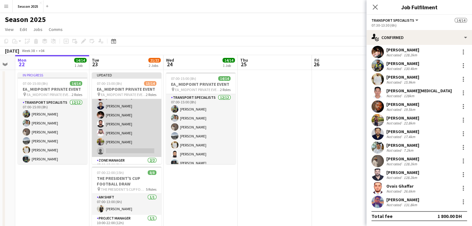
click at [129, 150] on app-card-role "Transport Specialists 114A 11/12 07:00-15:00 (8h) Muhammad Ashraf Sarmad Nadeem…" at bounding box center [126, 97] width 69 height 120
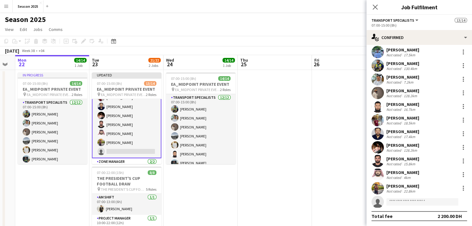
scroll to position [62, 0]
click at [412, 200] on input at bounding box center [422, 202] width 72 height 7
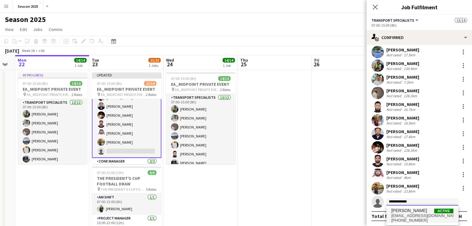
type input "**********"
click at [419, 210] on span "Ahmed Ashraf Active" at bounding box center [422, 210] width 62 height 5
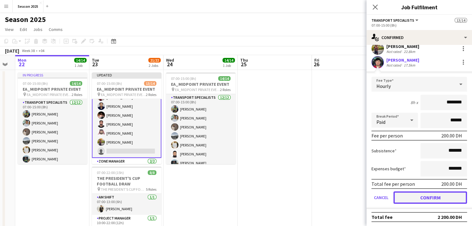
click at [422, 197] on button "Confirm" at bounding box center [430, 198] width 74 height 12
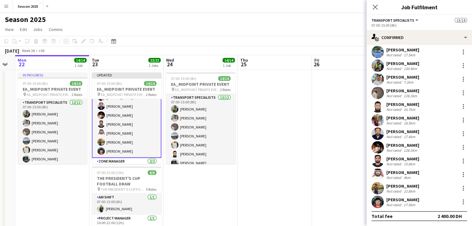
scroll to position [17, 0]
click at [374, 10] on app-icon "Close pop-in" at bounding box center [375, 7] width 9 height 9
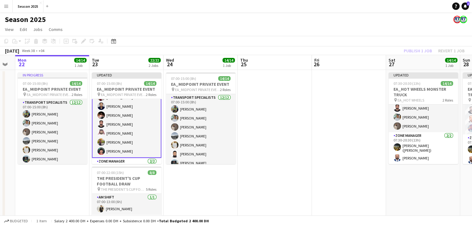
click at [285, 126] on app-date-cell at bounding box center [275, 170] width 74 height 201
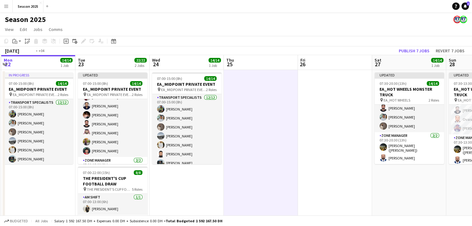
scroll to position [0, 157]
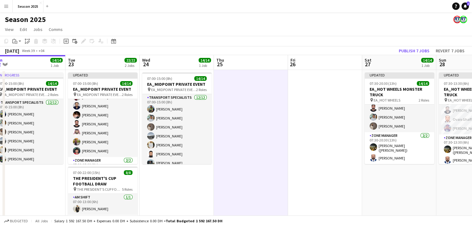
drag, startPoint x: 312, startPoint y: 126, endPoint x: 288, endPoint y: 124, distance: 23.9
click at [288, 124] on app-calendar-viewport "Sat 20 8/8 1 Job Sun 21 Mon 22 14/14 1 Job Tue 23 22/22 2 Jobs Wed 24 14/14 1 J…" at bounding box center [236, 163] width 472 height 216
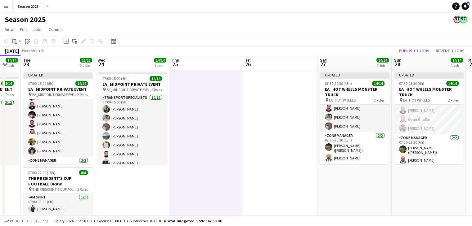
scroll to position [0, 213]
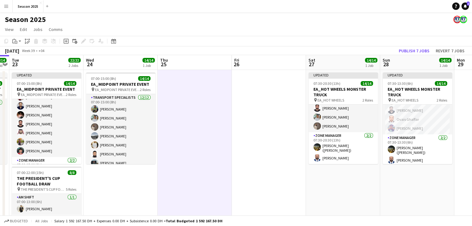
drag, startPoint x: 294, startPoint y: 126, endPoint x: 238, endPoint y: 127, distance: 56.2
click at [238, 127] on app-calendar-viewport "Sat 20 8/8 1 Job Sun 21 Mon 22 14/14 1 Job Tue 23 22/22 2 Jobs Wed 24 14/14 1 J…" at bounding box center [236, 163] width 472 height 216
click at [60, 91] on h3 "EA_MIDPOINT PRIVATE EVENT" at bounding box center [46, 90] width 69 height 6
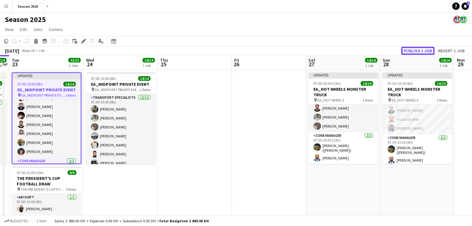
click at [419, 50] on button "Publish 1 job" at bounding box center [417, 51] width 33 height 8
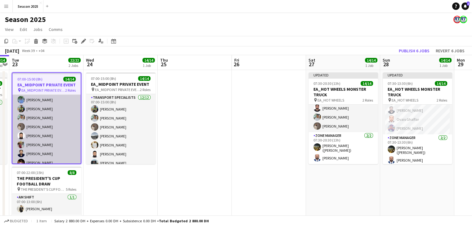
scroll to position [0, 0]
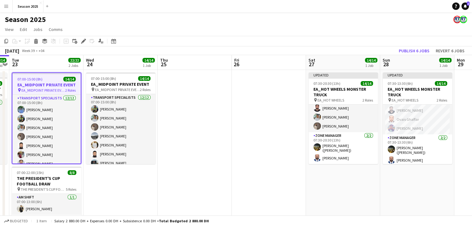
drag, startPoint x: 186, startPoint y: 105, endPoint x: 176, endPoint y: 108, distance: 10.3
click at [185, 106] on app-date-cell at bounding box center [195, 170] width 74 height 201
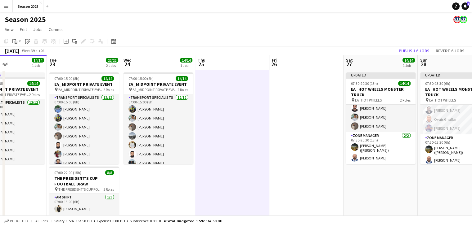
scroll to position [0, 169]
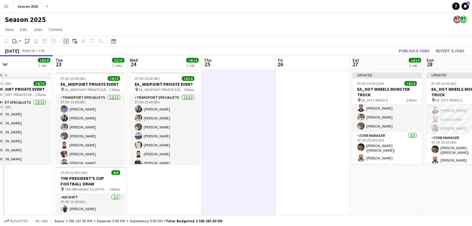
drag, startPoint x: 180, startPoint y: 108, endPoint x: 225, endPoint y: 104, distance: 45.4
click at [225, 104] on app-calendar-viewport "Sat 20 8/8 1 Job Sun 21 Mon 22 14/14 1 Job Tue 23 22/22 2 Jobs Wed 24 14/14 1 J…" at bounding box center [236, 163] width 472 height 216
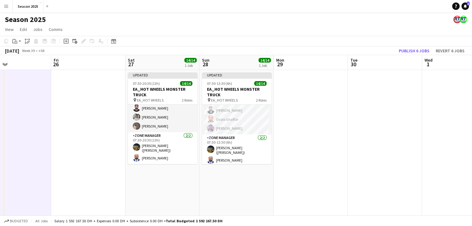
drag, startPoint x: 280, startPoint y: 109, endPoint x: 53, endPoint y: 108, distance: 227.4
click at [53, 108] on app-calendar-viewport "Mon 22 14/14 1 Job Tue 23 22/22 2 Jobs Wed 24 14/14 1 Job Thu 25 Fri 26 Sat 27 …" at bounding box center [236, 163] width 472 height 216
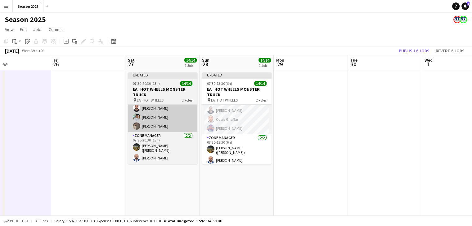
scroll to position [0, 248]
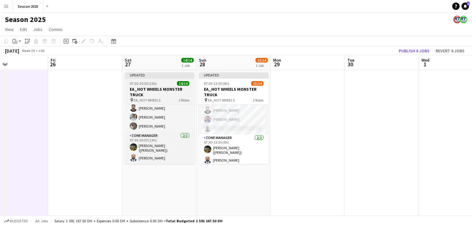
click at [175, 92] on h3 "EA_HOT WHEELS MONSTER TRUCK" at bounding box center [159, 92] width 69 height 11
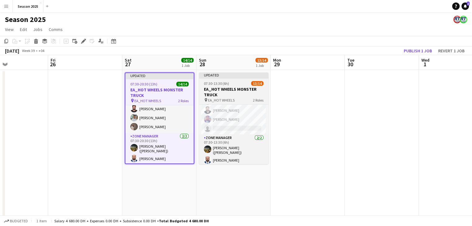
click at [208, 92] on h3 "EA_HOT WHEELS MONSTER TRUCK" at bounding box center [233, 92] width 69 height 11
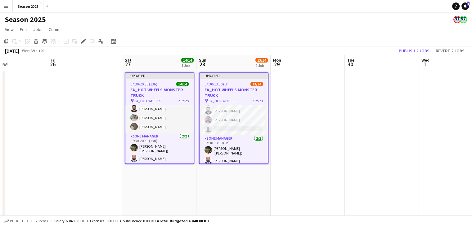
click at [298, 129] on app-date-cell at bounding box center [308, 170] width 74 height 201
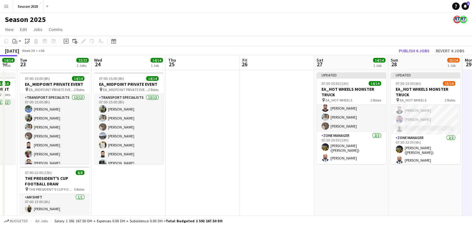
scroll to position [0, 173]
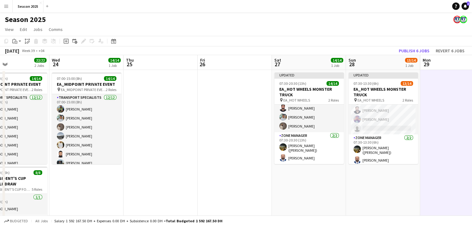
drag, startPoint x: 85, startPoint y: 114, endPoint x: 235, endPoint y: 110, distance: 149.6
click at [235, 110] on app-calendar-viewport "Sun 21 Mon 22 14/14 1 Job Tue 23 22/22 2 Jobs Wed 24 14/14 1 Job Thu 25 Fri 26 …" at bounding box center [236, 163] width 472 height 216
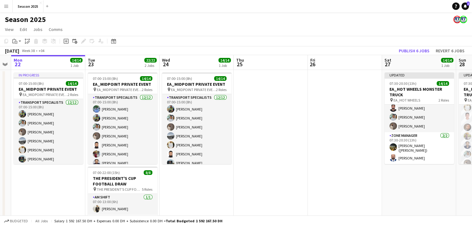
drag, startPoint x: 159, startPoint y: 132, endPoint x: 269, endPoint y: 126, distance: 110.0
click at [269, 126] on app-calendar-viewport "Sat 20 8/8 1 Job Sun 21 Mon 22 14/14 1 Job Tue 23 22/22 2 Jobs Wed 24 14/14 1 J…" at bounding box center [236, 163] width 472 height 216
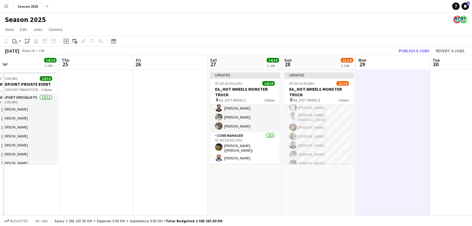
scroll to position [0, 174]
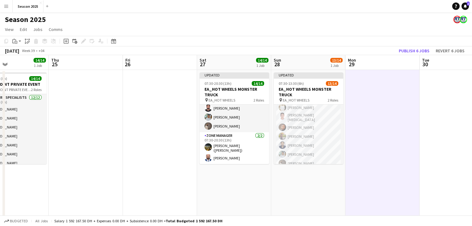
drag, startPoint x: 264, startPoint y: 127, endPoint x: 79, endPoint y: 130, distance: 184.9
click at [79, 130] on app-calendar-viewport "Mon 22 14/14 1 Job Tue 23 22/22 2 Jobs Wed 24 14/14 1 Job Thu 25 Fri 26 Sat 27 …" at bounding box center [236, 163] width 472 height 216
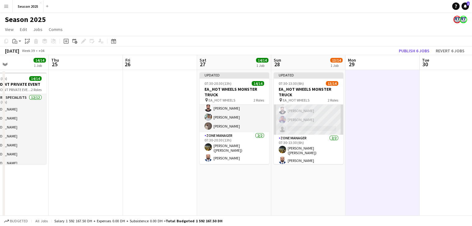
scroll to position [92, 0]
click at [311, 128] on app-card-role "Transport Specialists 28A 11/12 07:30-13:30 (6h) Hamza Nadeem Sarmad Nadeem Yas…" at bounding box center [308, 74] width 69 height 122
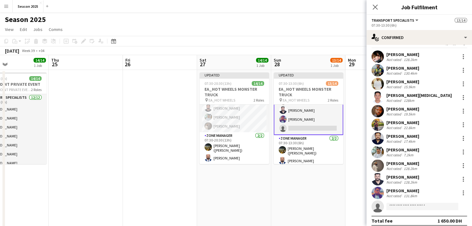
scroll to position [17, 0]
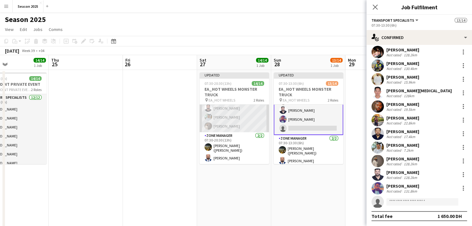
click at [232, 118] on app-card-role "Transport Specialists 12/12 07:30-20:30 (13h) Maaz Shaikh Raees Yasir Shaikh Ri…" at bounding box center [233, 72] width 69 height 122
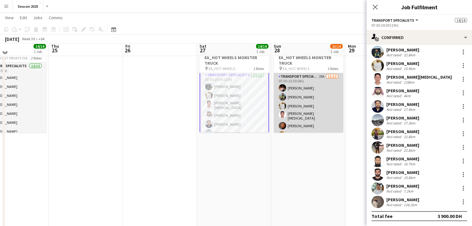
scroll to position [0, 0]
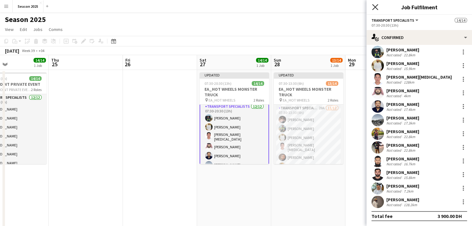
click at [376, 9] on icon "Close pop-in" at bounding box center [375, 7] width 6 height 6
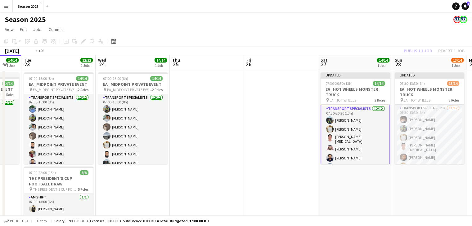
drag, startPoint x: 156, startPoint y: 137, endPoint x: 352, endPoint y: 137, distance: 195.4
click at [352, 137] on app-calendar-viewport "Sun 21 Mon 22 14/14 1 Job Tue 23 22/22 2 Jobs Wed 24 14/14 1 Job Thu 25 Fri 26 …" at bounding box center [236, 163] width 472 height 216
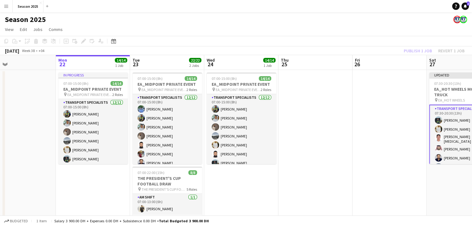
scroll to position [0, 166]
drag, startPoint x: 284, startPoint y: 133, endPoint x: 300, endPoint y: 133, distance: 15.5
click at [300, 133] on app-calendar-viewport "Fri 19 Sat 20 8/8 1 Job Sun 21 Mon 22 14/14 1 Job Tue 23 22/22 2 Jobs Wed 24 14…" at bounding box center [236, 163] width 472 height 216
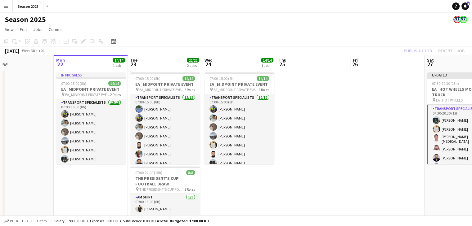
drag, startPoint x: 333, startPoint y: 138, endPoint x: 329, endPoint y: 140, distance: 4.0
click at [329, 140] on app-calendar-viewport "Fri 19 Sat 20 8/8 1 Job Sun 21 Mon 22 14/14 1 Job Tue 23 22/22 2 Jobs Wed 24 14…" at bounding box center [236, 163] width 472 height 216
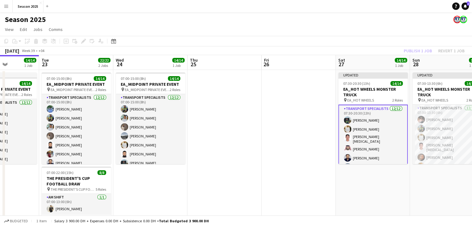
scroll to position [0, 263]
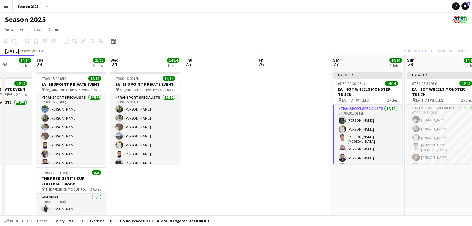
drag, startPoint x: 370, startPoint y: 149, endPoint x: 277, endPoint y: 149, distance: 93.1
click at [277, 149] on app-calendar-viewport "Fri 19 Sat 20 8/8 1 Job Sun 21 Mon 22 14/14 1 Job Tue 23 22/22 2 Jobs Wed 24 14…" at bounding box center [236, 163] width 472 height 216
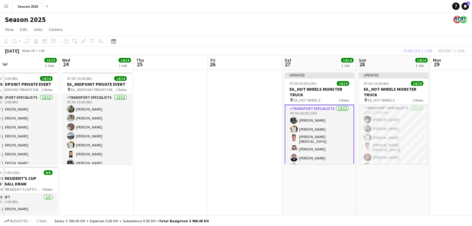
scroll to position [0, 273]
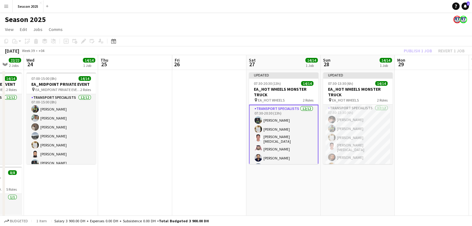
drag, startPoint x: 271, startPoint y: 126, endPoint x: 194, endPoint y: 120, distance: 77.8
click at [194, 120] on app-calendar-viewport "Sat 20 8/8 1 Job Sun 21 Mon 22 14/14 1 Job Tue 23 22/22 2 Jobs Wed 24 14/14 1 J…" at bounding box center [236, 163] width 472 height 216
click at [277, 138] on app-card-role "Transport Specialists 12/12 07:30-20:30 (13h) Maaz Shaikh Raees Yasir Shaikh Ri…" at bounding box center [283, 166] width 69 height 123
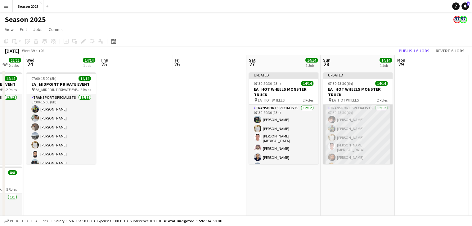
click at [346, 138] on app-card-role "Transport Specialists 12/12 07:30-13:30 (6h) Hamza Nadeem Sarmad Nadeem Yasir S…" at bounding box center [357, 166] width 69 height 122
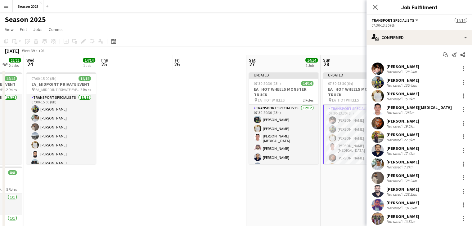
scroll to position [17, 0]
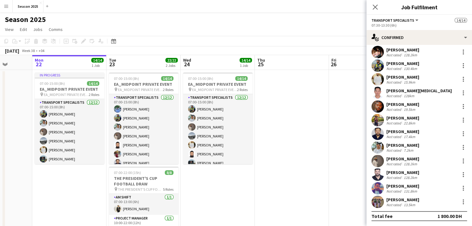
drag, startPoint x: 154, startPoint y: 204, endPoint x: 261, endPoint y: 182, distance: 108.2
click at [313, 183] on app-calendar-viewport "Sat 20 8/8 1 Job Sun 21 Mon 22 14/14 1 Job Tue 23 22/22 2 Jobs Wed 24 14/14 1 J…" at bounding box center [236, 163] width 472 height 216
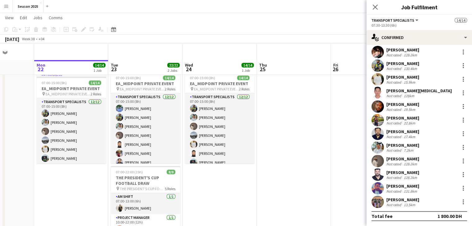
scroll to position [31, 0]
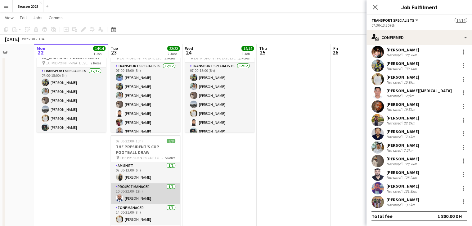
click at [144, 191] on app-card-role "Project Manager 1/1 10:00-22:00 (12h) Mushtaq Muhammad" at bounding box center [145, 194] width 69 height 21
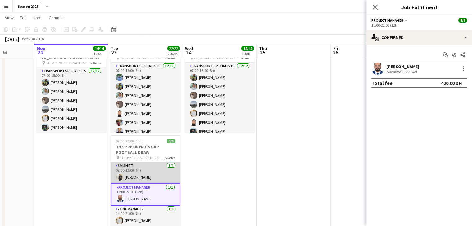
scroll to position [0, 0]
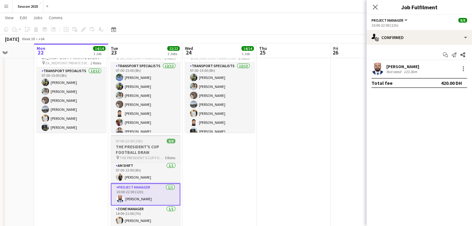
click at [145, 148] on h3 "THE PRESIDENT'S CUP FOOTBALL DRAW" at bounding box center [145, 149] width 69 height 11
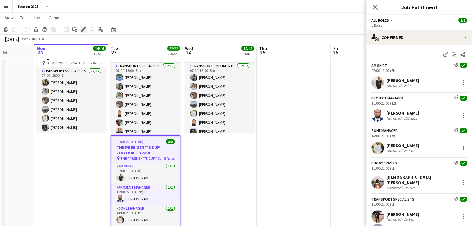
click at [82, 29] on icon "Edit" at bounding box center [83, 29] width 5 height 5
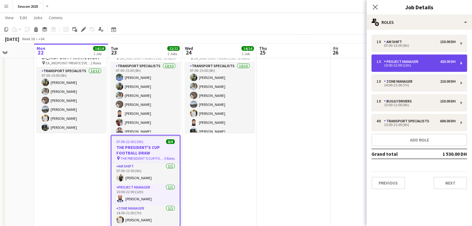
click at [405, 67] on div "10:00-22:00 (12h)" at bounding box center [415, 65] width 79 height 3
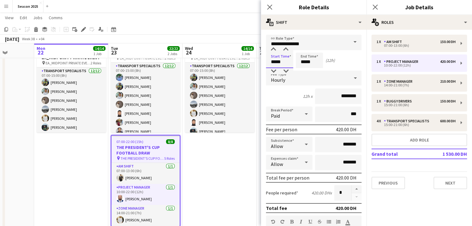
drag, startPoint x: 275, startPoint y: 61, endPoint x: 266, endPoint y: 64, distance: 10.2
click at [266, 64] on input "*****" at bounding box center [279, 61] width 27 height 16
type input "*****"
drag, startPoint x: 304, startPoint y: 62, endPoint x: 300, endPoint y: 62, distance: 4.7
click at [300, 62] on input "*****" at bounding box center [309, 61] width 27 height 16
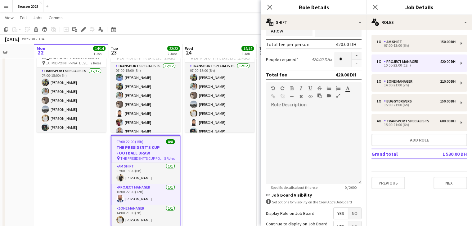
scroll to position [186, 0]
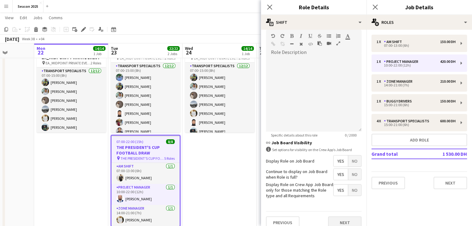
type input "*****"
click at [344, 221] on button "Next" at bounding box center [345, 223] width 34 height 12
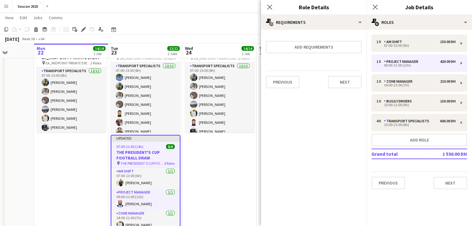
scroll to position [0, 0]
click at [349, 83] on button "Next" at bounding box center [345, 82] width 34 height 12
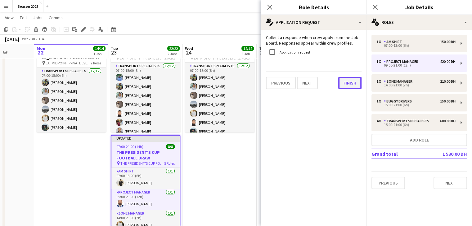
click at [346, 85] on button "Finish" at bounding box center [349, 83] width 23 height 12
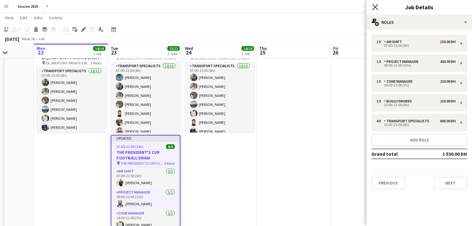
click at [374, 8] on icon at bounding box center [375, 7] width 6 height 6
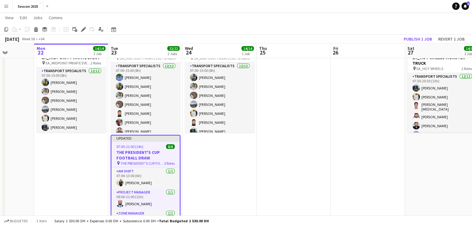
click at [204, 169] on app-date-cell "07:00-15:00 (8h) 14/14 EA_MIDPOINT PRIVATE EVENT pin EA_MIDPOINT PRIVATE EVENT …" at bounding box center [219, 138] width 74 height 201
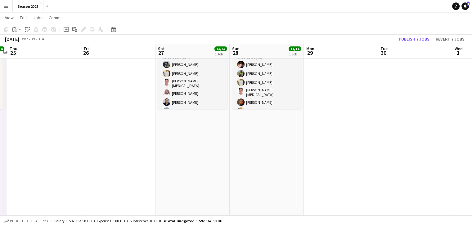
scroll to position [0, 257]
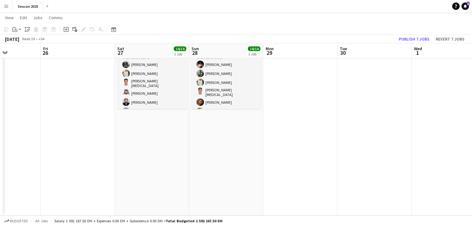
drag, startPoint x: 313, startPoint y: 153, endPoint x: 22, endPoint y: 156, distance: 290.7
click at [22, 155] on app-calendar-viewport "Mon 22 14/14 1 Job Tue 23 22/22 2 Jobs Wed 24 14/14 1 Job Thu 25 Fri 26 Sat 27 …" at bounding box center [236, 93] width 472 height 246
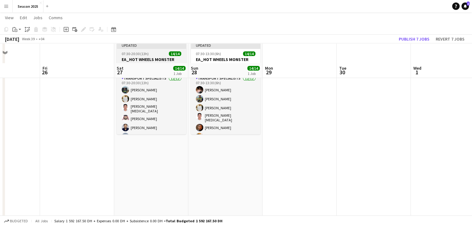
scroll to position [0, 0]
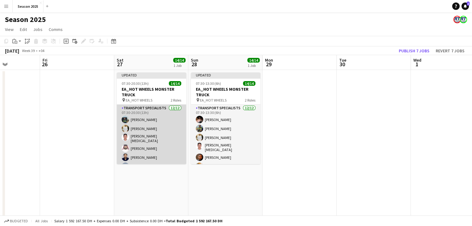
click at [148, 134] on app-card-role "Transport Specialists 12/12 07:30-20:30 (13h) Maaz Shaikh Raees Yasir Shaikh Ri…" at bounding box center [151, 166] width 69 height 122
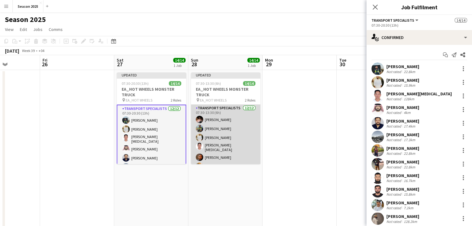
click at [253, 132] on app-card-role "Transport Specialists 12/12 07:30-13:30 (6h) Hamza Nadeem Sarmad Nadeem Yasir S…" at bounding box center [225, 166] width 69 height 122
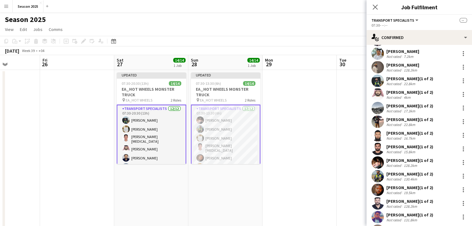
scroll to position [62, 0]
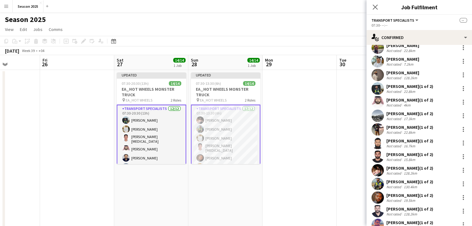
click at [226, 141] on app-card-role "Transport Specialists 12/12 07:30-13:30 (6h) Hamza Nadeem Sarmad Nadeem Yasir S…" at bounding box center [225, 166] width 69 height 123
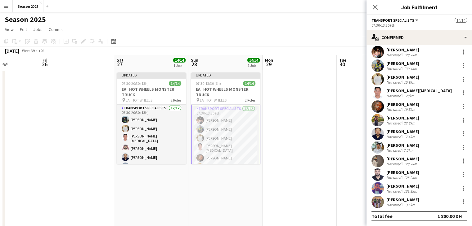
scroll to position [17, 0]
click at [374, 7] on icon at bounding box center [375, 7] width 6 height 6
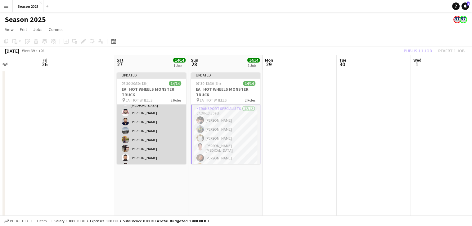
scroll to position [0, 0]
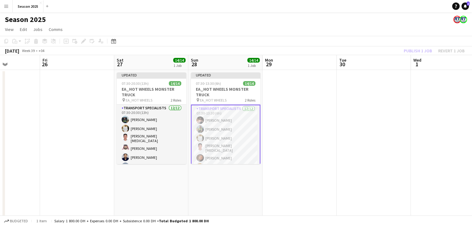
click at [293, 139] on app-date-cell at bounding box center [299, 170] width 74 height 201
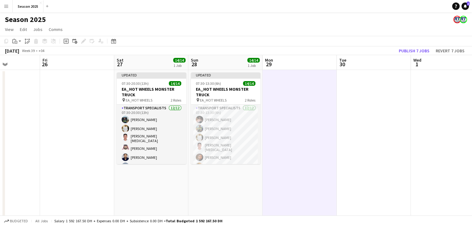
drag, startPoint x: 160, startPoint y: 129, endPoint x: 189, endPoint y: 124, distance: 29.6
click at [160, 129] on app-card-role "Transport Specialists 12/12 07:30-20:30 (13h) Maaz Shaikh Raees Yasir Shaikh Ri…" at bounding box center [151, 166] width 69 height 122
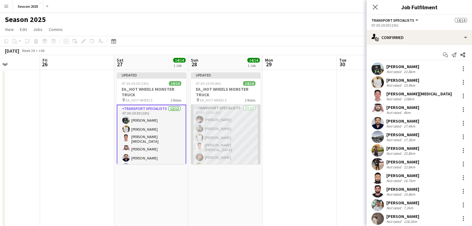
click at [212, 117] on app-card-role "Transport Specialists 12/12 07:30-13:30 (6h) Hamza Nadeem Sarmad Nadeem Yasir S…" at bounding box center [225, 166] width 69 height 122
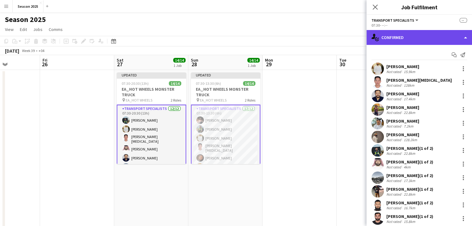
click at [401, 34] on div "single-neutral-actions-check-2 Confirmed" at bounding box center [418, 37] width 105 height 15
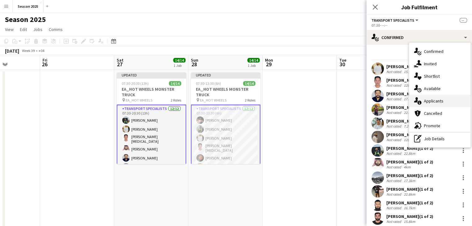
click at [430, 100] on span "Applicants" at bounding box center [434, 101] width 20 height 6
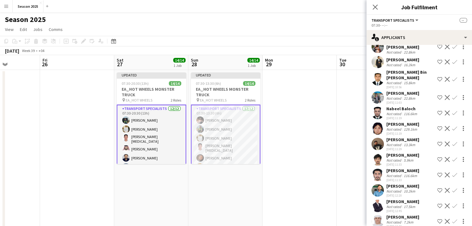
scroll to position [170, 0]
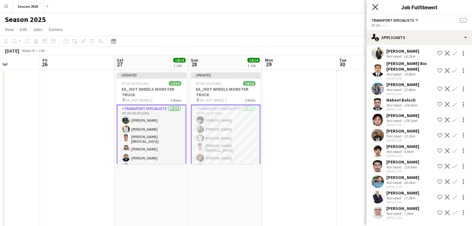
click at [377, 5] on icon at bounding box center [375, 7] width 6 height 6
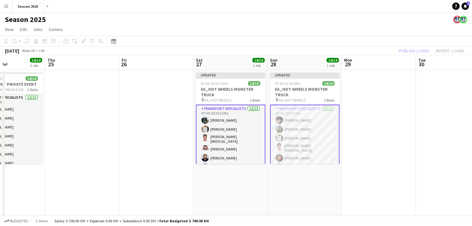
drag, startPoint x: 326, startPoint y: 118, endPoint x: 476, endPoint y: 109, distance: 150.7
click at [472, 109] on html "Menu Boards Boards Boards All jobs Status Workforce Workforce My Workforce Recr…" at bounding box center [236, 141] width 472 height 282
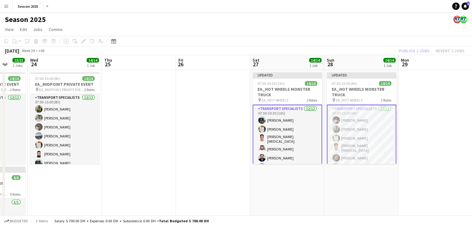
scroll to position [0, 214]
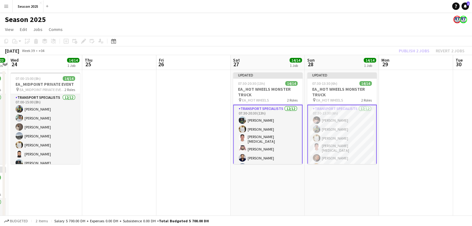
drag, startPoint x: 447, startPoint y: 110, endPoint x: 419, endPoint y: 110, distance: 27.9
click at [419, 110] on app-calendar-viewport "Sun 21 Mon 22 14/14 1 Job Tue 23 22/22 2 Jobs Wed 24 14/14 1 Job Thu 25 Fri 26 …" at bounding box center [236, 163] width 472 height 216
click at [271, 96] on h3 "EA_HOT WHEELS MONSTER TRUCK" at bounding box center [267, 92] width 69 height 11
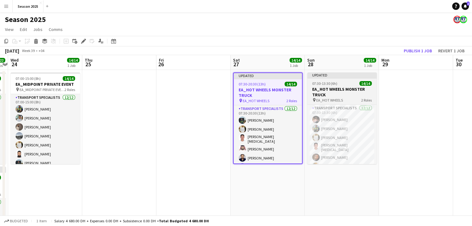
click at [320, 95] on h3 "EA_HOT WHEELS MONSTER TRUCK" at bounding box center [341, 92] width 69 height 11
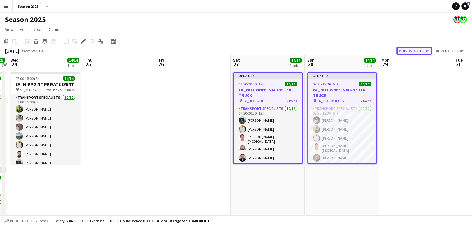
click at [400, 53] on button "Publish 2 jobs" at bounding box center [414, 51] width 36 height 8
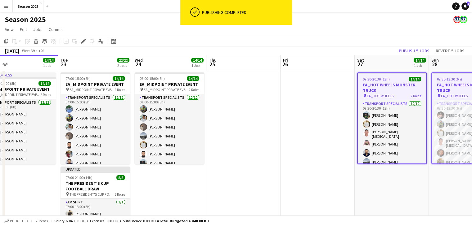
scroll to position [0, 164]
drag, startPoint x: 183, startPoint y: 133, endPoint x: 268, endPoint y: 127, distance: 85.5
click at [268, 127] on app-calendar-viewport "Sat 20 8/8 1 Job Sun 21 Mon 22 14/14 1 Job Tue 23 22/22 2 Jobs Wed 24 14/14 1 J…" at bounding box center [236, 163] width 472 height 216
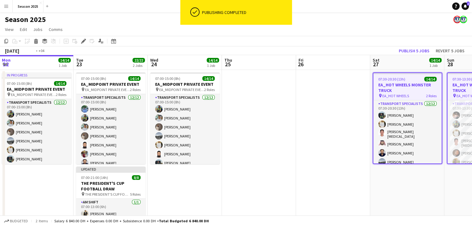
scroll to position [0, 144]
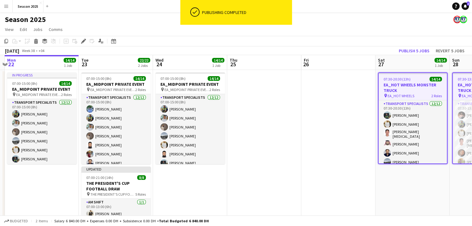
drag, startPoint x: 252, startPoint y: 148, endPoint x: 272, endPoint y: 146, distance: 20.3
click at [272, 146] on app-calendar-viewport "Sat 20 8/8 1 Job Sun 21 Mon 22 14/14 1 Job Tue 23 22/22 2 Jobs Wed 24 14/14 1 J…" at bounding box center [236, 163] width 472 height 216
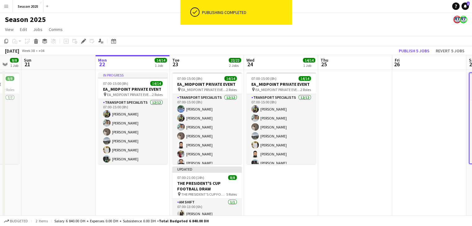
scroll to position [0, 192]
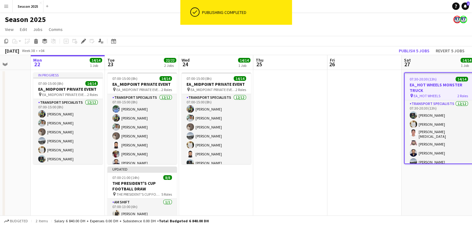
click at [296, 158] on app-calendar-viewport "Fri 19 Sat 20 8/8 1 Job Sun 21 Mon 22 14/14 1 Job Tue 23 22/22 2 Jobs Wed 24 14…" at bounding box center [236, 163] width 472 height 216
click at [114, 181] on h3 "THE PRESIDENT'S CUP FOOTBALL DRAW" at bounding box center [141, 186] width 69 height 11
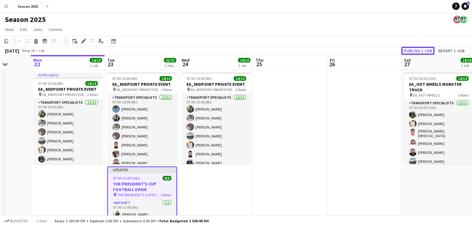
click at [418, 50] on button "Publish 1 job" at bounding box center [417, 51] width 33 height 8
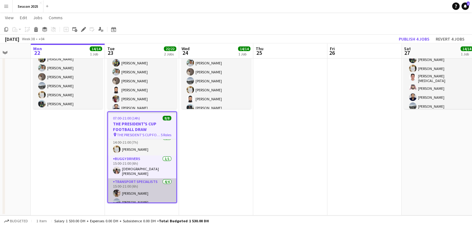
scroll to position [9, 0]
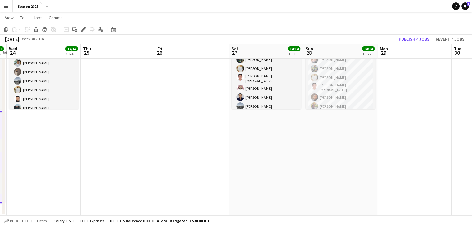
drag, startPoint x: 270, startPoint y: 155, endPoint x: 107, endPoint y: 146, distance: 163.7
click at [78, 154] on app-calendar-viewport "Sun 21 Mon 22 14/14 1 Job Tue 23 22/22 2 Jobs Wed 24 14/14 1 Job Thu 25 Fri 26 …" at bounding box center [236, 93] width 472 height 246
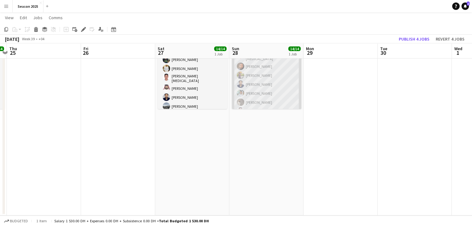
scroll to position [62, 0]
click at [268, 94] on app-card-role "Transport Specialists 12/12 07:30-13:30 (6h) Hamza Nadeem Sarmad Nadeem Yasir S…" at bounding box center [266, 44] width 69 height 122
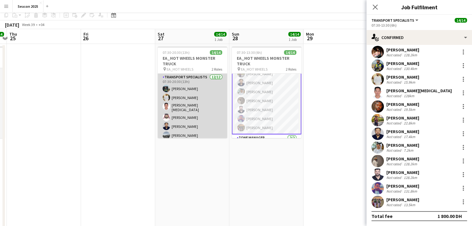
scroll to position [0, 0]
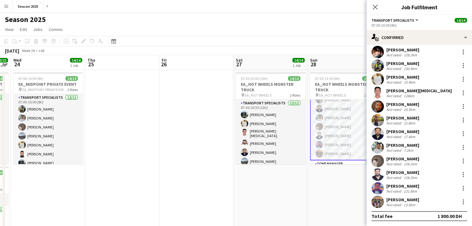
drag, startPoint x: 141, startPoint y: 152, endPoint x: 180, endPoint y: 149, distance: 38.6
click at [219, 153] on app-calendar-viewport "Mon 22 14/14 1 Job Tue 23 22/22 2 Jobs Wed 24 14/14 1 Job Thu 25 Fri 26 Sat 27 …" at bounding box center [236, 163] width 472 height 216
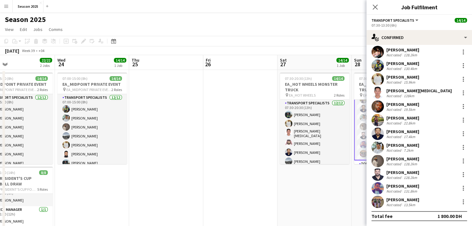
drag, startPoint x: 170, startPoint y: 147, endPoint x: 191, endPoint y: 144, distance: 21.6
click at [218, 143] on app-calendar-viewport "Sun 21 Mon 22 14/14 1 Job Tue 23 22/22 2 Jobs Wed 24 14/14 1 Job Thu 25 Fri 26 …" at bounding box center [236, 163] width 472 height 216
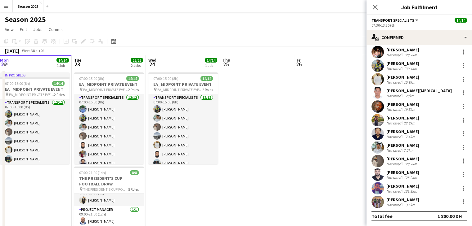
scroll to position [0, 143]
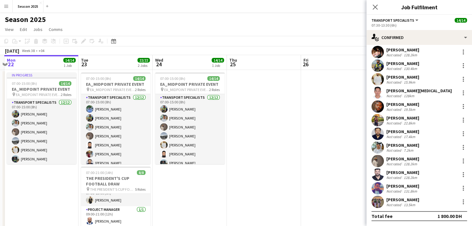
click at [246, 148] on app-calendar-viewport "Sat 20 8/8 1 Job Sun 21 Mon 22 14/14 1 Job Tue 23 22/22 2 Jobs Wed 24 14/14 1 J…" at bounding box center [236, 163] width 472 height 216
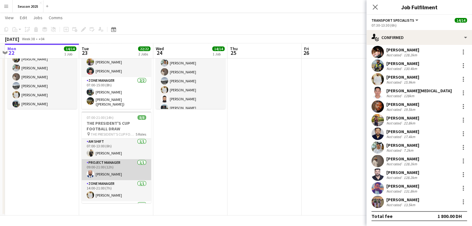
scroll to position [0, 0]
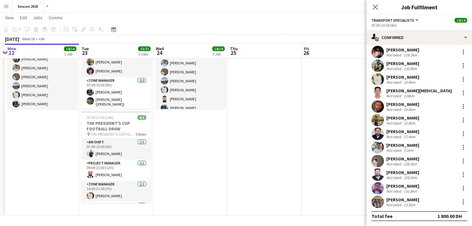
click at [338, 80] on app-date-cell at bounding box center [339, 115] width 74 height 201
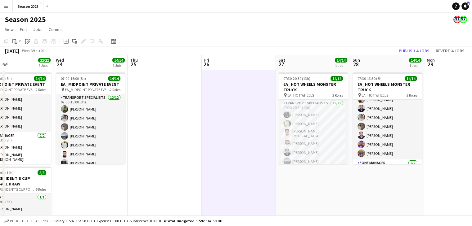
scroll to position [0, 195]
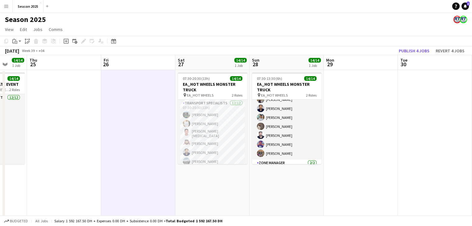
drag, startPoint x: 131, startPoint y: 136, endPoint x: 88, endPoint y: 136, distance: 43.1
click at [88, 136] on app-calendar-viewport "Mon 22 14/14 1 Job Tue 23 22/22 2 Jobs Wed 24 14/14 1 Job Thu 25 Fri 26 Sat 27 …" at bounding box center [236, 163] width 472 height 216
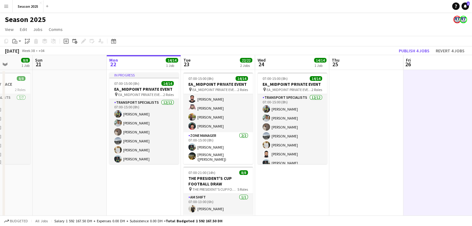
scroll to position [0, 147]
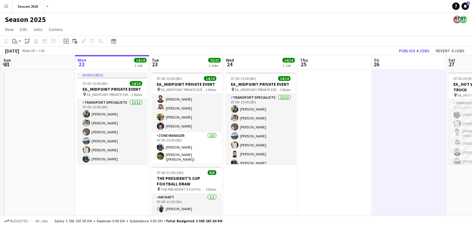
drag, startPoint x: 152, startPoint y: 142, endPoint x: 422, endPoint y: 142, distance: 270.5
click at [422, 142] on app-calendar-viewport "Fri 19 Sat 20 8/8 1 Job Sun 21 Mon 22 14/14 1 Job Tue 23 22/22 2 Jobs Wed 24 14…" at bounding box center [236, 163] width 472 height 216
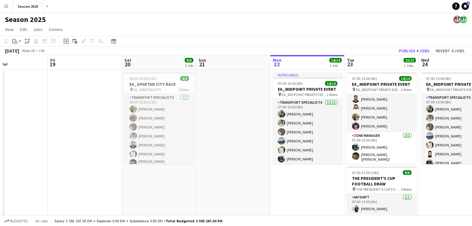
scroll to position [0, 188]
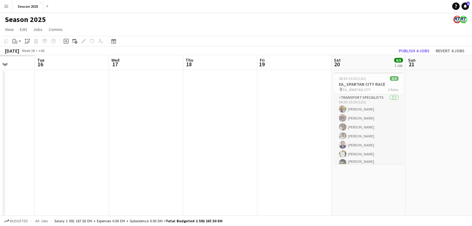
drag, startPoint x: 244, startPoint y: 128, endPoint x: 476, endPoint y: 128, distance: 232.7
click at [472, 128] on html "Menu Boards Boards Boards All jobs Status Workforce Workforce My Workforce Recr…" at bounding box center [236, 141] width 472 height 282
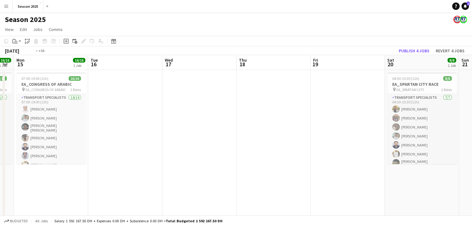
drag, startPoint x: 57, startPoint y: 110, endPoint x: 185, endPoint y: 115, distance: 127.6
click at [185, 115] on app-calendar-viewport "Sat 13 Sun 14 16/16 1 Job Mon 15 16/16 1 Job Tue 16 Wed 17 Thu 18 Fri 19 Sat 20…" at bounding box center [236, 163] width 472 height 216
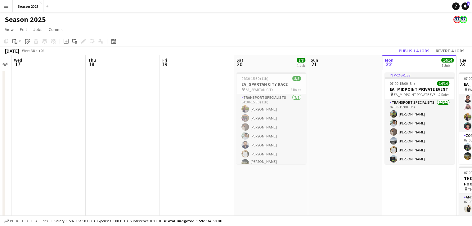
drag, startPoint x: 361, startPoint y: 124, endPoint x: 139, endPoint y: 108, distance: 222.7
click at [139, 108] on app-calendar-viewport "Sun 14 16/16 1 Job Mon 15 16/16 1 Job Tue 16 Wed 17 Thu 18 Fri 19 Sat 20 8/8 1 …" at bounding box center [236, 163] width 472 height 216
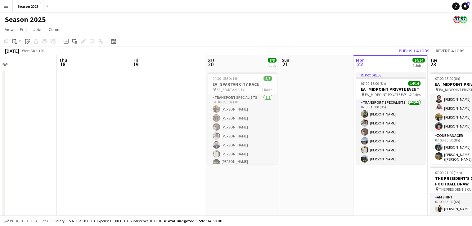
drag, startPoint x: 214, startPoint y: 112, endPoint x: 0, endPoint y: 95, distance: 214.8
click at [0, 95] on app-calendar-viewport "Sun 14 16/16 1 Job Mon 15 16/16 1 Job Tue 16 Wed 17 Thu 18 Fri 19 Sat 20 8/8 1 …" at bounding box center [236, 163] width 472 height 216
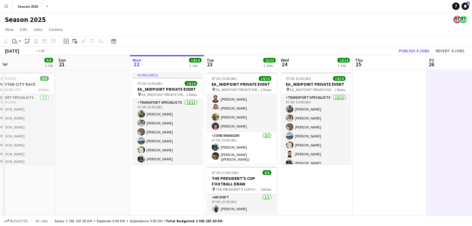
scroll to position [0, 216]
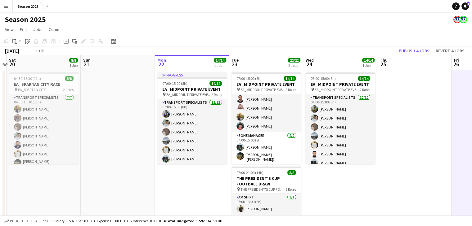
drag, startPoint x: 422, startPoint y: 113, endPoint x: 113, endPoint y: 110, distance: 309.6
click at [113, 111] on app-calendar-viewport "Wed 17 Thu 18 Fri 19 Sat 20 8/8 1 Job Sun 21 Mon 22 14/14 1 Job Tue 23 22/22 2 …" at bounding box center [236, 163] width 472 height 216
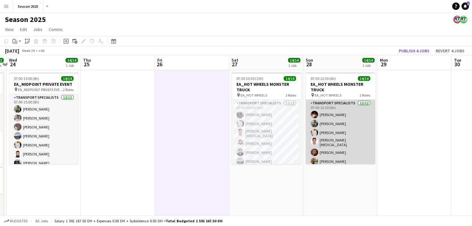
click at [328, 132] on app-card-role "Transport Specialists 12/12 07:30-13:30 (6h) Hamza Nadeem Sarmad Nadeem Yasir S…" at bounding box center [340, 161] width 69 height 122
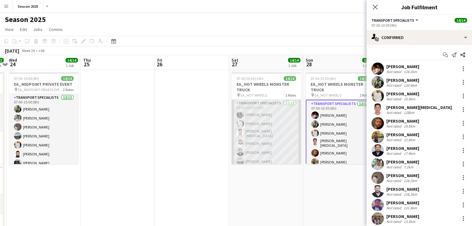
click at [273, 128] on app-card-role "Transport Specialists 12/12 07:30-20:30 (13h) Maaz Shaikh Raees Yasir Shaikh Ri…" at bounding box center [265, 161] width 69 height 122
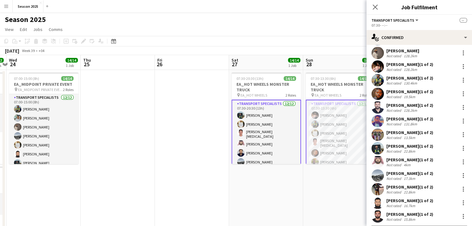
scroll to position [93, 0]
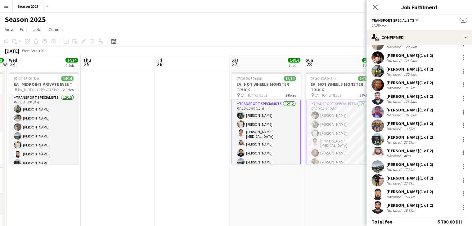
click at [275, 145] on app-card-role "Transport Specialists 12/12 07:30-20:30 (13h) Maaz Shaikh Raees Yasir Shaikh Ri…" at bounding box center [265, 161] width 69 height 123
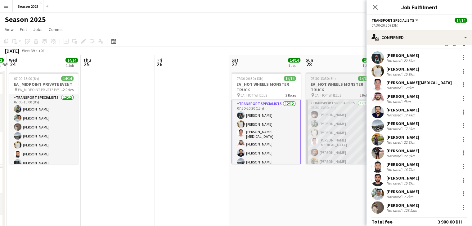
scroll to position [17, 0]
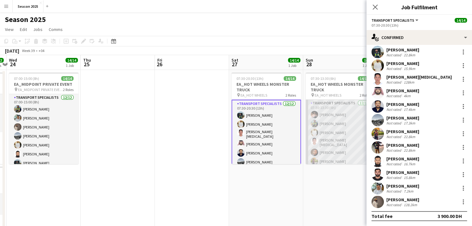
click at [346, 133] on app-card-role "Transport Specialists 12/12 07:30-13:30 (6h) Hamza Nadeem Sarmad Nadeem Yasir S…" at bounding box center [340, 161] width 69 height 122
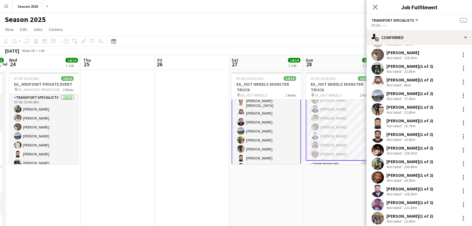
scroll to position [71, 0]
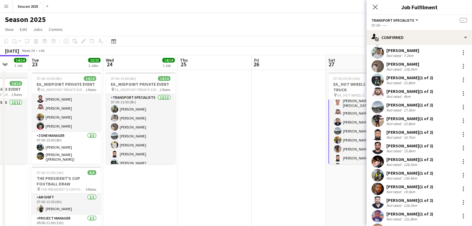
drag, startPoint x: 170, startPoint y: 130, endPoint x: 267, endPoint y: 121, distance: 97.2
click at [267, 121] on app-calendar-viewport "Sat 20 8/8 1 Job Sun 21 Mon 22 14/14 1 Job Tue 23 22/22 2 Jobs Wed 24 14/14 1 J…" at bounding box center [236, 163] width 472 height 216
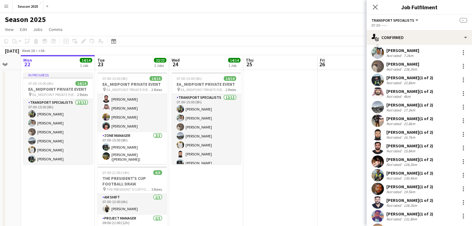
drag, startPoint x: 242, startPoint y: 120, endPoint x: 311, endPoint y: 120, distance: 69.8
click at [311, 120] on app-calendar-viewport "Sat 20 8/8 1 Job Sun 21 Mon 22 14/14 1 Job Tue 23 22/22 2 Jobs Wed 24 14/14 1 J…" at bounding box center [236, 163] width 472 height 216
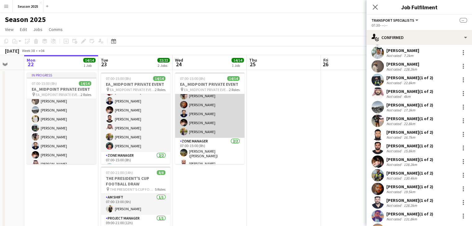
scroll to position [82, 0]
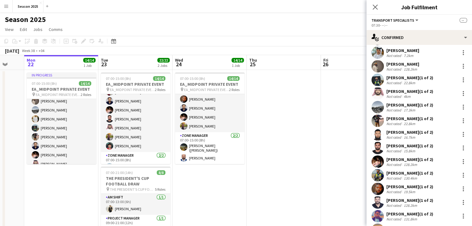
click at [276, 113] on app-date-cell at bounding box center [284, 170] width 74 height 201
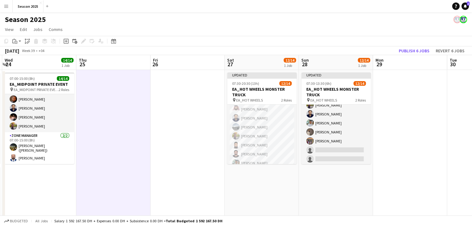
drag, startPoint x: 307, startPoint y: 123, endPoint x: 144, endPoint y: 106, distance: 164.7
click at [134, 107] on app-calendar-viewport "Sun 21 Mon 22 14/14 1 Job Tue 23 22/22 2 Jobs Wed 24 14/14 1 Job Thu 25 Fri 26 …" at bounding box center [236, 163] width 472 height 216
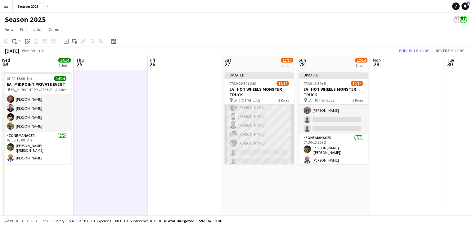
scroll to position [94, 0]
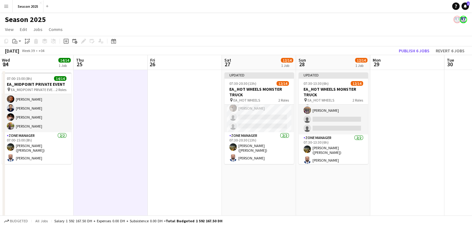
drag, startPoint x: 227, startPoint y: 4, endPoint x: 227, endPoint y: -2, distance: 6.2
click at [227, 0] on html "Menu Boards Boards Boards All jobs Status Workforce Workforce My Workforce Recr…" at bounding box center [236, 141] width 472 height 282
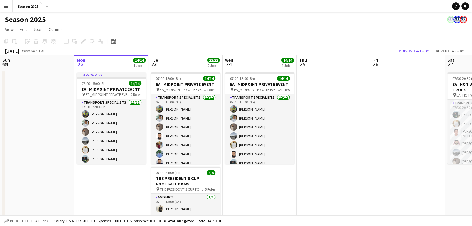
click at [7, 9] on button "Menu" at bounding box center [6, 6] width 12 height 12
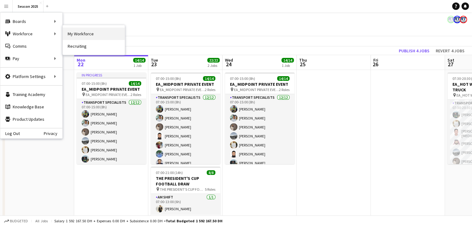
click at [74, 34] on link "My Workforce" at bounding box center [94, 34] width 62 height 12
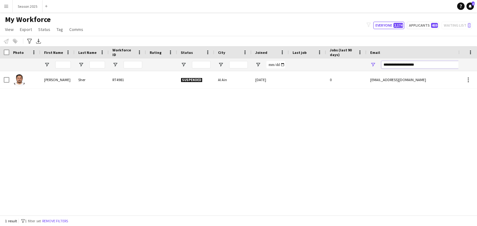
click at [405, 67] on input "**********" at bounding box center [433, 64] width 105 height 7
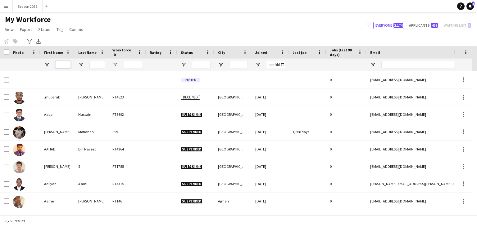
click at [65, 65] on input "First Name Filter Input" at bounding box center [63, 64] width 16 height 7
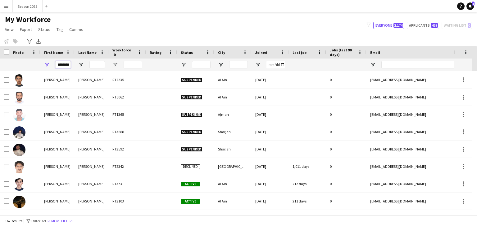
type input "********"
click at [97, 65] on input "Last Name Filter Input" at bounding box center [97, 64] width 16 height 7
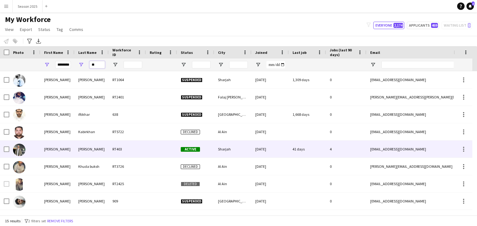
type input "**"
click at [21, 153] on img at bounding box center [19, 150] width 12 height 12
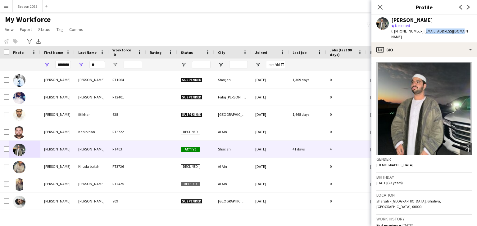
drag, startPoint x: 457, startPoint y: 31, endPoint x: 421, endPoint y: 30, distance: 36.0
click at [421, 30] on div "Abdullah Khalid star Not rated t. +971508403983 | aboodik94@gmail.com" at bounding box center [423, 29] width 105 height 28
copy span "[EMAIL_ADDRESS][DOMAIN_NAME]"
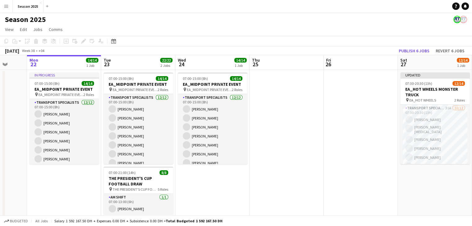
drag, startPoint x: 331, startPoint y: 136, endPoint x: 70, endPoint y: 114, distance: 262.1
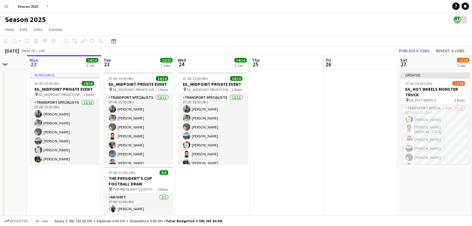
click at [70, 114] on app-calendar-viewport "Fri 19 Sat 20 8/8 1 Job Sun 21 Mon 22 14/14 1 Job Tue 23 22/22 2 Jobs Wed 24 14…" at bounding box center [236, 163] width 472 height 216
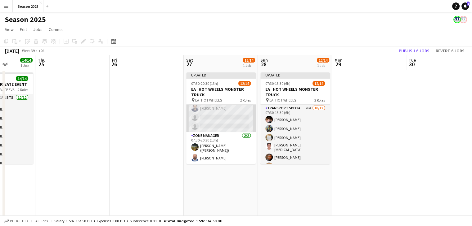
click at [217, 122] on app-card-role "Transport Specialists 31A 10/12 07:30-20:30 (13h) Yasir Shaikh Richard Banan Mo…" at bounding box center [220, 72] width 69 height 122
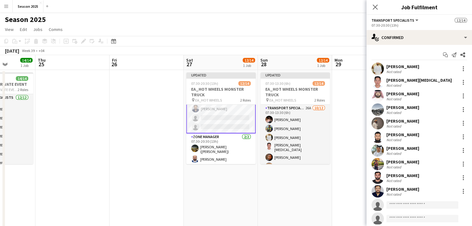
scroll to position [95, 0]
click at [427, 204] on input at bounding box center [422, 205] width 72 height 7
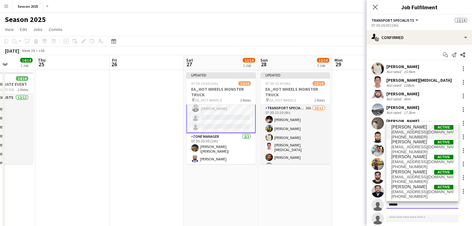
type input "*****"
click at [419, 128] on span "Saleh Ahmed Active" at bounding box center [422, 127] width 62 height 5
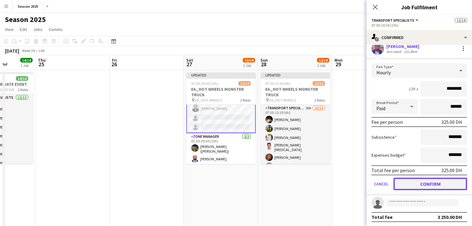
click at [430, 184] on button "Confirm" at bounding box center [430, 184] width 74 height 12
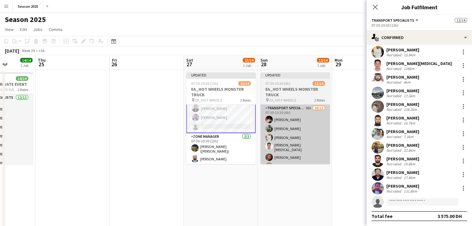
scroll to position [17, 0]
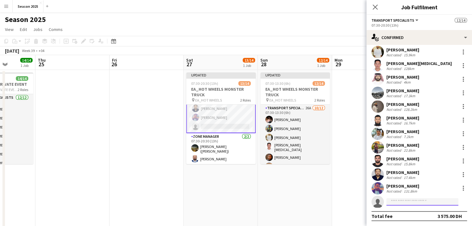
click at [396, 201] on input at bounding box center [422, 202] width 72 height 7
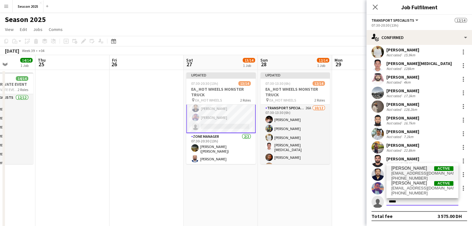
type input "*****"
click at [406, 172] on span "waqaranwar837@gmail.com" at bounding box center [422, 173] width 62 height 5
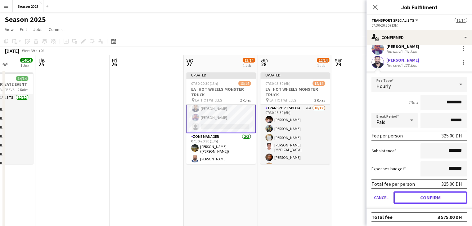
drag, startPoint x: 418, startPoint y: 196, endPoint x: 400, endPoint y: 187, distance: 21.0
click at [418, 197] on button "Confirm" at bounding box center [430, 198] width 74 height 12
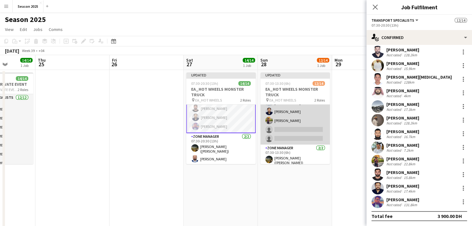
scroll to position [92, 0]
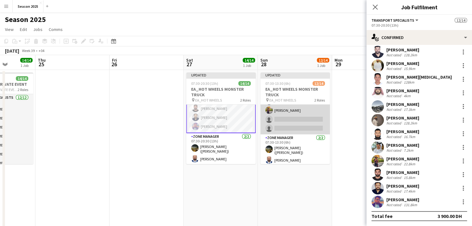
click at [299, 128] on app-card-role "Transport Specialists 26A 10/12 07:30-13:30 (6h) Hamza Nadeem Sarmad Nadeem Yas…" at bounding box center [294, 74] width 69 height 122
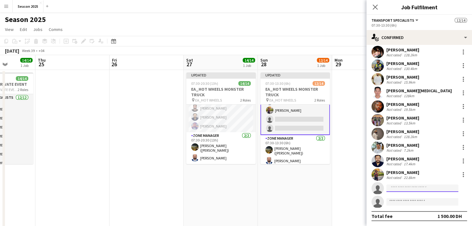
click at [429, 188] on input at bounding box center [422, 188] width 72 height 7
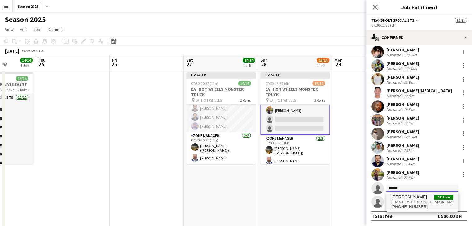
type input "******"
click at [410, 200] on span "waheed.shaikh201311@gmail.com" at bounding box center [422, 202] width 62 height 5
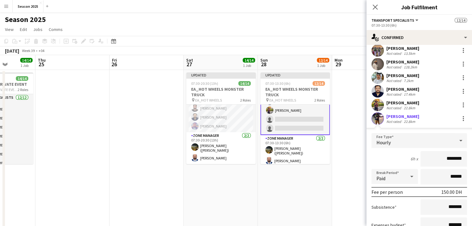
scroll to position [149, 0]
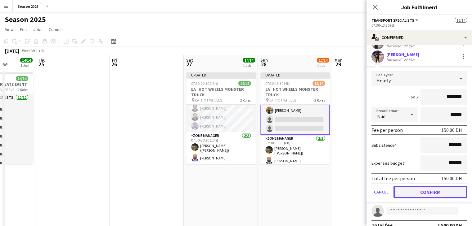
click at [428, 193] on button "Confirm" at bounding box center [430, 192] width 74 height 12
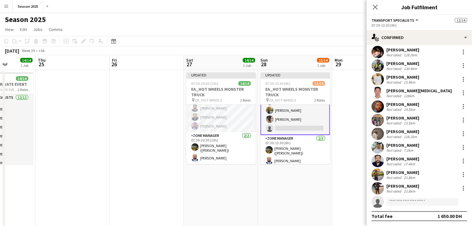
scroll to position [17, 0]
drag, startPoint x: 408, startPoint y: 199, endPoint x: 402, endPoint y: 187, distance: 13.3
click at [408, 199] on input at bounding box center [422, 202] width 72 height 7
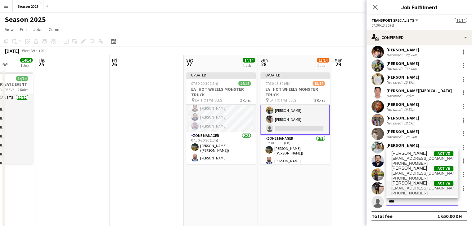
type input "****"
click at [414, 194] on span "+971568463659" at bounding box center [422, 193] width 62 height 5
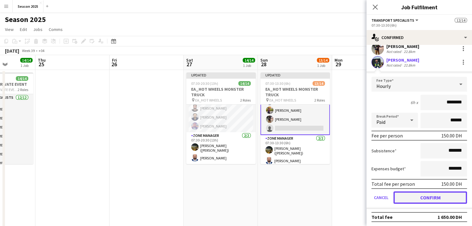
click at [423, 198] on button "Confirm" at bounding box center [430, 198] width 74 height 12
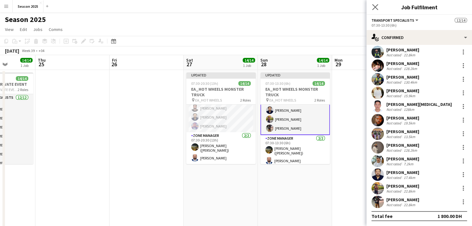
click at [375, 3] on app-icon "Close pop-in" at bounding box center [375, 7] width 9 height 9
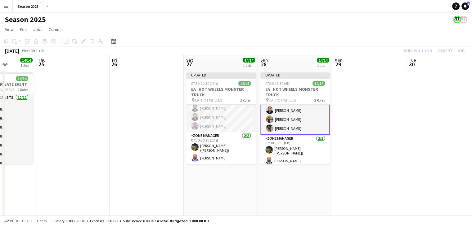
click at [362, 97] on app-date-cell at bounding box center [369, 170] width 74 height 201
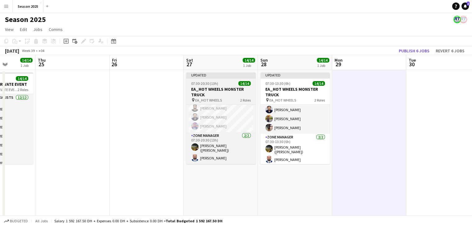
scroll to position [92, 0]
click at [226, 94] on h3 "EA_HOT WHEELS MONSTER TRUCK" at bounding box center [220, 92] width 69 height 11
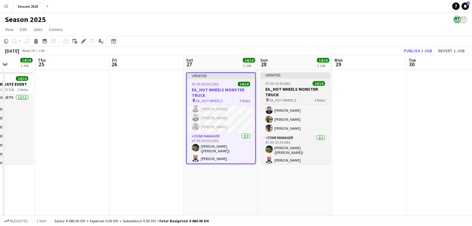
click at [280, 93] on h3 "EA_HOT WHEELS MONSTER TRUCK" at bounding box center [294, 92] width 69 height 11
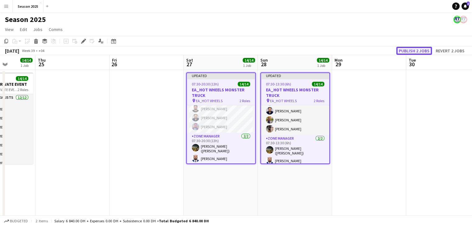
click at [410, 51] on button "Publish 2 jobs" at bounding box center [414, 51] width 36 height 8
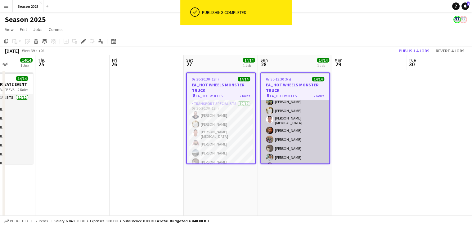
scroll to position [0, 0]
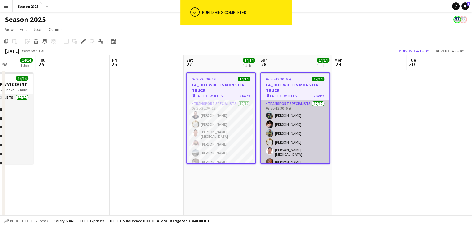
drag, startPoint x: 353, startPoint y: 119, endPoint x: 297, endPoint y: 118, distance: 55.8
click at [353, 119] on app-date-cell at bounding box center [369, 170] width 74 height 201
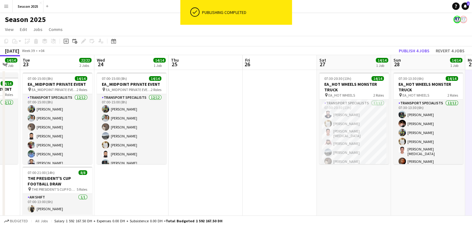
drag, startPoint x: 170, startPoint y: 110, endPoint x: 296, endPoint y: 109, distance: 125.6
click at [303, 107] on app-calendar-viewport "Sun 21 Mon 22 14/14 1 Job Tue 23 22/22 2 Jobs Wed 24 14/14 1 Job Thu 25 Fri 26 …" at bounding box center [236, 163] width 472 height 216
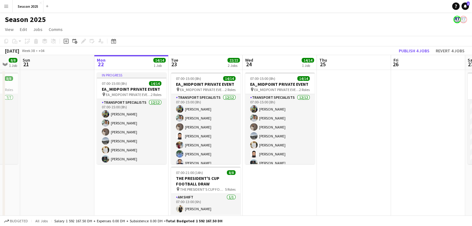
scroll to position [0, 172]
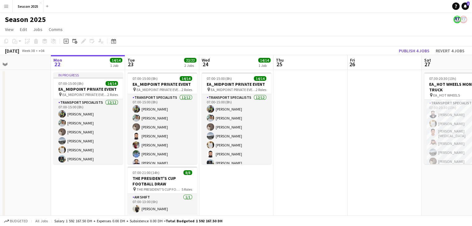
drag, startPoint x: 229, startPoint y: 110, endPoint x: 334, endPoint y: 110, distance: 104.9
click at [334, 110] on app-calendar-viewport "Fri 19 Sat 20 8/8 1 Job Sun 21 Mon 22 14/14 1 Job Tue 23 22/22 2 Jobs Wed 24 14…" at bounding box center [236, 163] width 472 height 216
click at [339, 178] on app-date-cell at bounding box center [310, 170] width 74 height 201
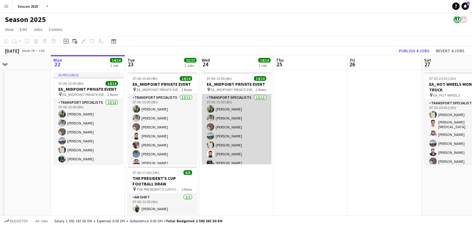
scroll to position [62, 0]
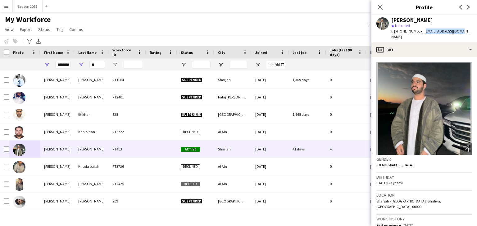
click at [5, 3] on button "Menu" at bounding box center [6, 6] width 12 height 12
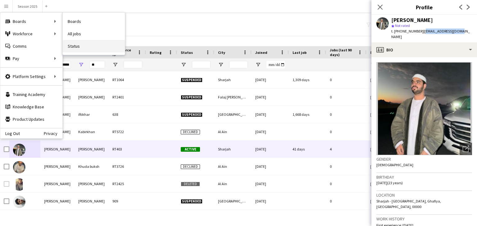
click at [84, 43] on link "Status" at bounding box center [94, 46] width 62 height 12
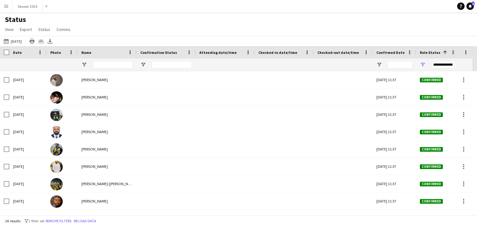
click at [14, 37] on div "[DATE] to [DATE] [DATE] [DATE] This Week This Month [DATE] Last Week Last Month…" at bounding box center [238, 41] width 477 height 10
click at [16, 38] on button "[DATE] to [DATE] [DATE]" at bounding box center [12, 41] width 20 height 7
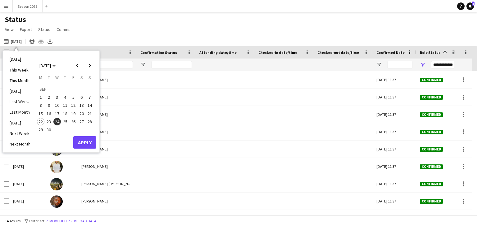
click at [46, 123] on span "23" at bounding box center [48, 121] width 7 height 7
click at [81, 142] on button "Apply" at bounding box center [84, 143] width 23 height 12
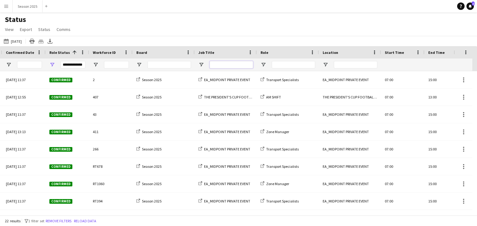
click at [230, 62] on input "Job Title Filter Input" at bounding box center [230, 64] width 43 height 7
click at [341, 64] on input "Location Filter Input" at bounding box center [355, 64] width 43 height 7
click at [233, 66] on input "Job Title Filter Input" at bounding box center [230, 64] width 43 height 7
click at [201, 66] on span "Open Filter Menu" at bounding box center [201, 65] width 6 height 6
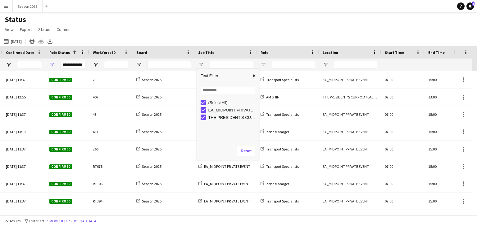
click at [211, 108] on div "EA_MIDPOINT PRIVATE EVENT" at bounding box center [232, 110] width 49 height 5
type input "**********"
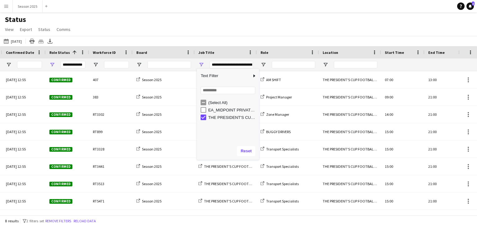
drag, startPoint x: 237, startPoint y: 24, endPoint x: 235, endPoint y: 26, distance: 3.3
click at [237, 24] on div "Status View Views Default view New view Update view Delete view Edit name Custo…" at bounding box center [238, 25] width 477 height 21
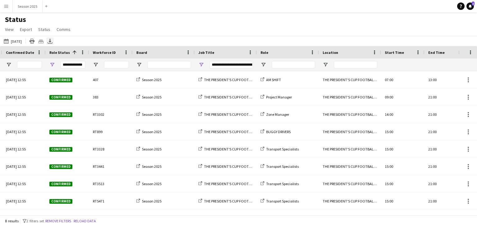
click at [52, 44] on icon at bounding box center [49, 44] width 5 height 2
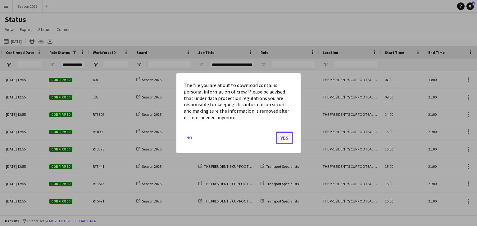
click at [279, 137] on button "Yes" at bounding box center [283, 138] width 17 height 12
